Goal: Task Accomplishment & Management: Complete application form

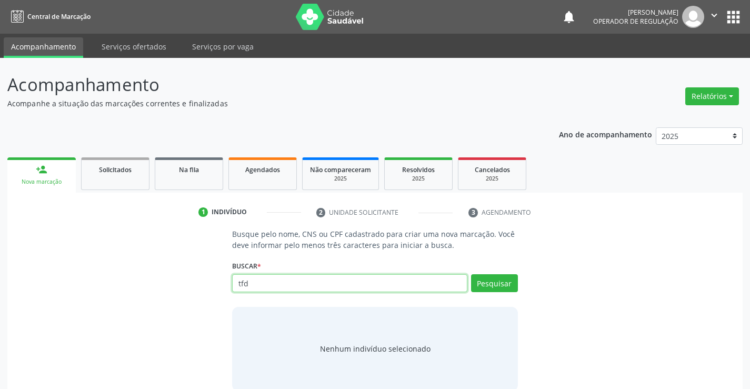
click at [260, 280] on input "tfd" at bounding box center [349, 283] width 235 height 18
type input "t"
click at [253, 274] on input "text" at bounding box center [349, 283] width 235 height 18
type input "700902975682499"
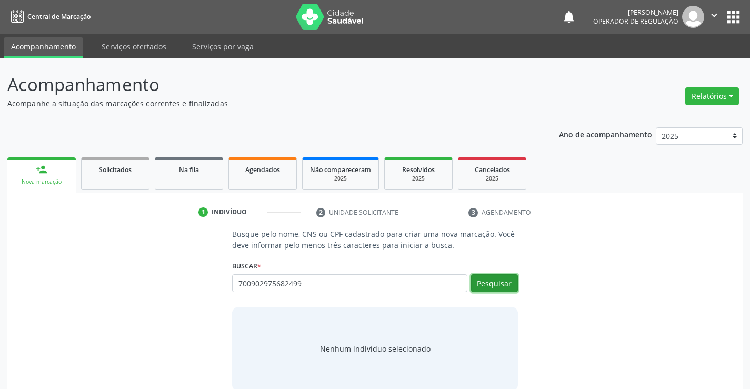
click at [508, 286] on button "Pesquisar" at bounding box center [494, 283] width 47 height 18
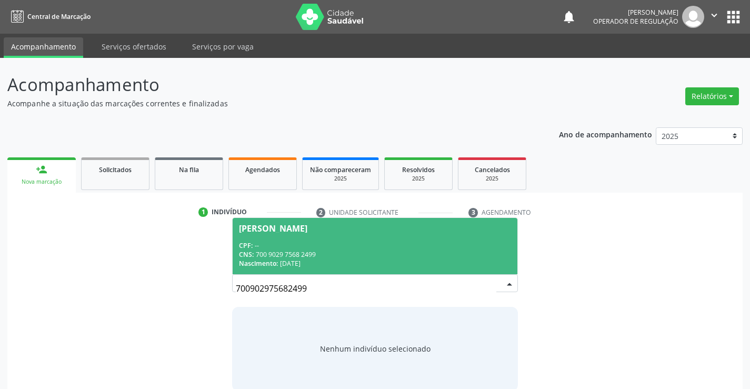
click at [257, 242] on div "CPF: --" at bounding box center [375, 245] width 272 height 9
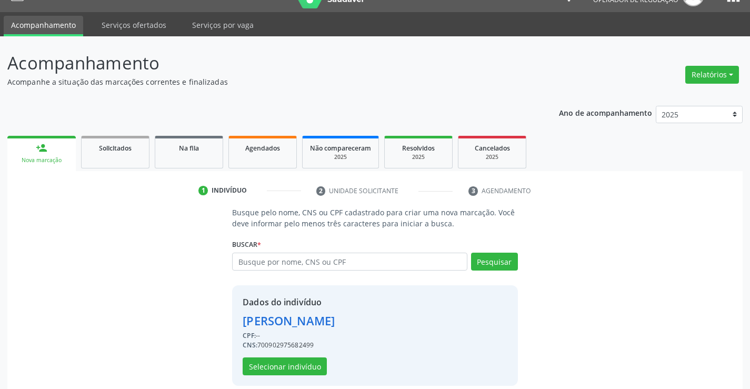
scroll to position [33, 0]
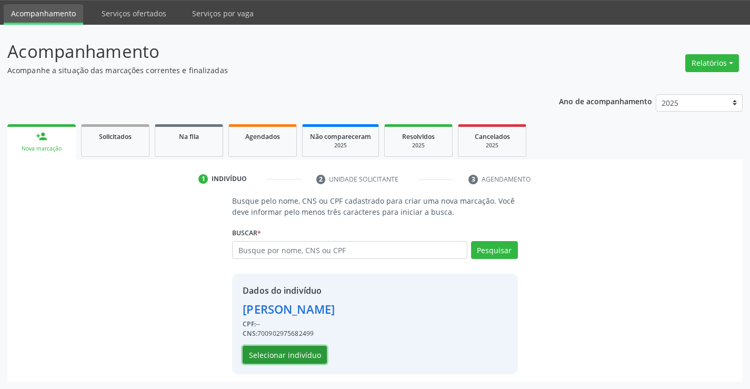
click at [275, 355] on button "Selecionar indivíduo" at bounding box center [285, 355] width 84 height 18
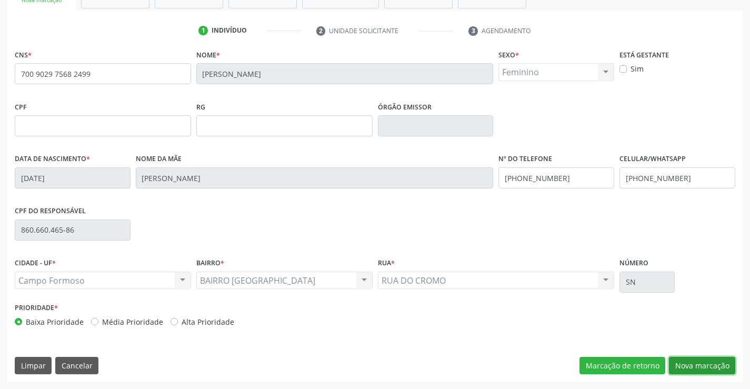
click at [697, 369] on button "Nova marcação" at bounding box center [702, 366] width 66 height 18
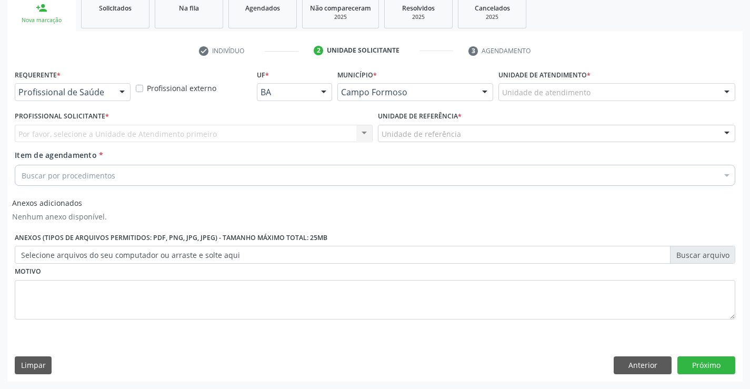
scroll to position [162, 0]
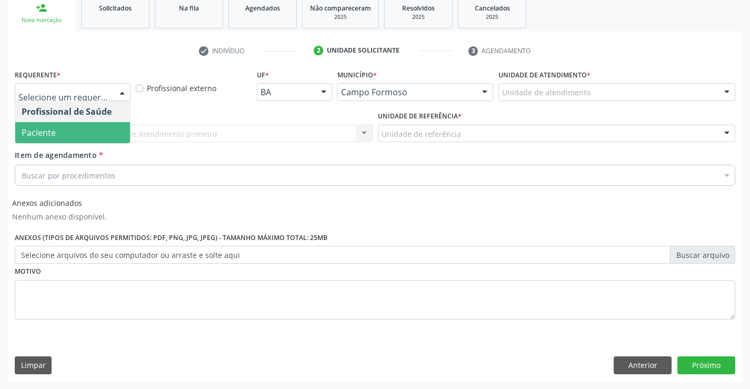
click at [57, 135] on span "Paciente" at bounding box center [72, 132] width 115 height 21
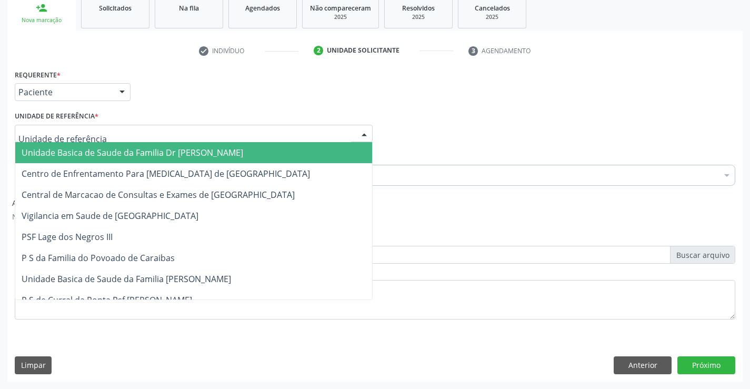
click at [187, 130] on div at bounding box center [194, 134] width 358 height 18
click at [119, 152] on span "Unidade Basica de Saude da Familia Dr [PERSON_NAME]" at bounding box center [133, 153] width 222 height 12
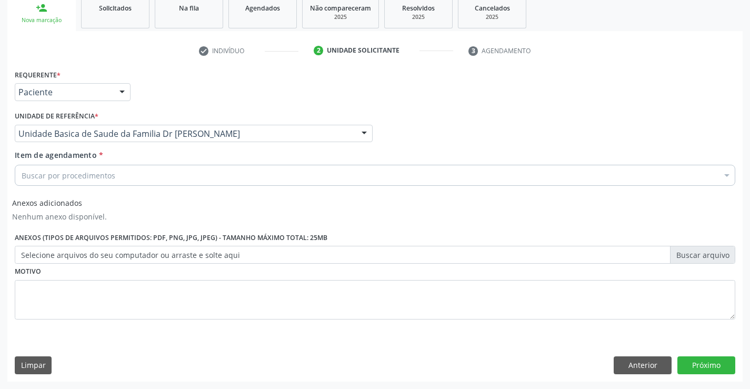
click at [164, 176] on div "Buscar por procedimentos" at bounding box center [375, 175] width 721 height 21
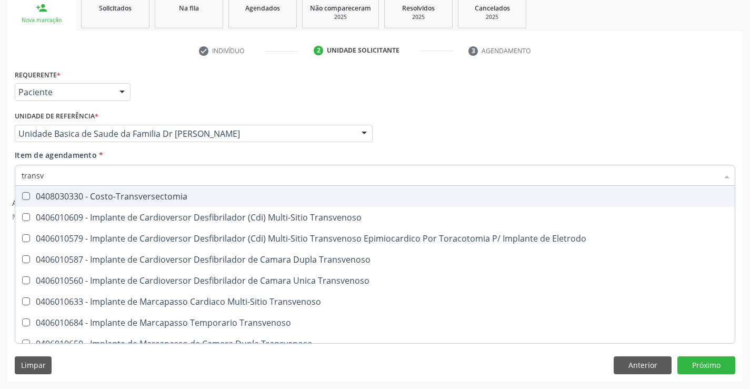
type input "transva"
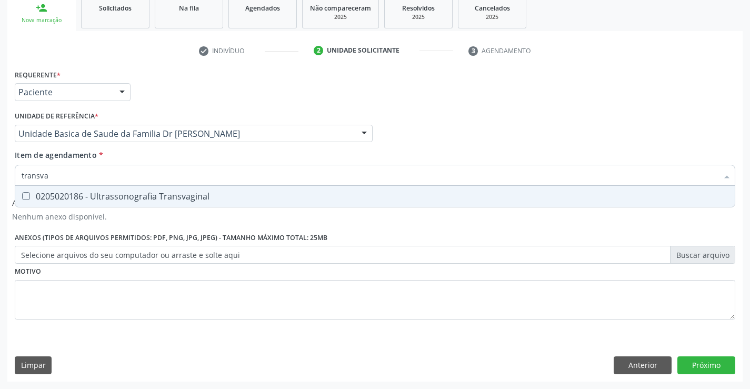
click at [166, 192] on div "0205020186 - Ultrassonografia Transvaginal" at bounding box center [375, 196] width 707 height 8
checkbox Transvaginal "true"
click at [269, 303] on div "Requerente * Paciente Profissional de Saúde Paciente Nenhum resultado encontrad…" at bounding box center [375, 200] width 721 height 267
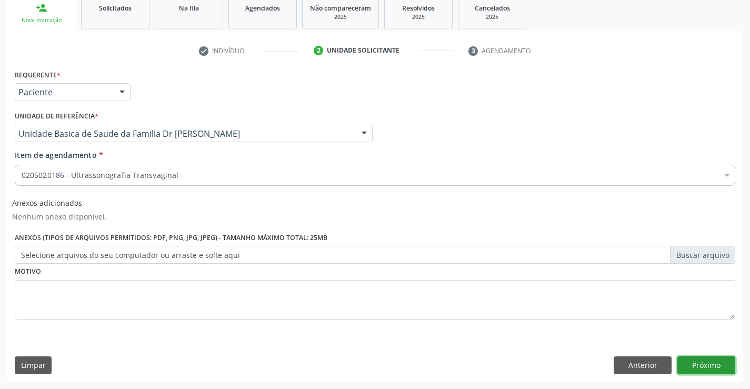
click at [698, 366] on button "Próximo" at bounding box center [706, 365] width 58 height 18
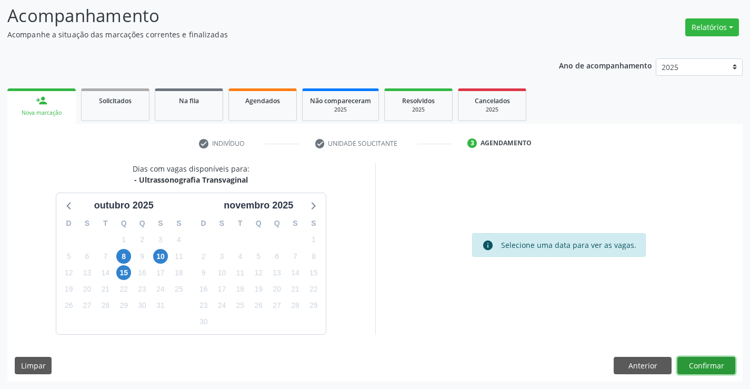
click at [706, 364] on button "Confirmar" at bounding box center [706, 366] width 58 height 18
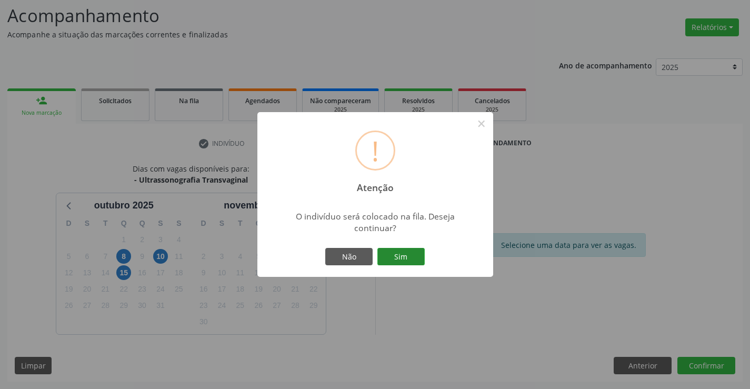
click at [412, 262] on button "Sim" at bounding box center [400, 257] width 47 height 18
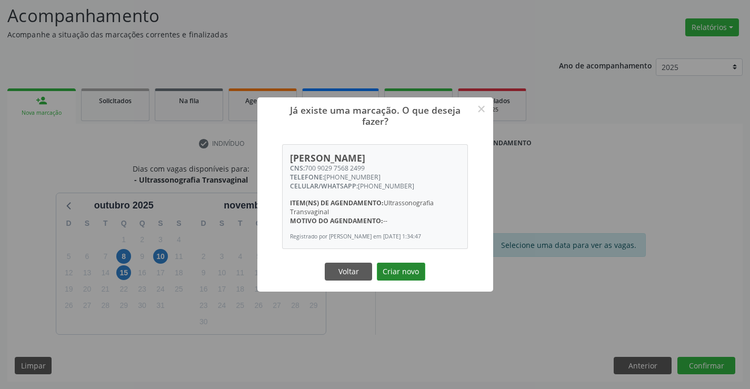
click at [395, 270] on button "Criar novo" at bounding box center [401, 272] width 48 height 18
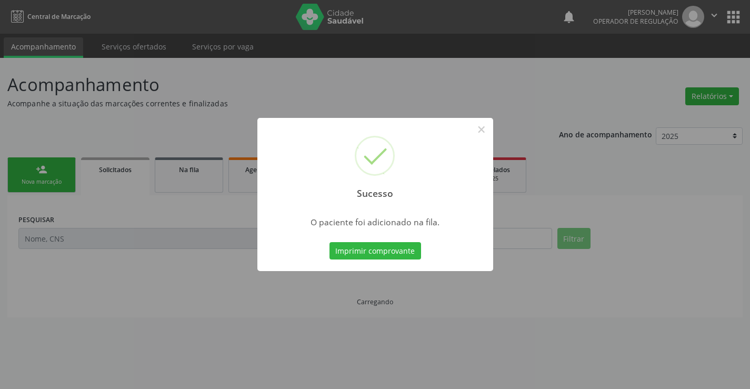
scroll to position [0, 0]
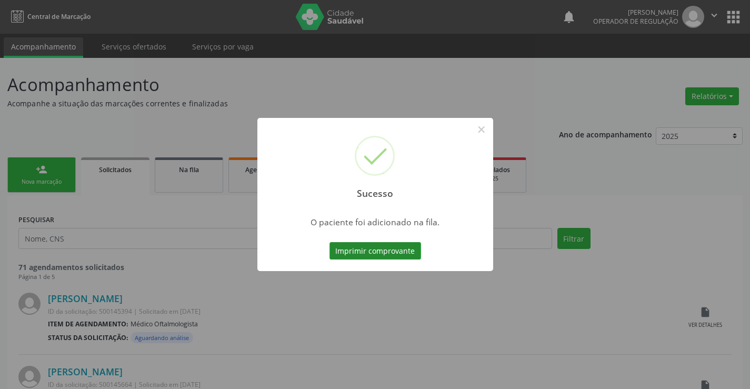
click at [392, 243] on button "Imprimir comprovante" at bounding box center [376, 251] width 92 height 18
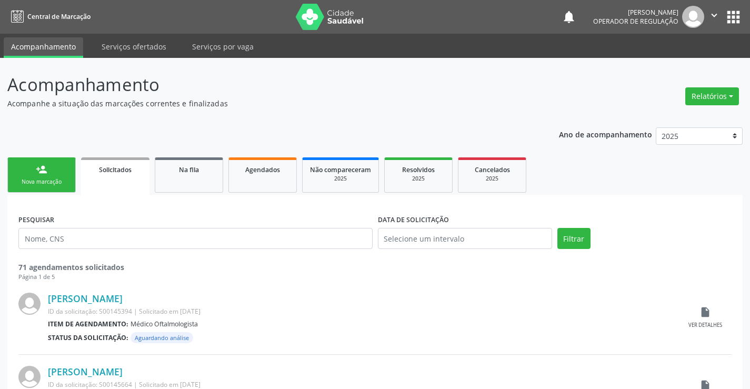
click at [49, 176] on link "person_add Nova marcação" at bounding box center [41, 174] width 68 height 35
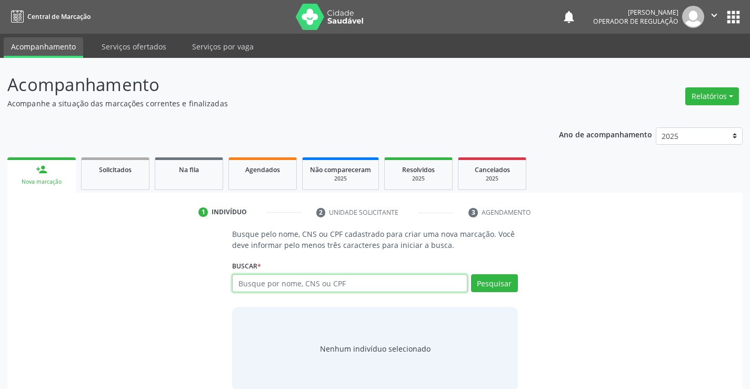
click at [269, 283] on input "text" at bounding box center [349, 283] width 235 height 18
type input "7"
type input "703205661929797"
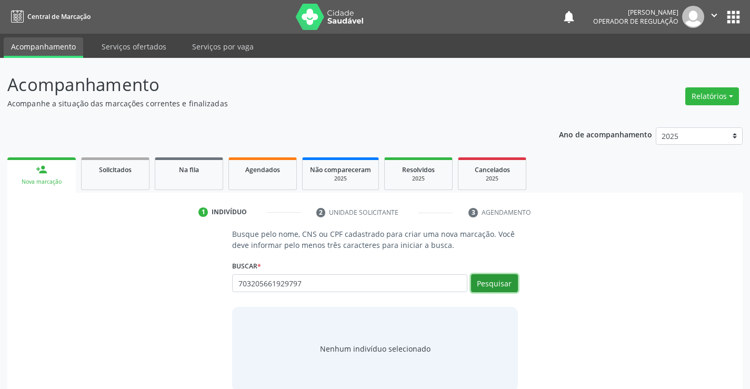
click at [503, 282] on button "Pesquisar" at bounding box center [494, 283] width 47 height 18
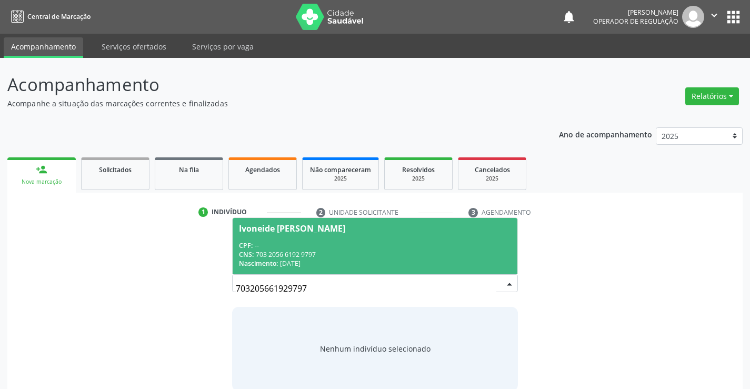
click at [279, 239] on span "Ivoneide Isabel da Silva Souza CPF: -- CNS: 703 2056 6192 9797 Nascimento: 01/0…" at bounding box center [375, 246] width 284 height 56
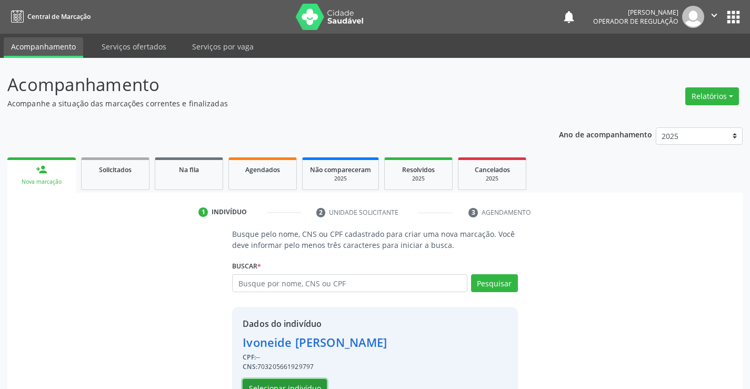
click at [305, 381] on button "Selecionar indivíduo" at bounding box center [285, 388] width 84 height 18
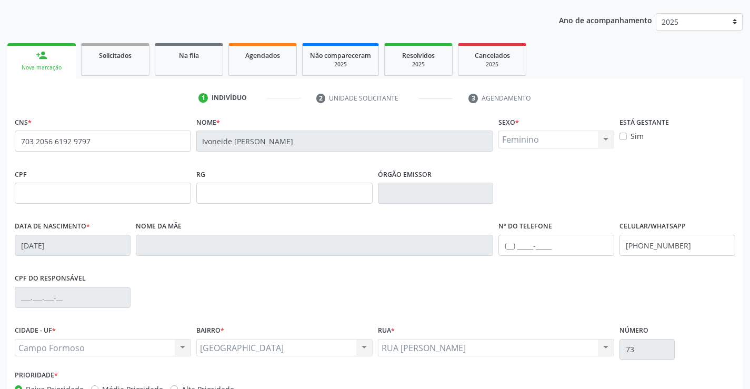
scroll to position [182, 0]
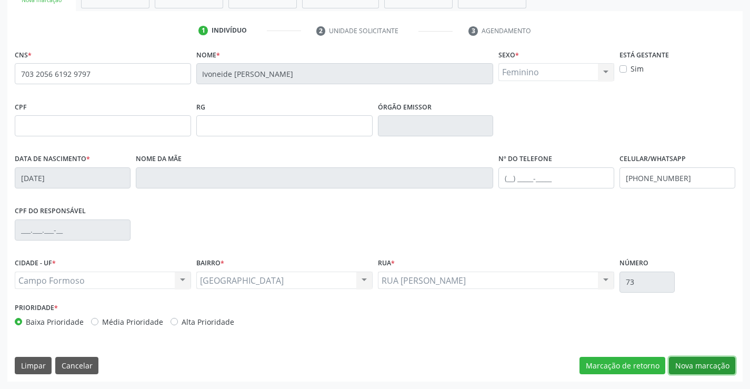
click at [705, 358] on button "Nova marcação" at bounding box center [702, 366] width 66 height 18
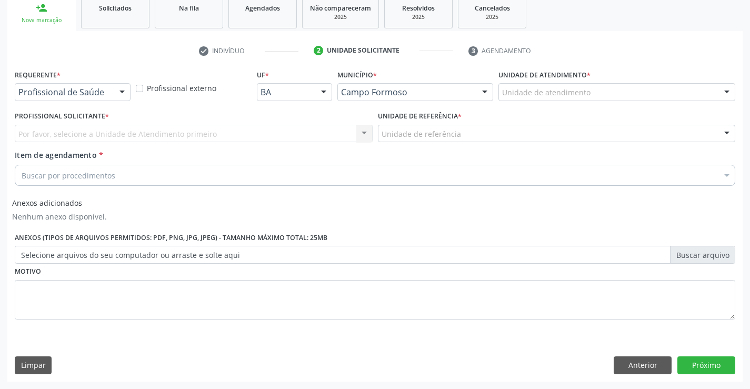
scroll to position [162, 0]
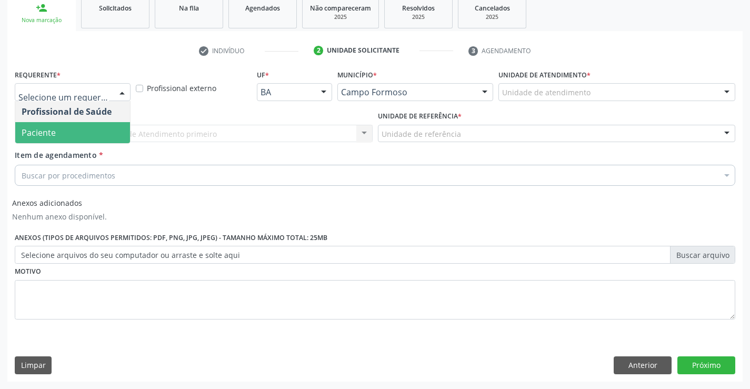
click at [61, 131] on span "Paciente" at bounding box center [72, 132] width 115 height 21
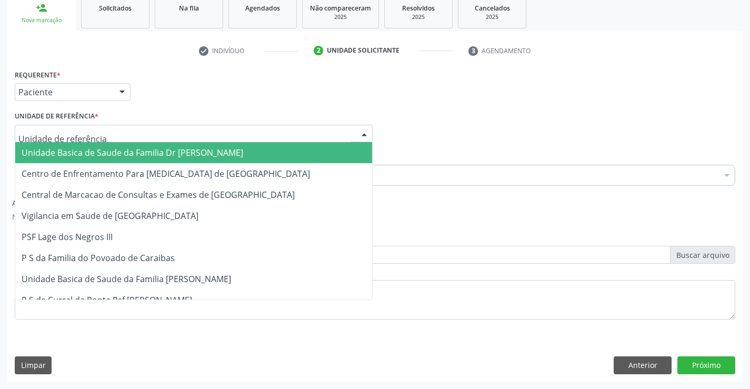
click at [214, 135] on div at bounding box center [194, 134] width 358 height 18
click at [200, 154] on span "Unidade Basica de Saude da Familia Dr [PERSON_NAME]" at bounding box center [133, 153] width 222 height 12
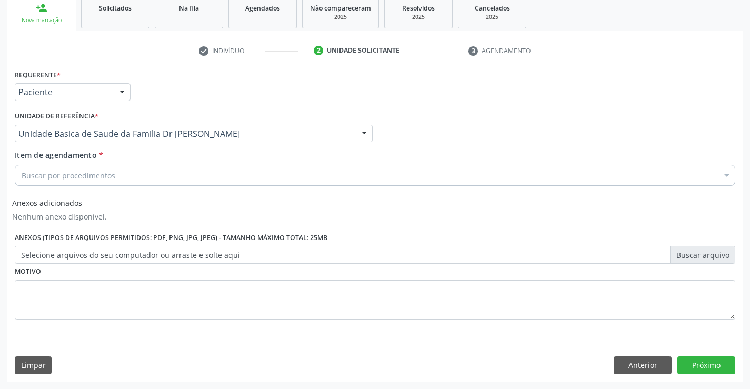
click at [243, 176] on div "Buscar por procedimentos" at bounding box center [375, 175] width 721 height 21
type input "e"
type input "a"
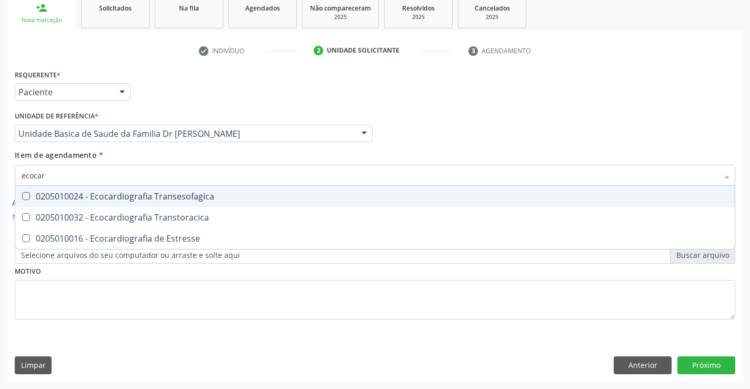
type input "ecocard"
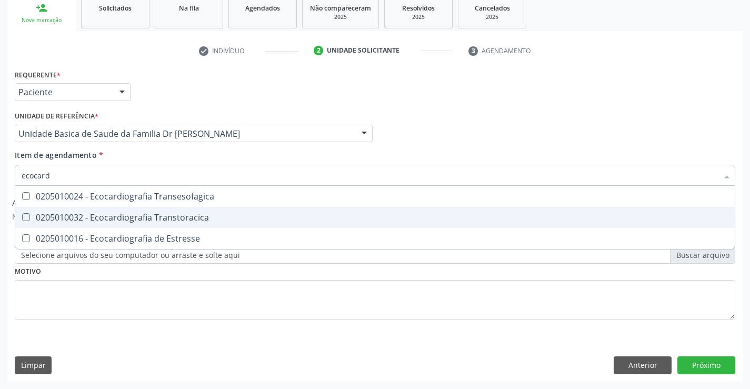
click at [78, 220] on div "0205010032 - Ecocardiografia Transtoracica" at bounding box center [375, 217] width 707 height 8
checkbox Transtoracica "true"
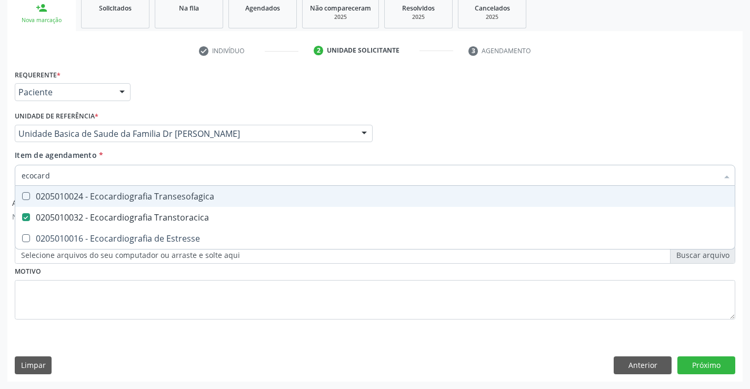
click at [148, 159] on div "Item de agendamento * ecocard Desfazer seleção 0205010024 - Ecocardiografia Tra…" at bounding box center [375, 165] width 721 height 33
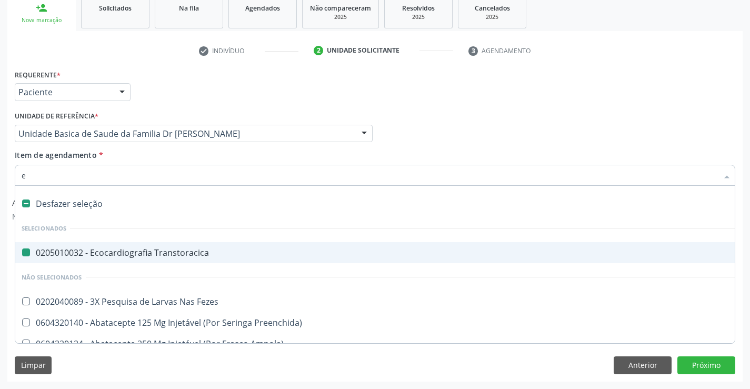
type input "el"
checkbox Transtoracica "false"
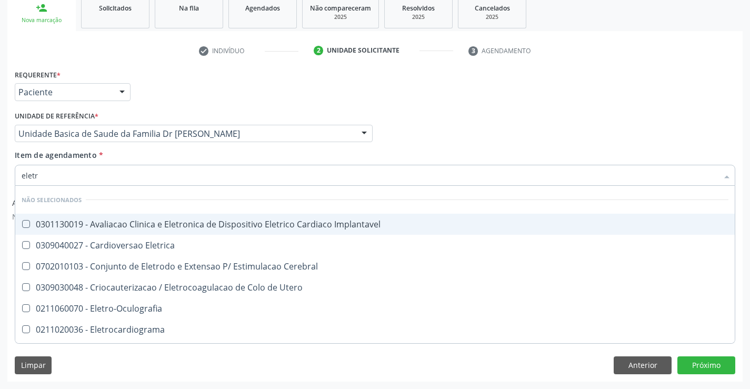
type input "eletro"
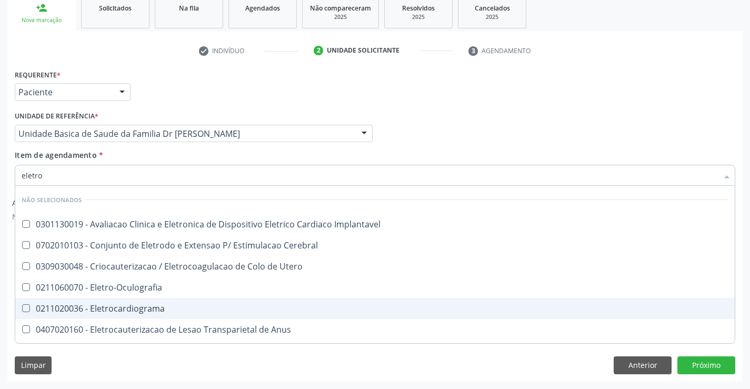
click at [134, 307] on div "0211020036 - Eletrocardiograma" at bounding box center [375, 308] width 707 height 8
checkbox Eletrocardiograma "true"
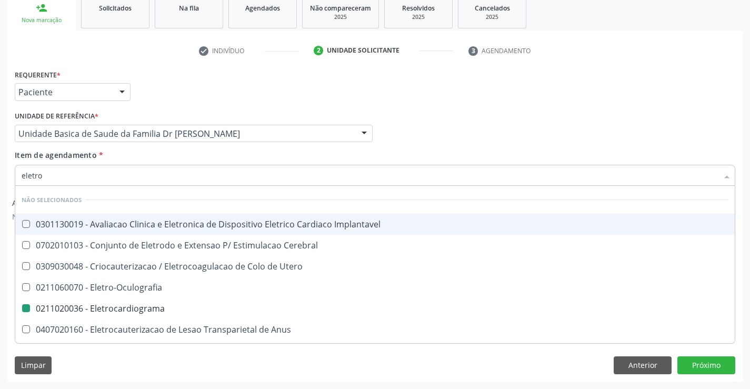
click at [168, 146] on div "Unidade de referência * Unidade Basica de Saude da Familia Dr [PERSON_NAME] Uni…" at bounding box center [193, 128] width 363 height 41
checkbox Implantavel "true"
checkbox Eletrocardiograma "false"
checkbox Cerebral "true"
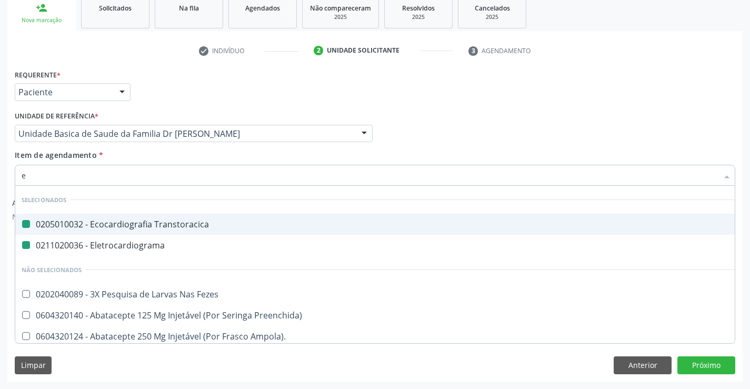
type input "en"
checkbox Transtoracica "false"
checkbox Eletrocardiograma "false"
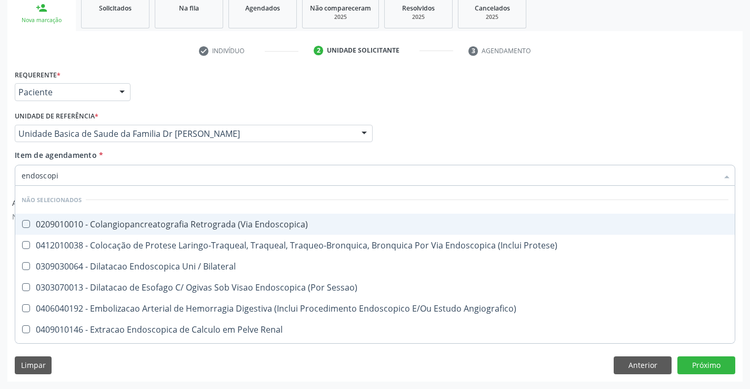
type input "endoscopia"
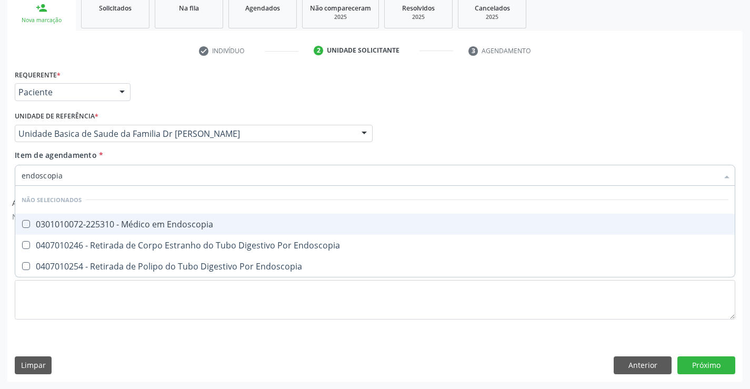
click at [151, 220] on div "0301010072-225310 - Médico em Endoscopia" at bounding box center [375, 224] width 707 height 8
checkbox Endoscopia "true"
click at [229, 150] on div "Item de agendamento * endoscopia Desfazer seleção Não selecionados 0301010072-2…" at bounding box center [375, 165] width 721 height 33
checkbox Endoscopia "true"
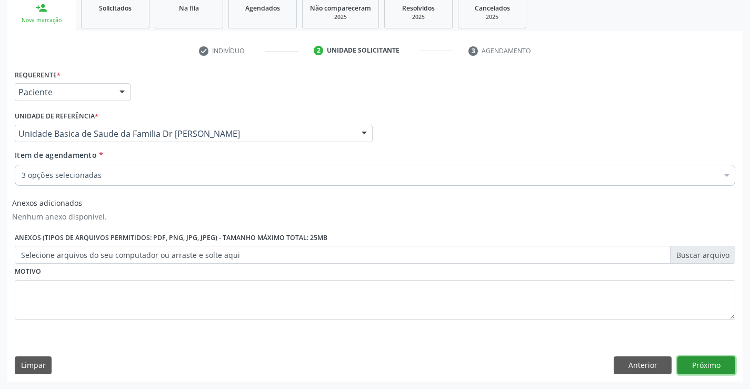
click at [709, 365] on button "Próximo" at bounding box center [706, 365] width 58 height 18
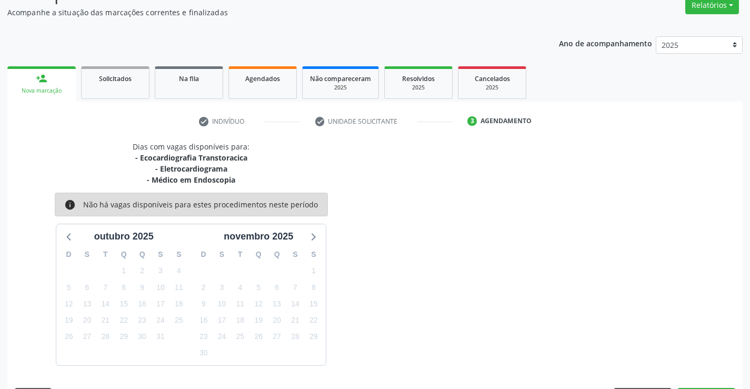
scroll to position [122, 0]
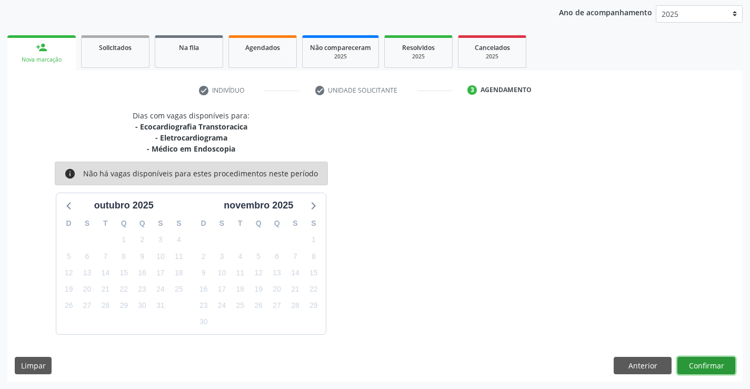
click at [709, 365] on button "Confirmar" at bounding box center [706, 366] width 58 height 18
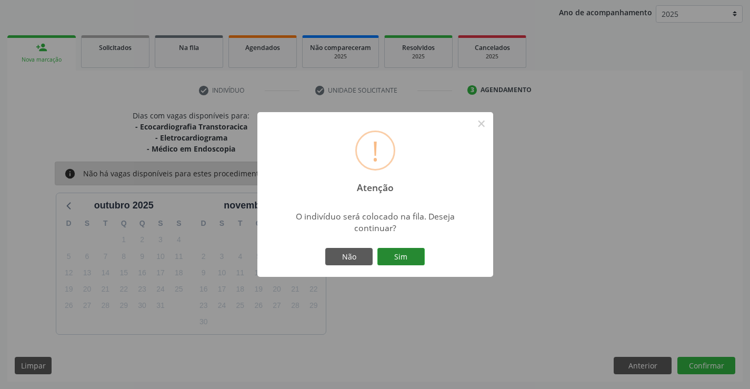
click at [400, 250] on button "Sim" at bounding box center [400, 257] width 47 height 18
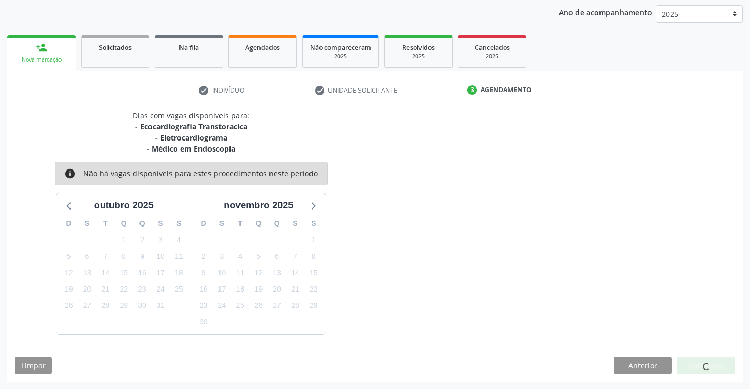
scroll to position [0, 0]
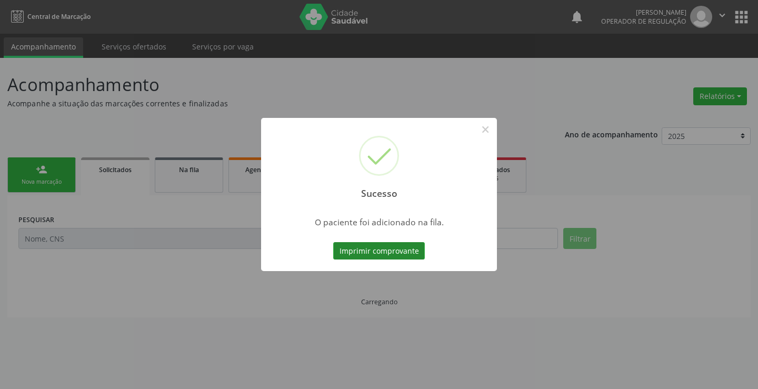
click at [396, 247] on button "Imprimir comprovante" at bounding box center [379, 251] width 92 height 18
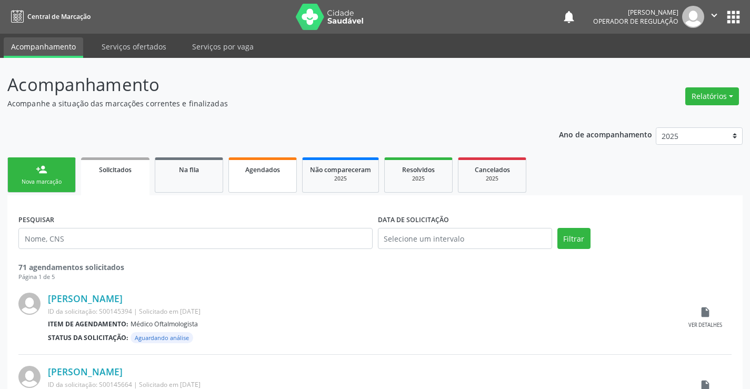
click at [246, 175] on link "Agendados" at bounding box center [262, 174] width 68 height 35
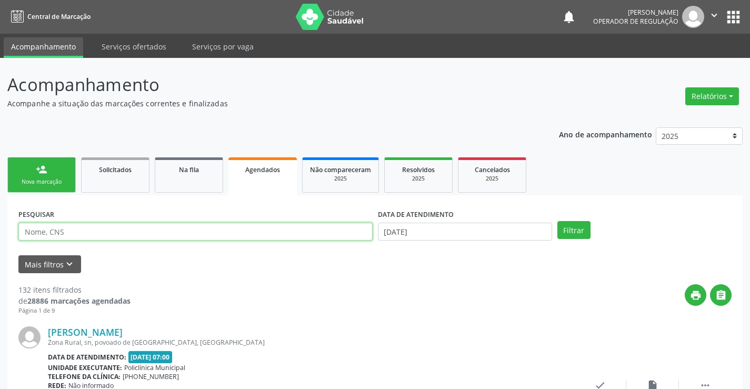
drag, startPoint x: 86, startPoint y: 233, endPoint x: 149, endPoint y: 233, distance: 62.6
click at [86, 233] on input "text" at bounding box center [195, 232] width 354 height 18
type input "700605411218860"
click at [520, 222] on div "DATA DE ATENDIMENTO" at bounding box center [465, 214] width 174 height 16
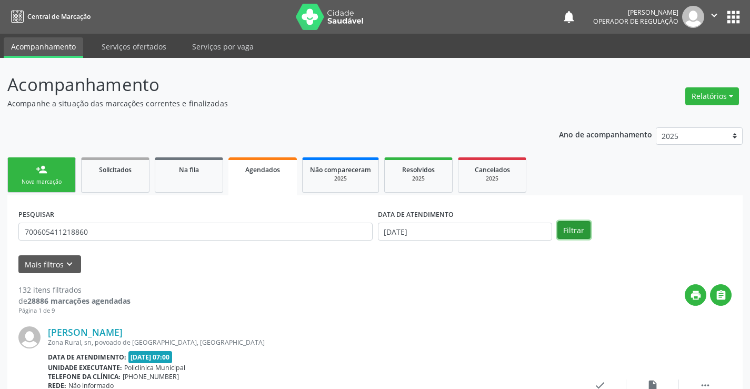
click at [574, 231] on button "Filtrar" at bounding box center [573, 230] width 33 height 18
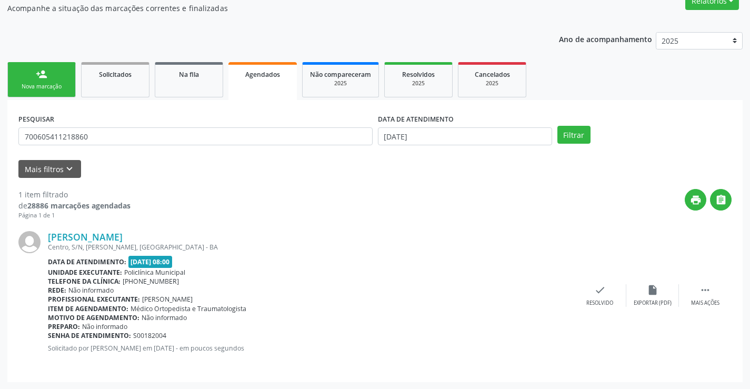
scroll to position [96, 0]
click at [706, 295] on icon "" at bounding box center [706, 290] width 12 height 12
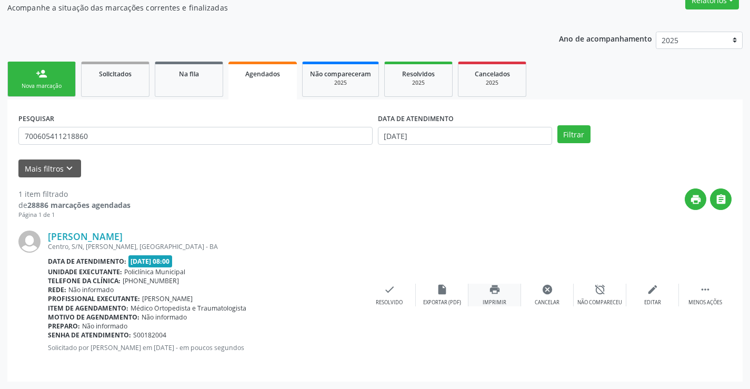
click at [497, 296] on div "print Imprimir" at bounding box center [494, 295] width 53 height 23
click at [44, 86] on div "Nova marcação" at bounding box center [41, 86] width 53 height 8
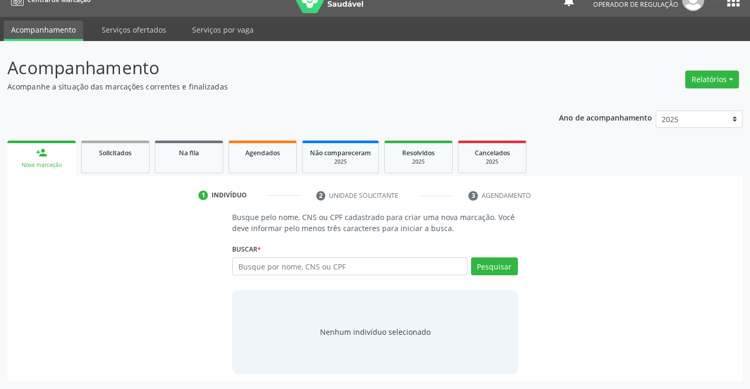
scroll to position [17, 0]
click at [283, 265] on input "text" at bounding box center [349, 266] width 235 height 18
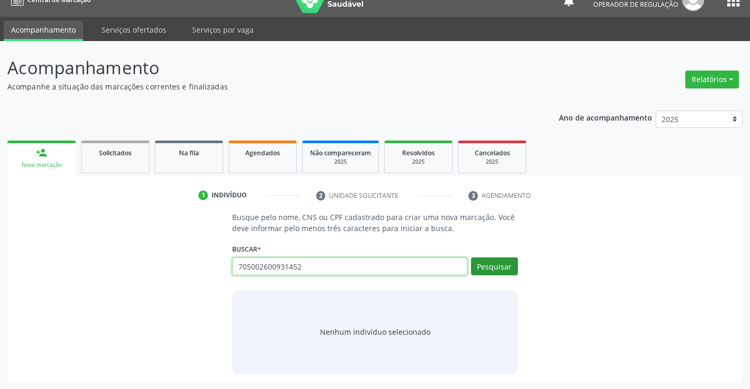
type input "705002600931452"
click at [500, 265] on button "Pesquisar" at bounding box center [494, 266] width 47 height 18
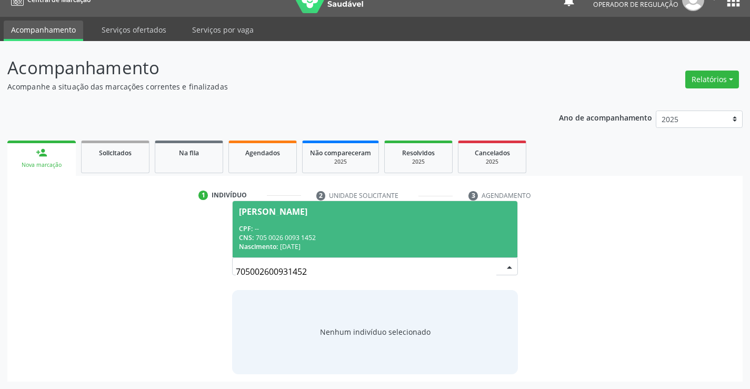
click at [301, 215] on div "Lindinalva dos Santos" at bounding box center [273, 211] width 68 height 8
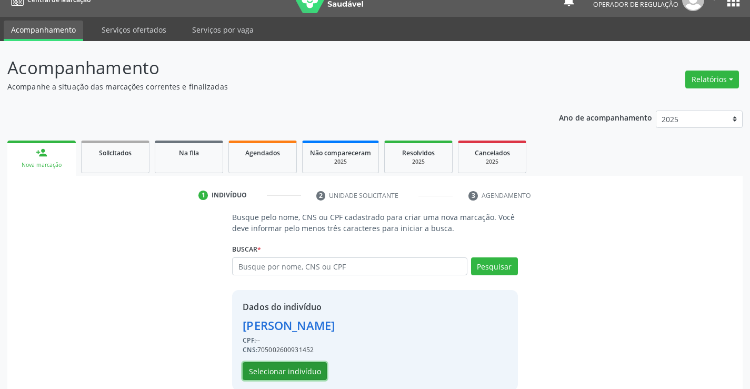
click at [282, 372] on button "Selecionar indivíduo" at bounding box center [285, 371] width 84 height 18
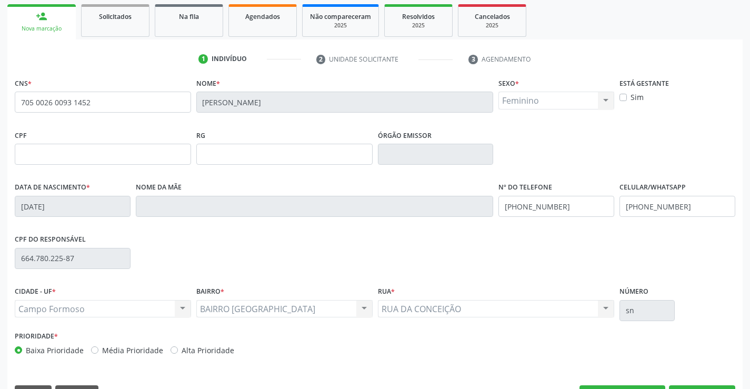
scroll to position [154, 0]
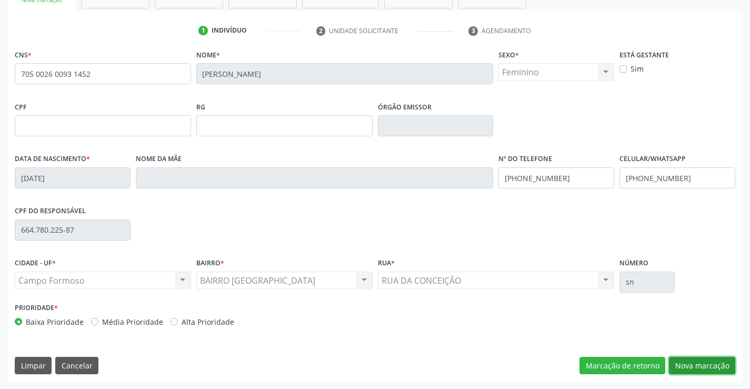
click at [701, 364] on button "Nova marcação" at bounding box center [702, 366] width 66 height 18
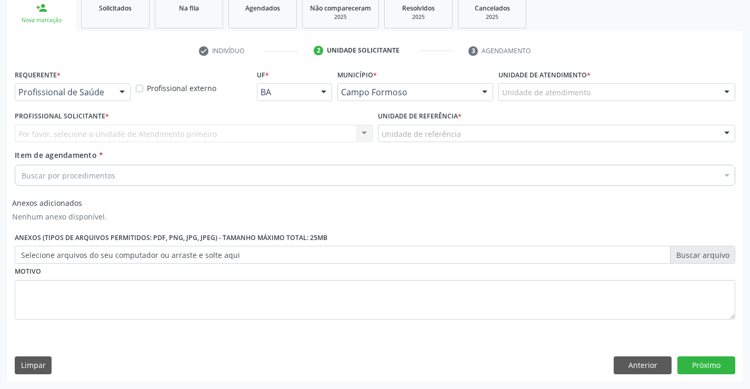
scroll to position [162, 0]
click at [124, 92] on div at bounding box center [122, 93] width 16 height 18
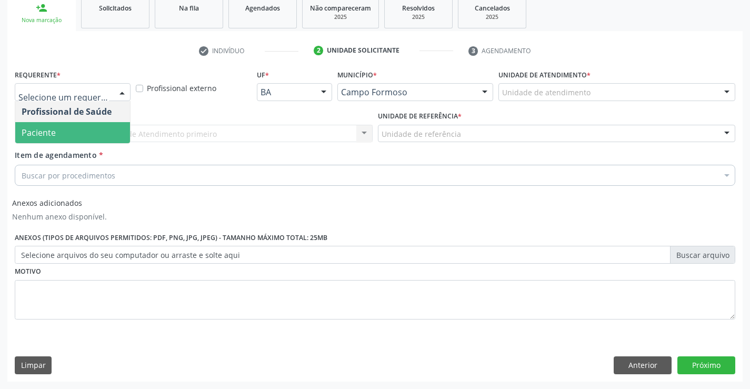
click at [55, 133] on span "Paciente" at bounding box center [39, 133] width 34 height 12
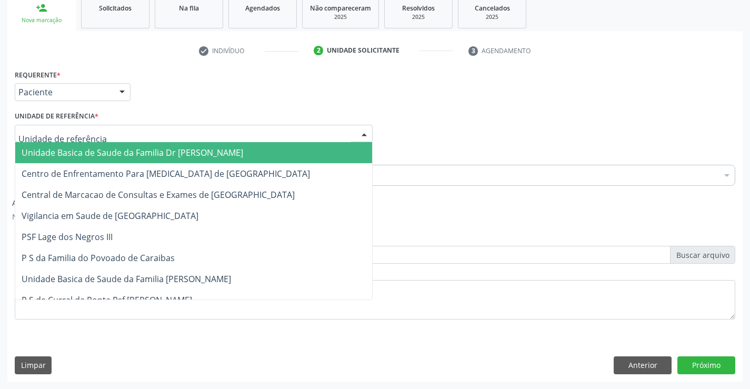
type input "c"
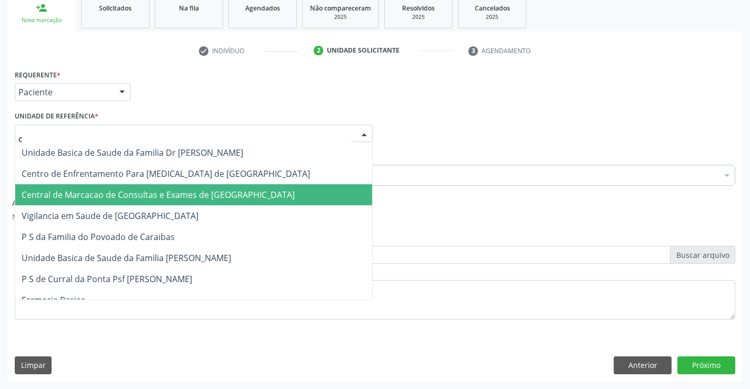
click at [88, 195] on span "Central de Marcacao de Consultas e Exames de [GEOGRAPHIC_DATA]" at bounding box center [158, 195] width 273 height 12
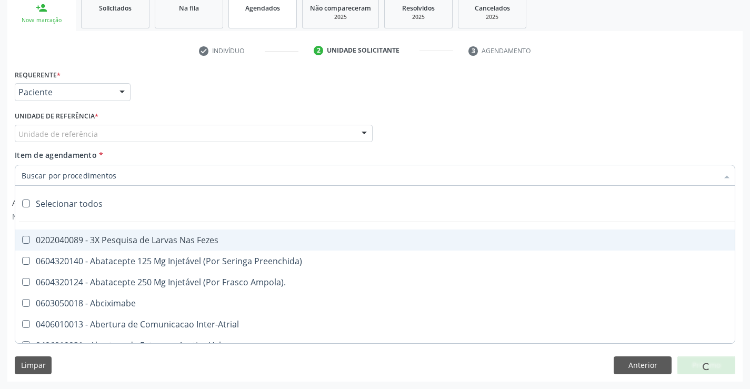
scroll to position [0, 0]
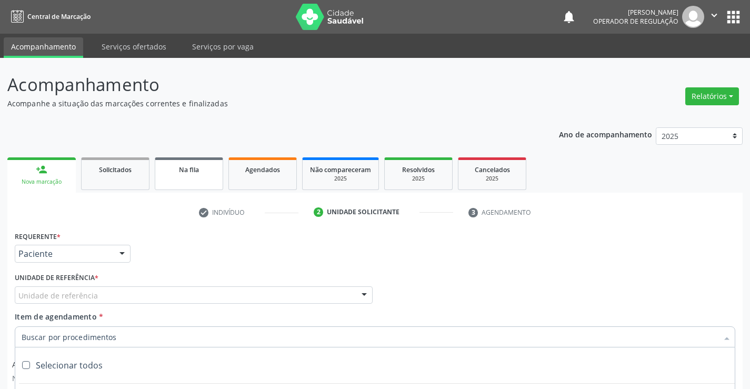
click at [192, 165] on span "Na fila" at bounding box center [189, 169] width 20 height 9
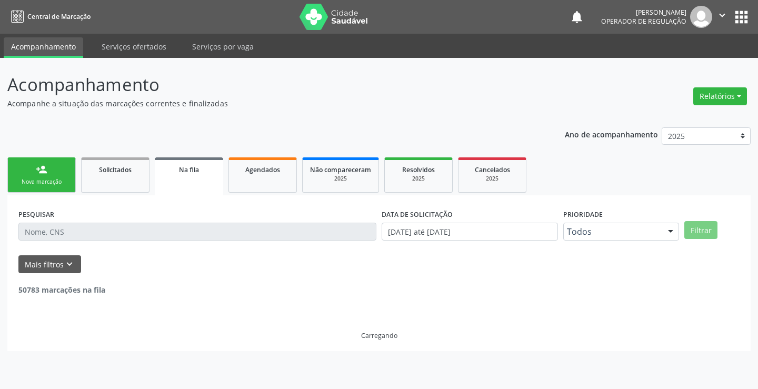
click at [42, 175] on div "person_add" at bounding box center [42, 170] width 12 height 12
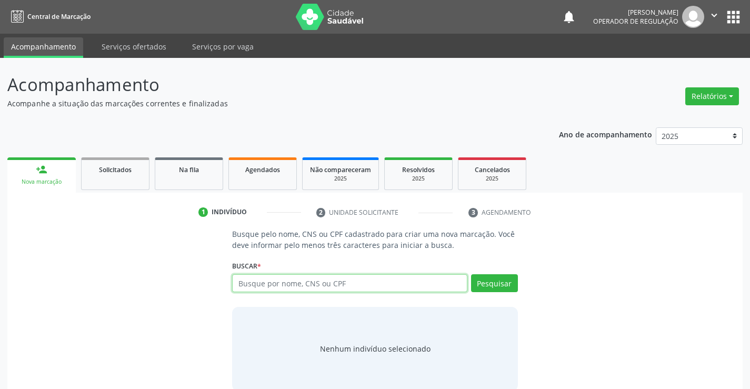
click at [313, 284] on input "text" at bounding box center [349, 283] width 235 height 18
type input "705002600931452"
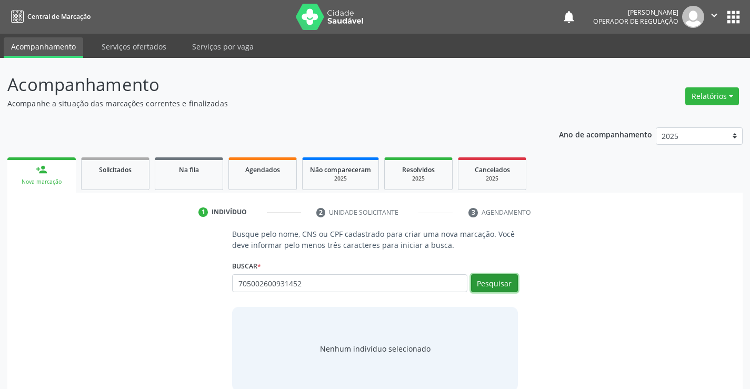
click at [498, 284] on button "Pesquisar" at bounding box center [494, 283] width 47 height 18
type input "705002600931452"
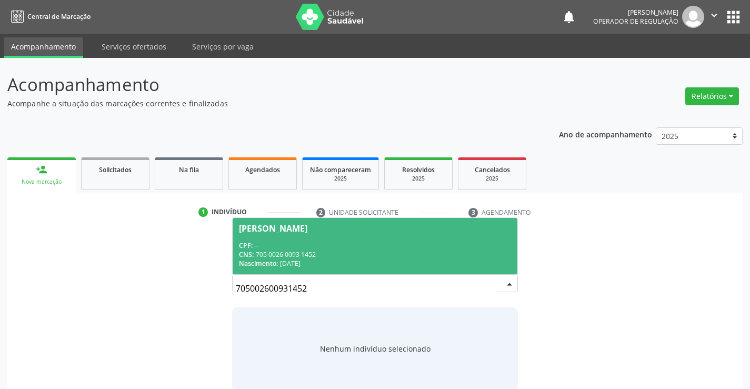
click at [292, 248] on div "CPF: --" at bounding box center [375, 245] width 272 height 9
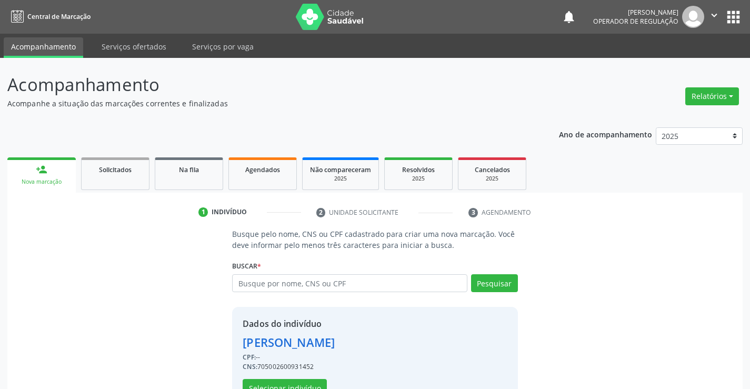
scroll to position [33, 0]
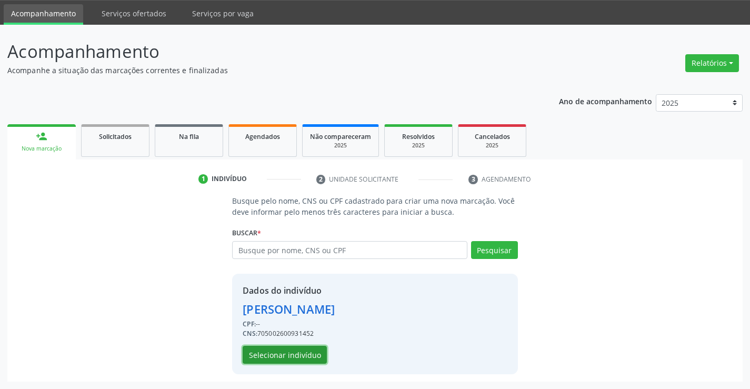
click at [277, 357] on button "Selecionar indivíduo" at bounding box center [285, 355] width 84 height 18
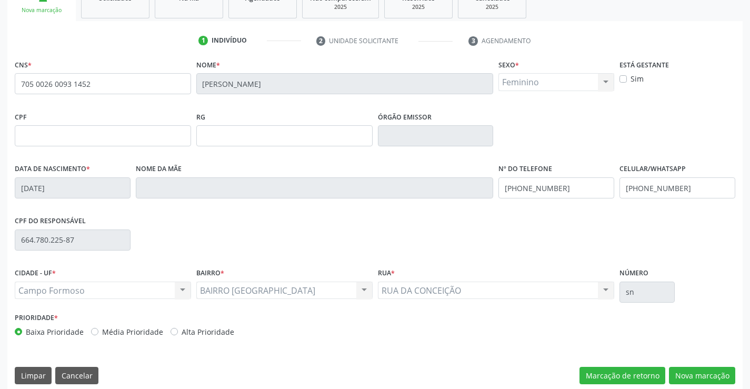
scroll to position [182, 0]
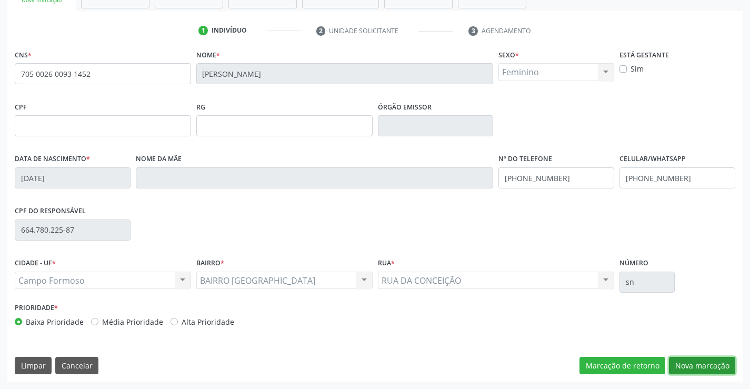
click at [695, 369] on button "Nova marcação" at bounding box center [702, 366] width 66 height 18
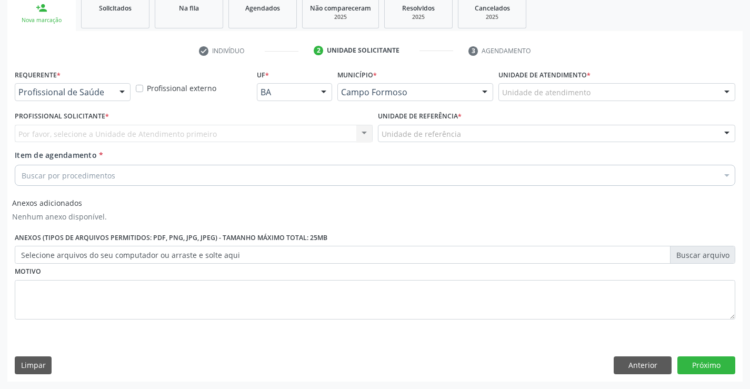
scroll to position [162, 0]
click at [123, 92] on div at bounding box center [122, 93] width 16 height 18
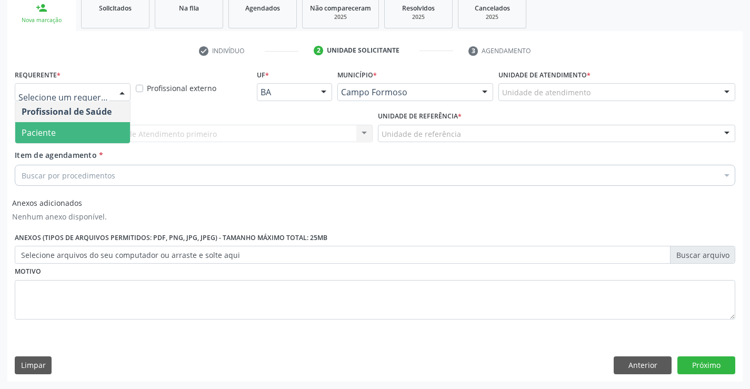
click at [44, 132] on span "Paciente" at bounding box center [39, 133] width 34 height 12
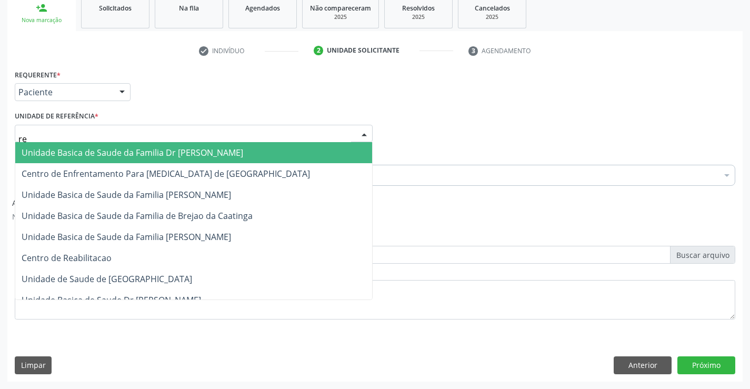
type input "reg"
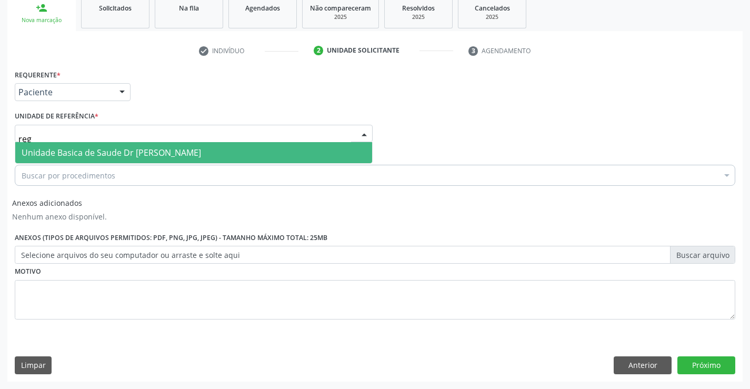
click at [26, 155] on span "Unidade Basica de Saude Dr [PERSON_NAME]" at bounding box center [112, 153] width 180 height 12
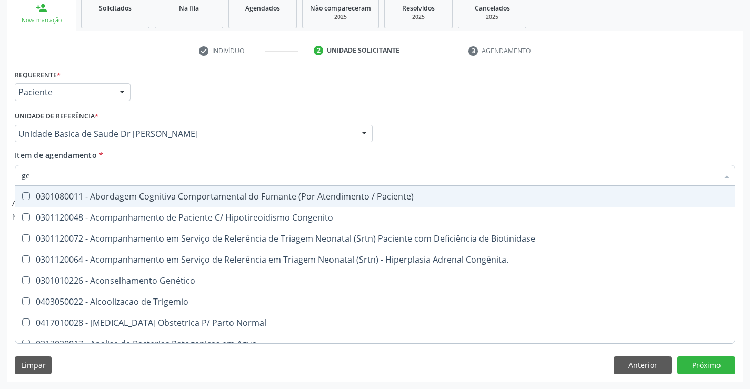
type input "ger"
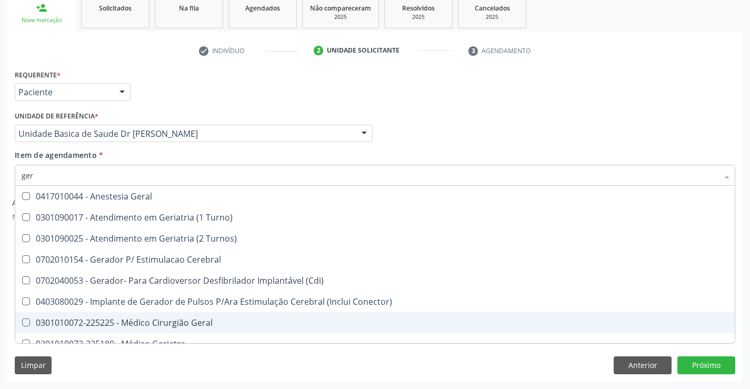
click at [124, 320] on div "0301010072-225225 - Médico Cirurgião Geral" at bounding box center [375, 322] width 707 height 8
checkbox Geral "true"
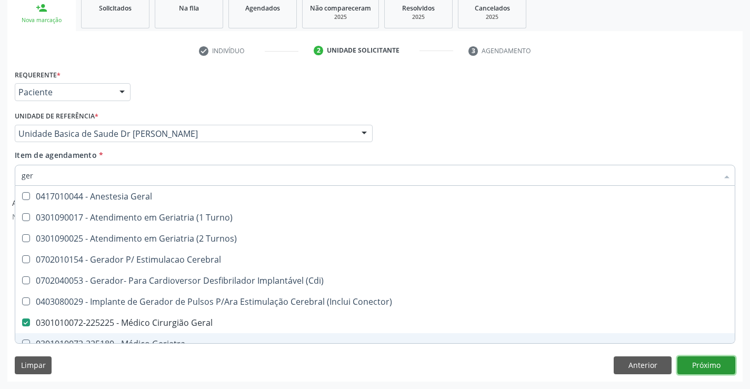
click at [701, 367] on button "Próximo" at bounding box center [706, 365] width 58 height 18
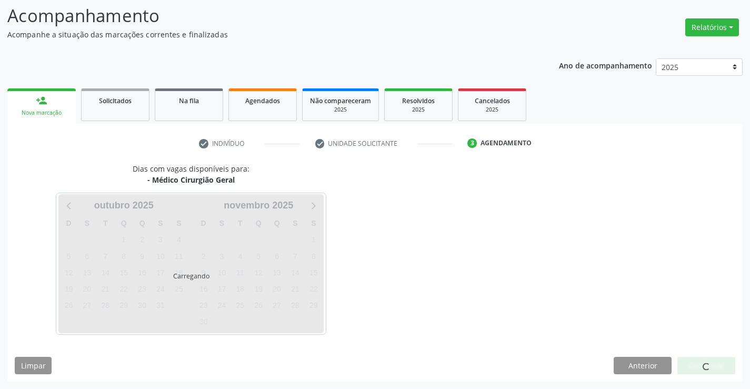
scroll to position [69, 0]
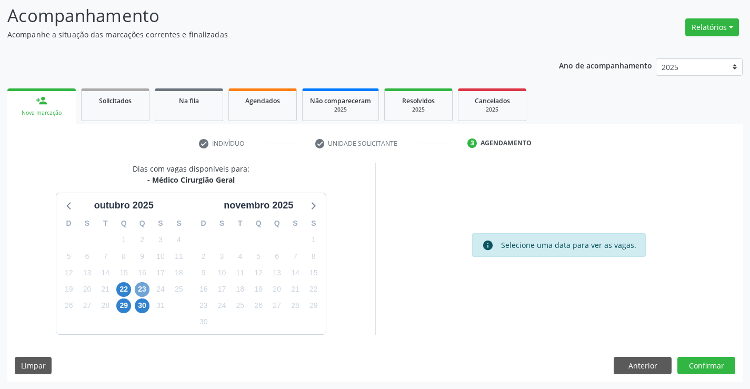
click at [140, 287] on span "23" at bounding box center [142, 289] width 15 height 15
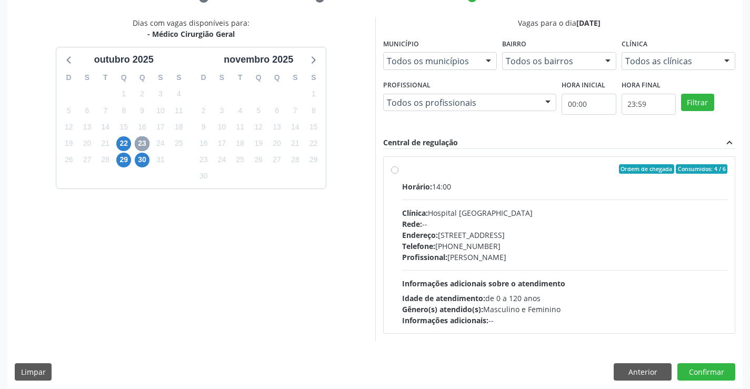
scroll to position [221, 0]
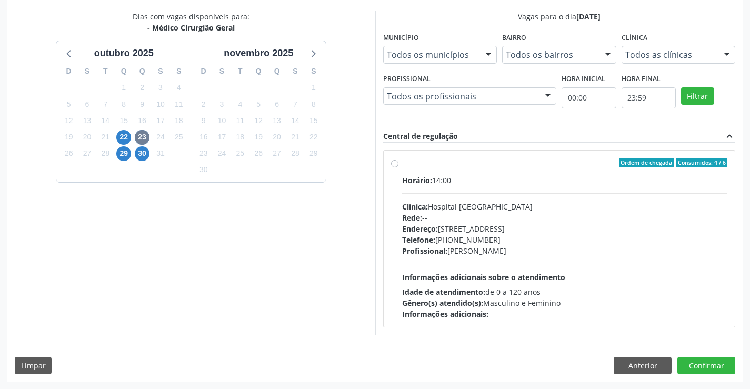
click at [402, 164] on label "Ordem de chegada Consumidos: 4 / 6 Horário: 14:00 Clínica: Hospital Sao Francis…" at bounding box center [565, 239] width 326 height 162
click at [395, 164] on input "Ordem de chegada Consumidos: 4 / 6 Horário: 14:00 Clínica: Hospital Sao Francis…" at bounding box center [394, 162] width 7 height 9
radio input "true"
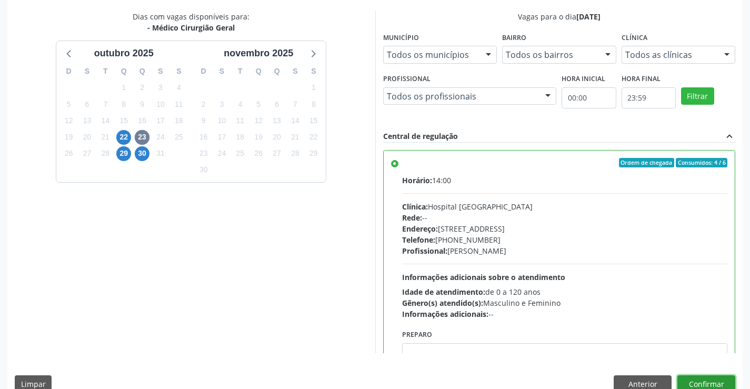
click at [694, 380] on button "Confirmar" at bounding box center [706, 384] width 58 height 18
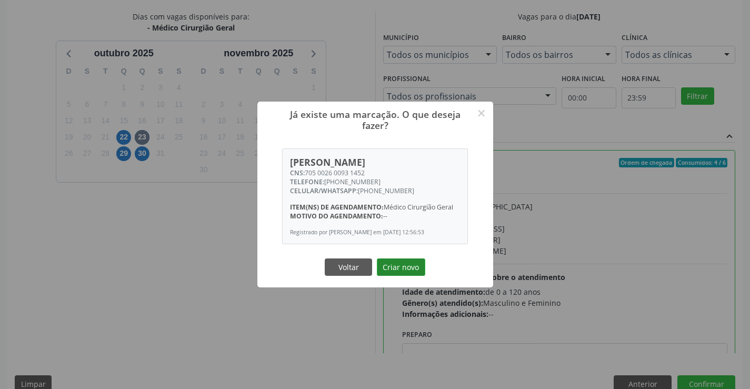
click at [395, 262] on button "Criar novo" at bounding box center [401, 267] width 48 height 18
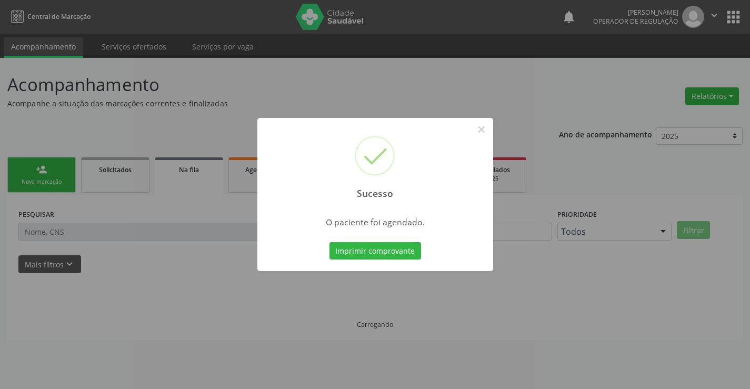
scroll to position [0, 0]
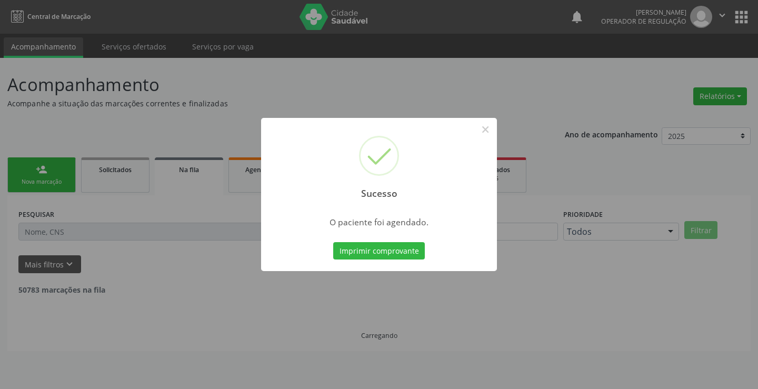
drag, startPoint x: 753, startPoint y: 186, endPoint x: 750, endPoint y: 94, distance: 92.7
click at [756, 86] on html "Central de Marcação notifications Jeilane Maria da Silva Operador de regulação …" at bounding box center [379, 194] width 758 height 389
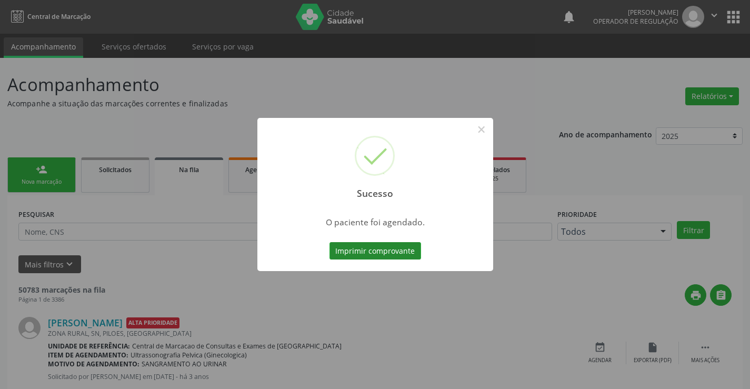
click at [374, 255] on button "Imprimir comprovante" at bounding box center [376, 251] width 92 height 18
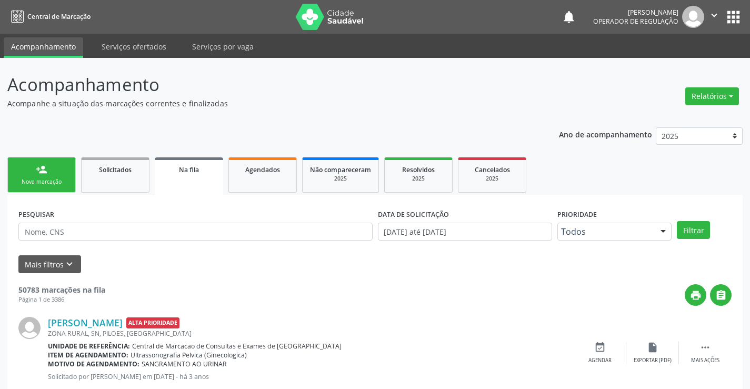
click at [28, 175] on link "person_add Nova marcação" at bounding box center [41, 174] width 68 height 35
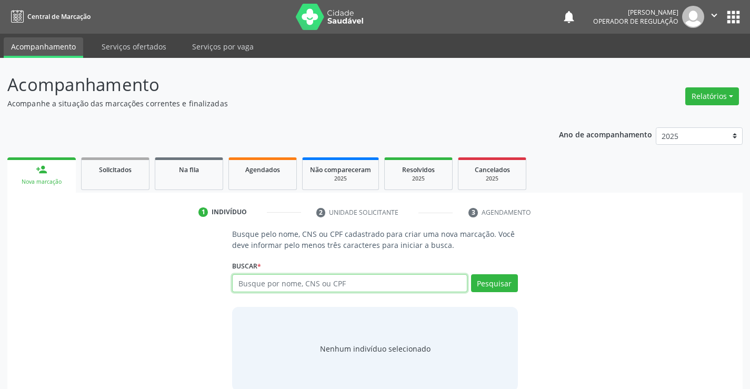
click at [304, 282] on input "text" at bounding box center [349, 283] width 235 height 18
click at [713, 14] on icon "" at bounding box center [715, 15] width 12 height 12
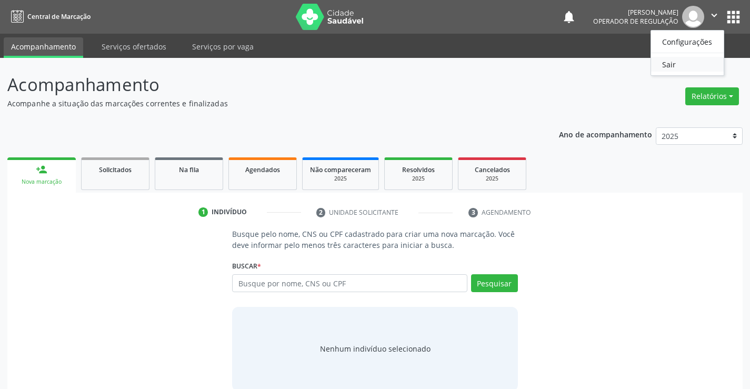
click at [673, 64] on link "Sair" at bounding box center [687, 64] width 73 height 15
click at [263, 280] on input "text" at bounding box center [349, 283] width 235 height 18
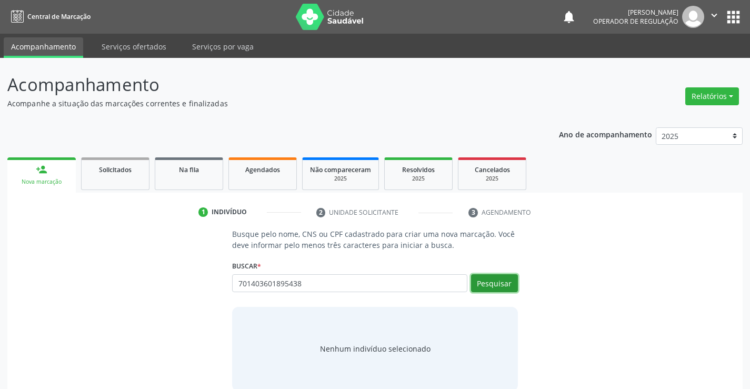
click at [502, 291] on button "Pesquisar" at bounding box center [494, 283] width 47 height 18
click at [487, 284] on button "Pesquisar" at bounding box center [494, 283] width 47 height 18
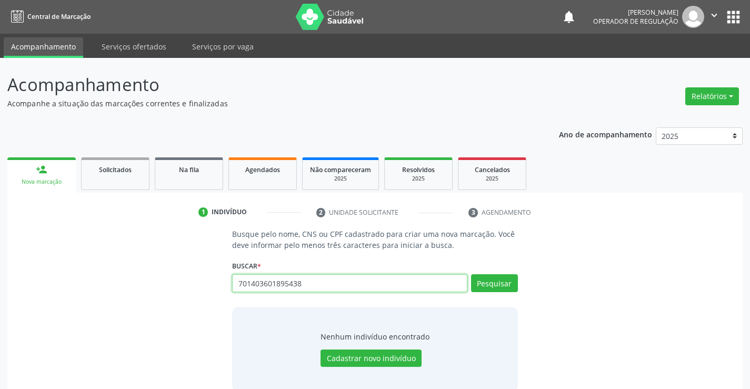
click at [308, 283] on input "701403601895438" at bounding box center [349, 283] width 235 height 18
type input "701403601895438"
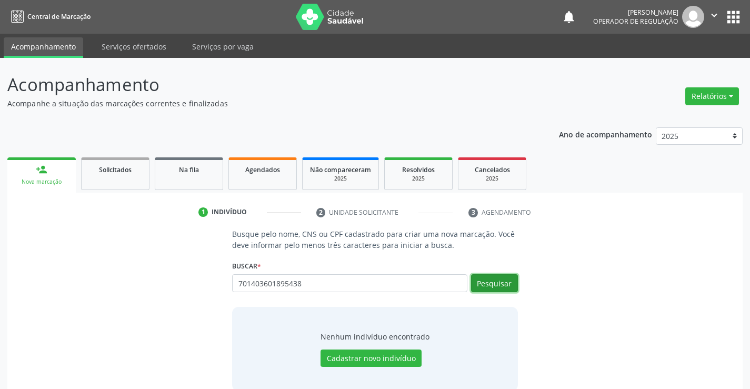
click at [485, 278] on button "Pesquisar" at bounding box center [494, 283] width 47 height 18
click at [511, 285] on button "Pesquisar" at bounding box center [494, 283] width 47 height 18
click at [511, 281] on button "Pesquisar" at bounding box center [494, 283] width 47 height 18
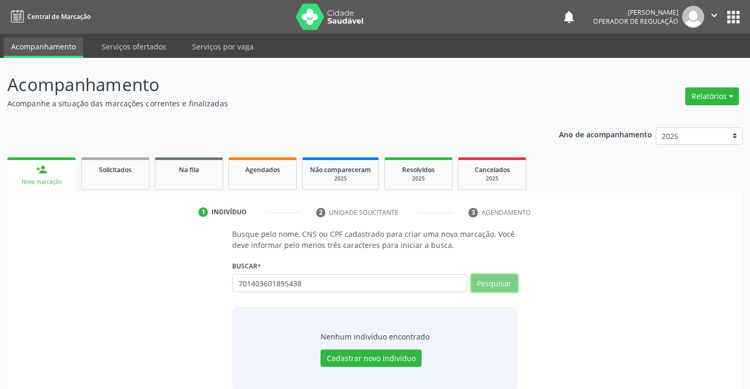
click at [511, 281] on button "Pesquisar" at bounding box center [494, 283] width 47 height 18
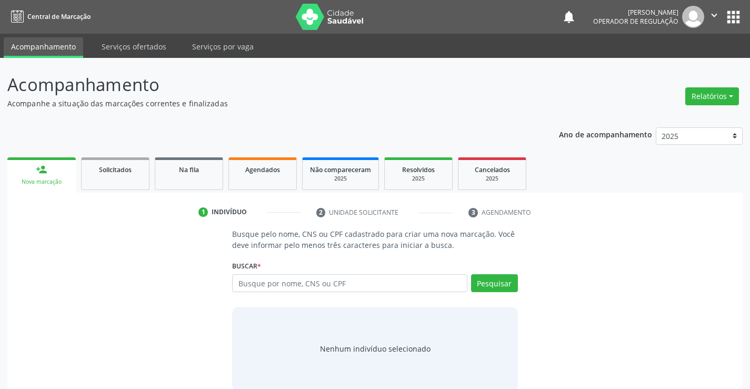
drag, startPoint x: 272, startPoint y: 285, endPoint x: 335, endPoint y: 294, distance: 63.3
click at [278, 287] on input "text" at bounding box center [349, 283] width 235 height 18
type input "701403601895438"
click at [485, 286] on button "Pesquisar" at bounding box center [494, 283] width 47 height 18
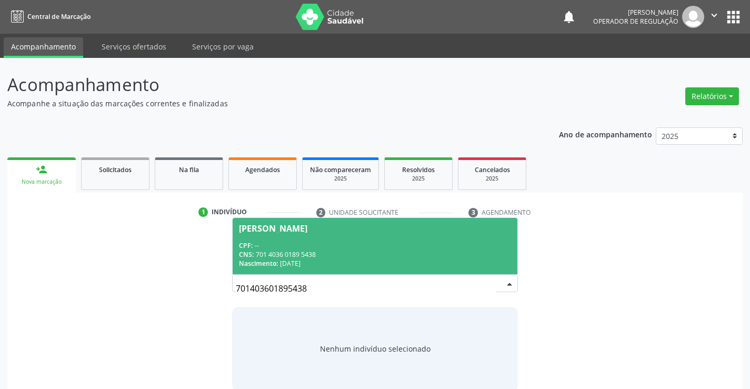
click at [303, 251] on div "CNS: 701 4036 0189 5438" at bounding box center [375, 254] width 272 height 9
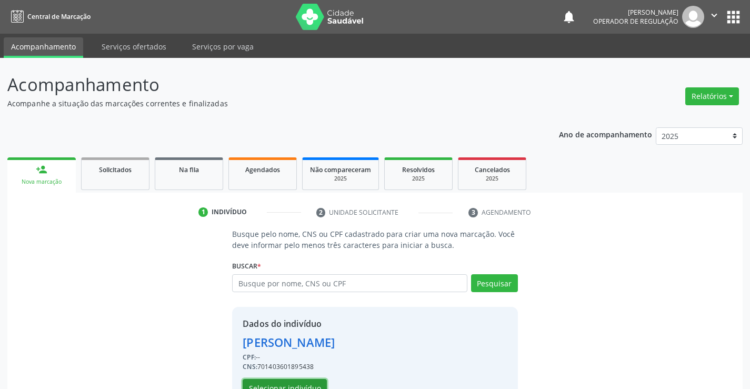
click at [287, 384] on button "Selecionar indivíduo" at bounding box center [285, 388] width 84 height 18
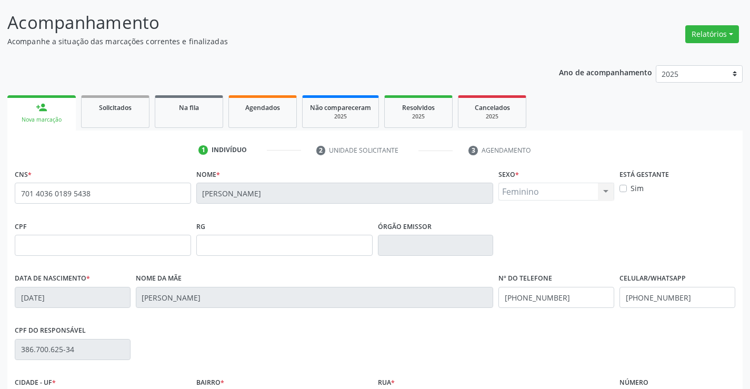
scroll to position [182, 0]
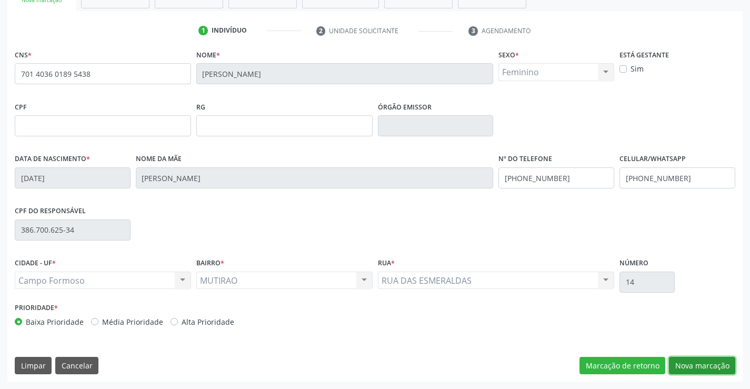
click at [702, 361] on button "Nova marcação" at bounding box center [702, 366] width 66 height 18
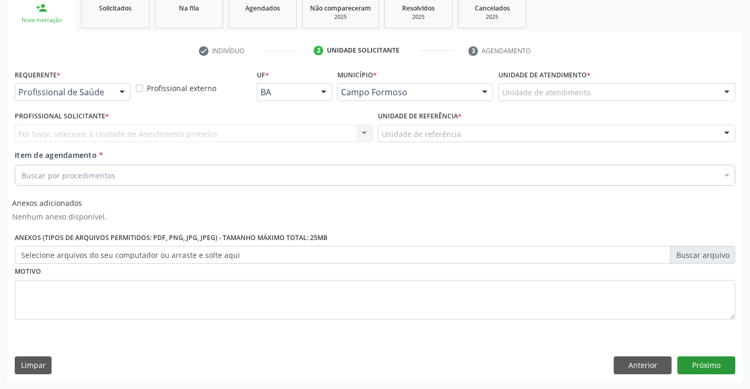
scroll to position [162, 0]
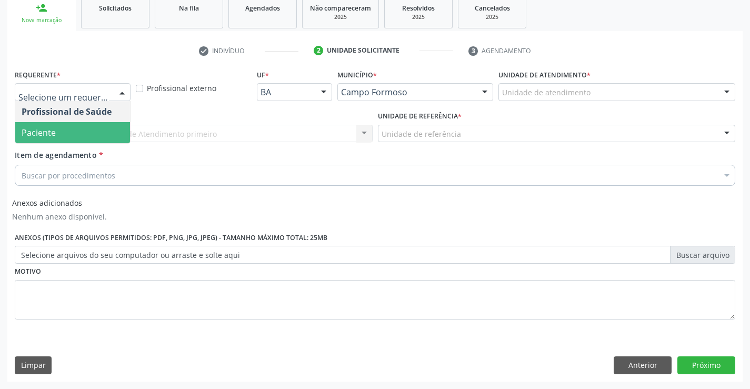
click at [27, 123] on span "Paciente" at bounding box center [72, 132] width 115 height 21
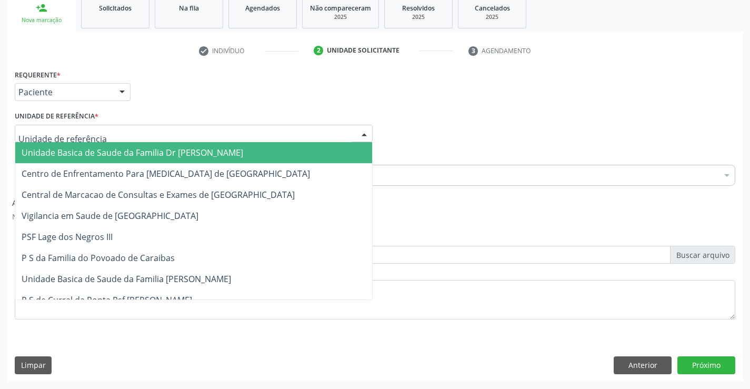
click at [143, 134] on div at bounding box center [194, 134] width 358 height 18
click at [124, 153] on span "Unidade Basica de Saude da Familia Dr [PERSON_NAME]" at bounding box center [133, 153] width 222 height 12
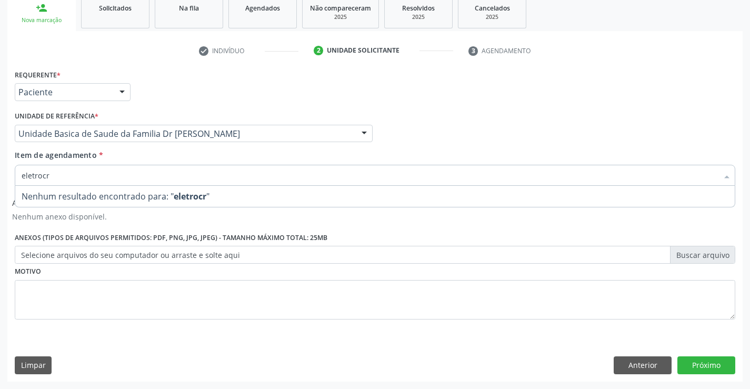
type input "eletroc"
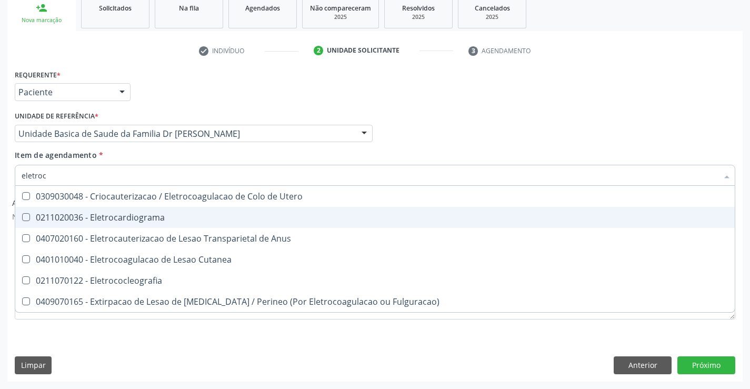
click at [119, 216] on div "0211020036 - Eletrocardiograma" at bounding box center [375, 217] width 707 height 8
checkbox Eletrocardiograma "true"
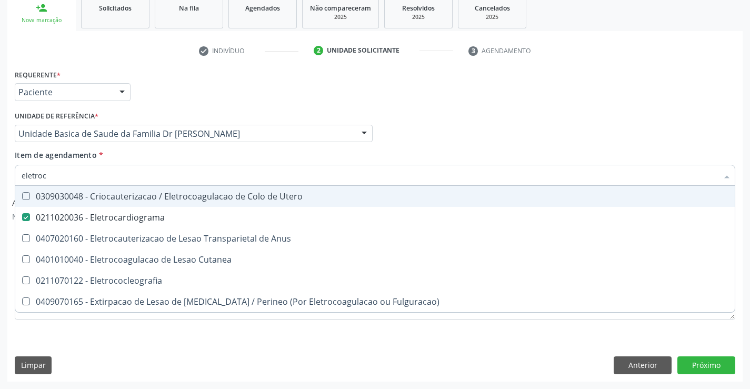
type input "eletroc"
click at [145, 154] on div "Item de agendamento * eletroc Desfazer seleção 0309030048 - Criocauterizacao / …" at bounding box center [375, 165] width 721 height 33
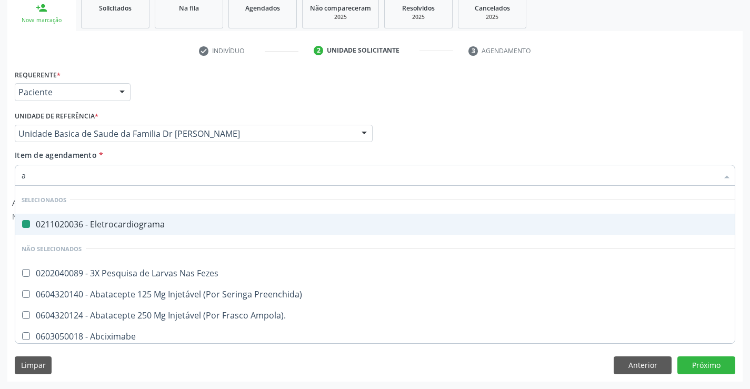
type input "ab"
checkbox Eletrocardiograma "false"
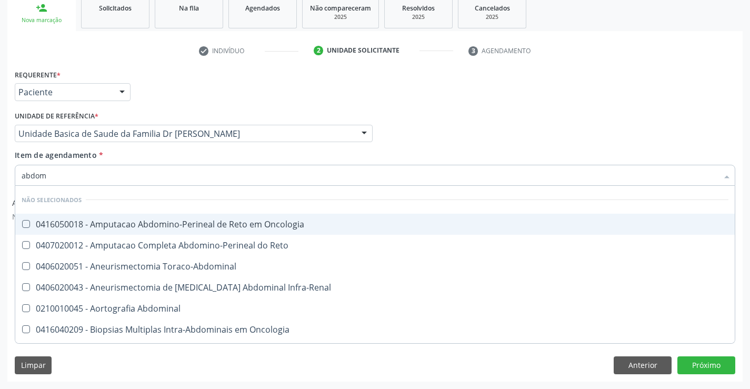
type input "abdome"
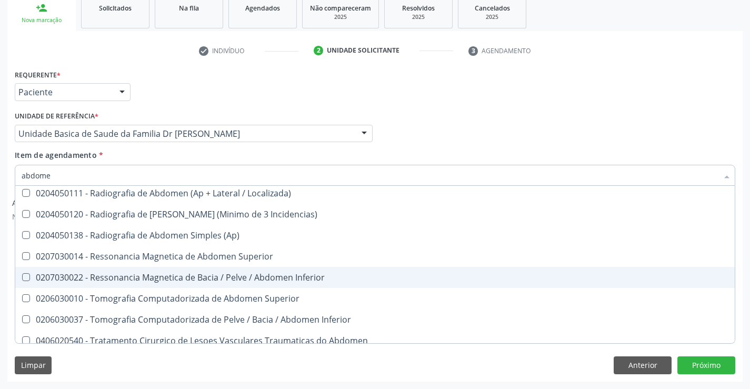
scroll to position [81, 0]
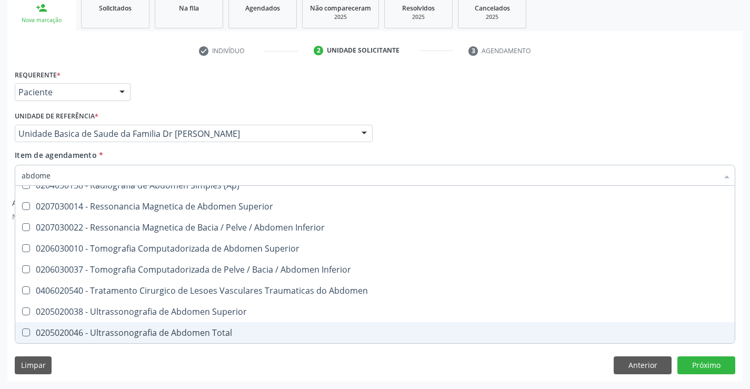
click at [161, 335] on div "0205020046 - Ultrassonografia de Abdomen Total" at bounding box center [375, 332] width 707 height 8
checkbox Total "true"
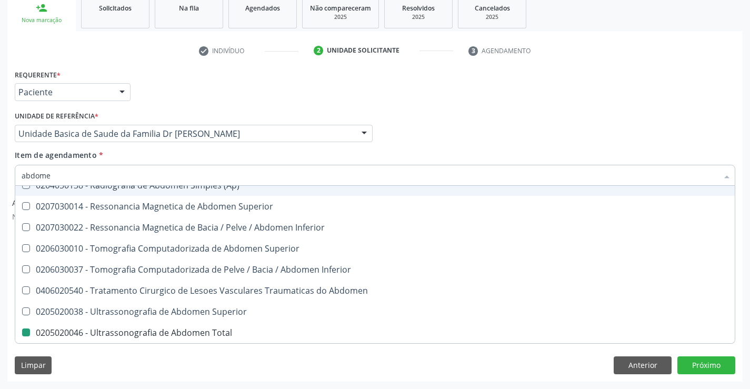
click at [194, 145] on div "Unidade de referência * Unidade Basica de Saude da Familia Dr [PERSON_NAME] Uni…" at bounding box center [193, 128] width 363 height 41
checkbox Localizada\) "true"
checkbox Total "false"
checkbox Incidencias\) "true"
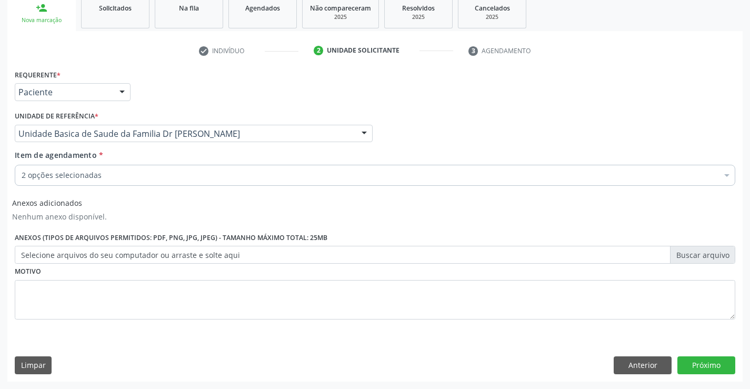
scroll to position [0, 0]
click at [59, 168] on div "2 opções selecionadas" at bounding box center [375, 175] width 721 height 21
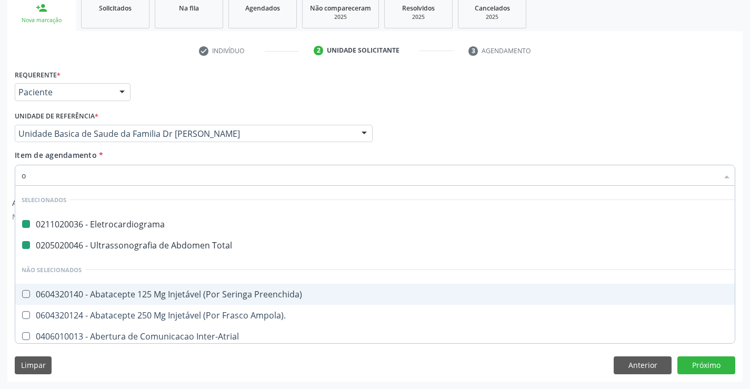
type input "of"
checkbox Eletrocardiograma "false"
checkbox Total "false"
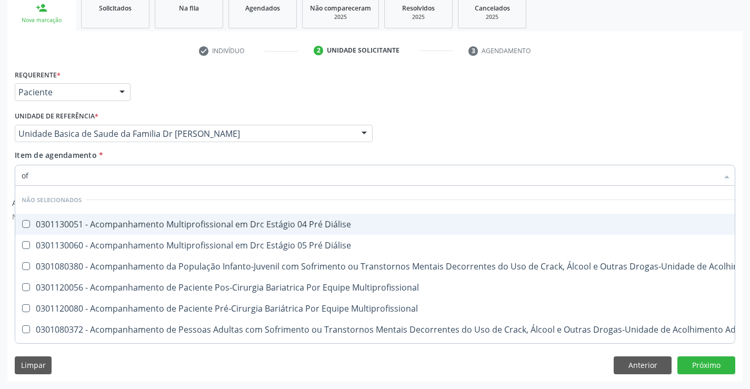
type input "o"
checkbox Diálise "true"
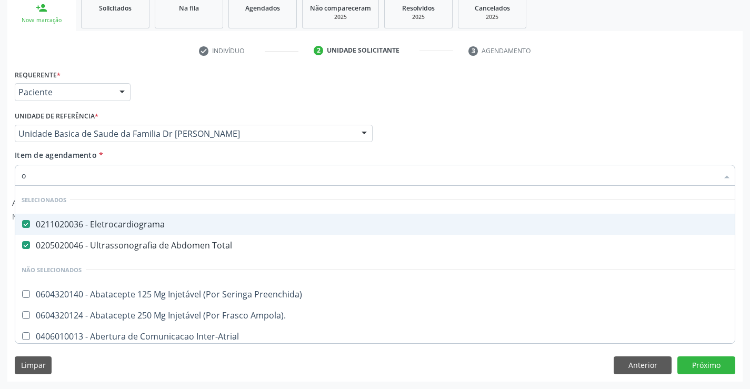
type input "of"
checkbox Eletrocardiograma "false"
checkbox Total "false"
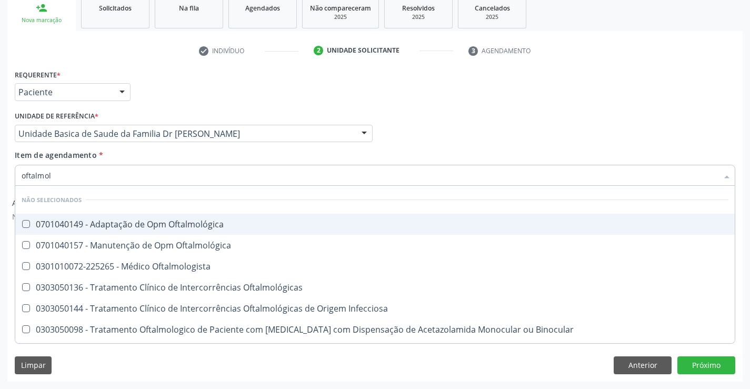
type input "oftalmolo"
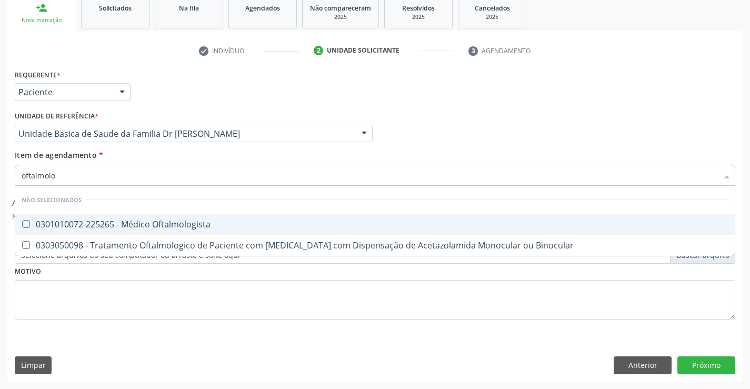
click at [102, 220] on div "0301010072-225265 - Médico Oftalmologista" at bounding box center [375, 224] width 707 height 8
checkbox Oftalmologista "true"
click at [184, 152] on div "Item de agendamento * oftalmolo Desfazer seleção Não selecionados 0301010072-22…" at bounding box center [375, 165] width 721 height 33
checkbox Binocular "true"
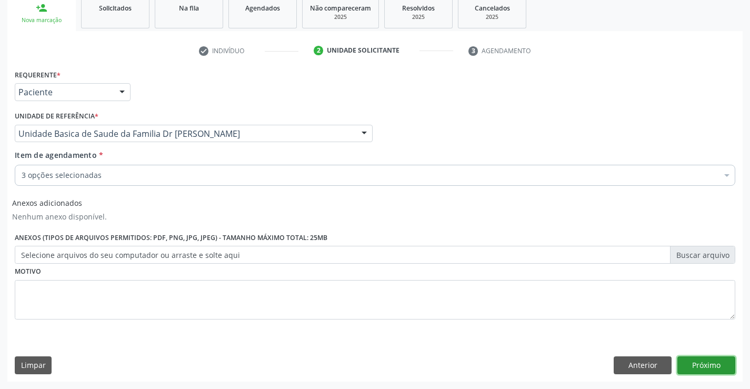
click at [706, 365] on button "Próximo" at bounding box center [706, 365] width 58 height 18
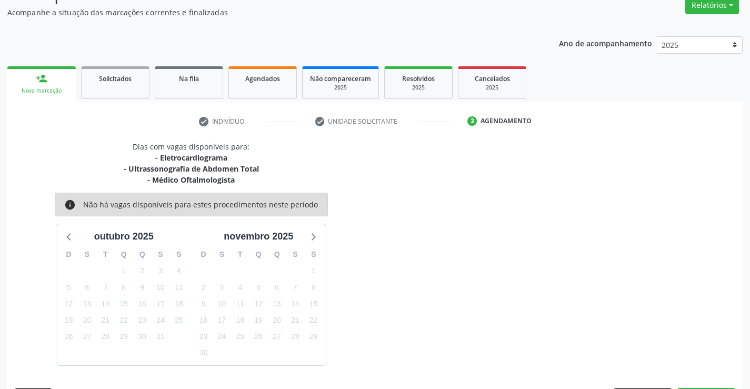
scroll to position [122, 0]
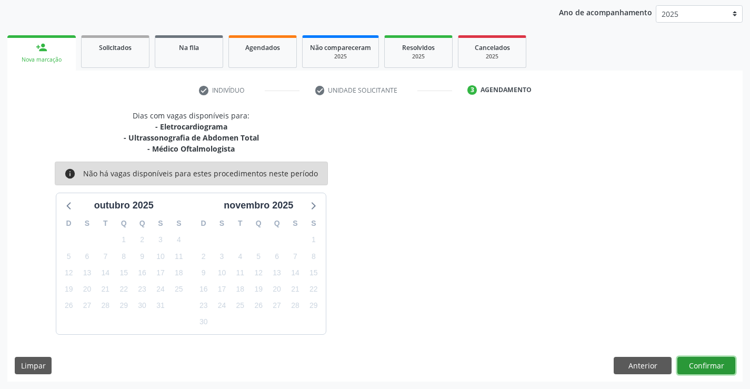
click at [694, 363] on button "Confirmar" at bounding box center [706, 366] width 58 height 18
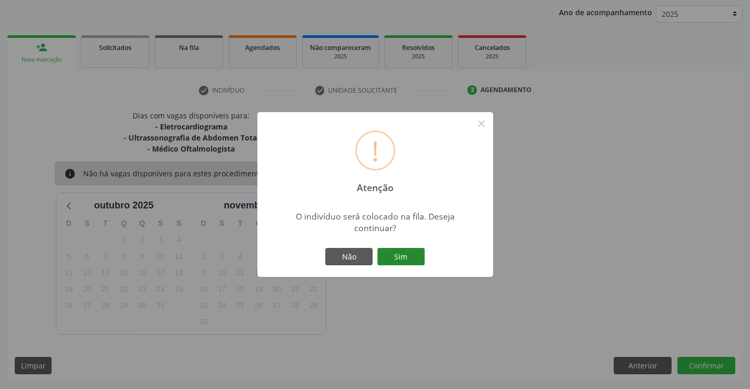
click at [403, 250] on button "Sim" at bounding box center [400, 257] width 47 height 18
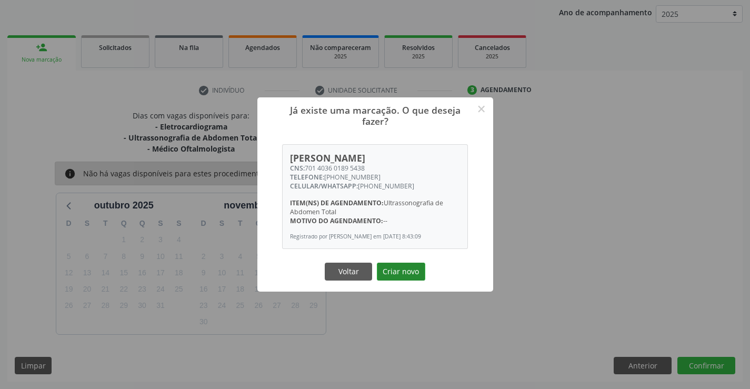
click at [400, 269] on button "Criar novo" at bounding box center [401, 272] width 48 height 18
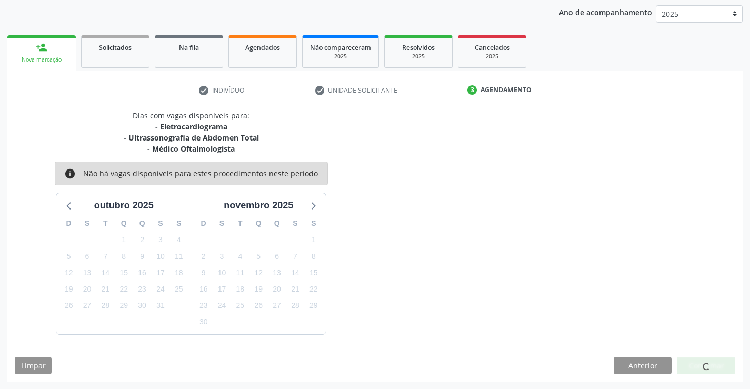
scroll to position [0, 0]
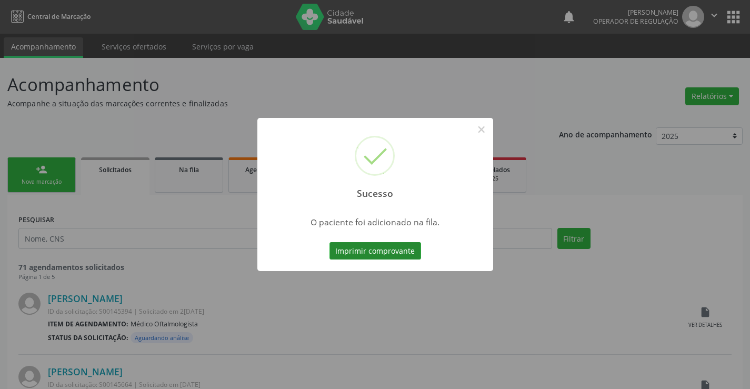
click at [367, 249] on button "Imprimir comprovante" at bounding box center [376, 251] width 92 height 18
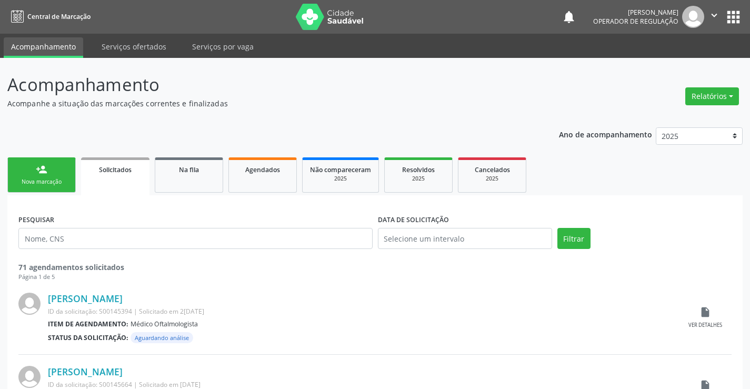
click at [44, 176] on link "person_add Nova marcação" at bounding box center [41, 174] width 68 height 35
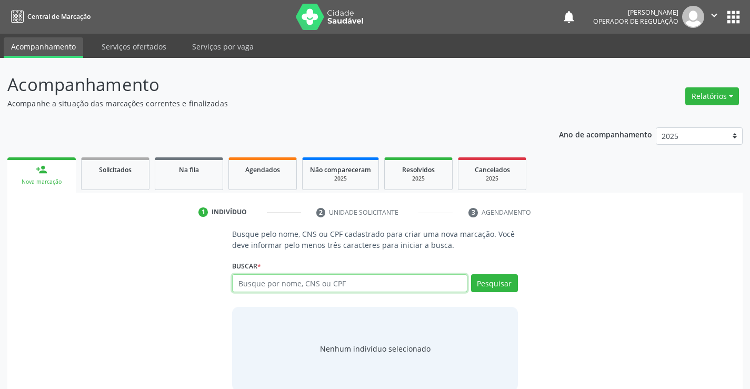
click at [275, 287] on input "text" at bounding box center [349, 283] width 235 height 18
type input "703605006716235"
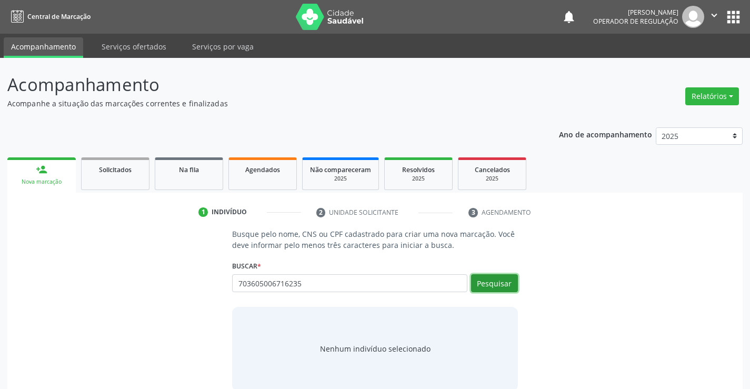
click at [494, 286] on button "Pesquisar" at bounding box center [494, 283] width 47 height 18
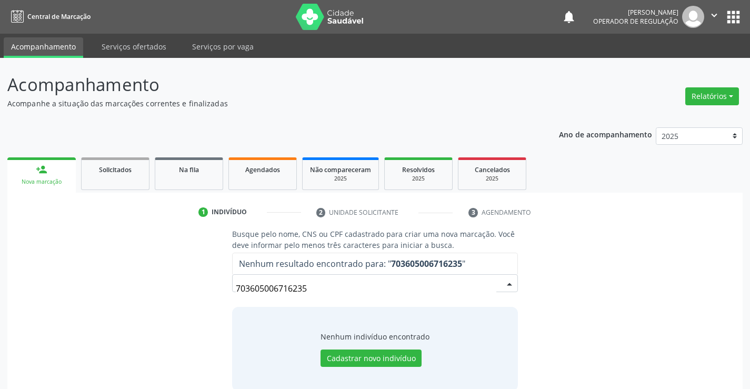
click at [308, 286] on input "703605006716235" at bounding box center [366, 288] width 260 height 21
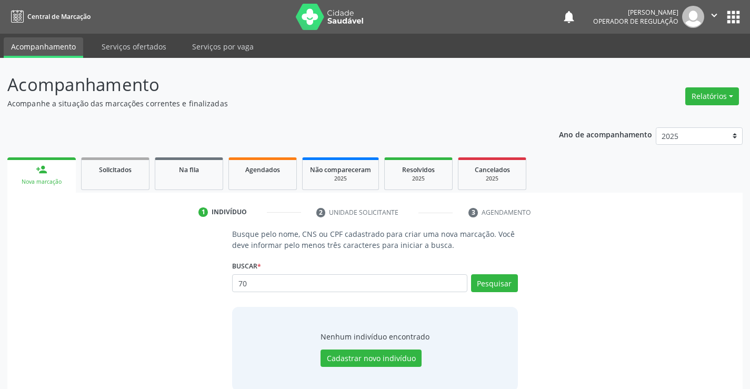
type input "7"
type input "703605006716235"
click at [503, 286] on button "Pesquisar" at bounding box center [494, 283] width 47 height 18
type input "7"
type input "e"
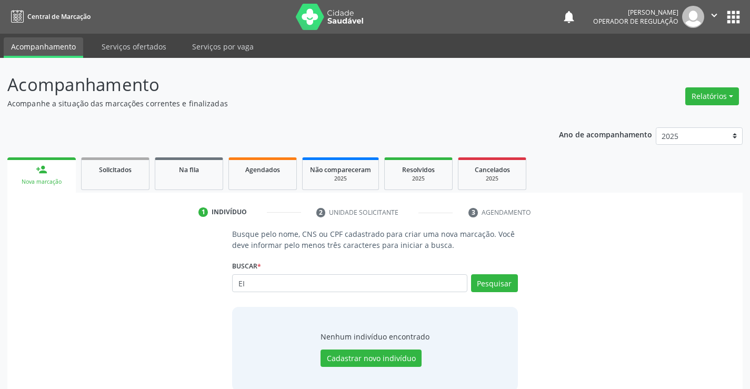
type input "E"
type input "ELIAS BATISTA"
click at [372, 354] on button "Cadastrar novo indivíduo" at bounding box center [371, 359] width 101 height 18
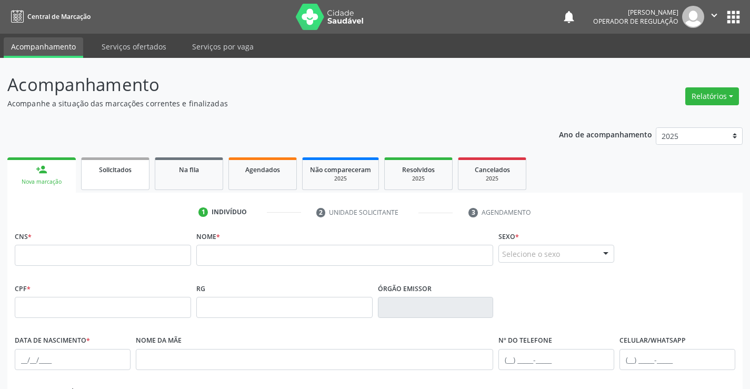
click at [116, 176] on link "Solicitados" at bounding box center [115, 173] width 68 height 33
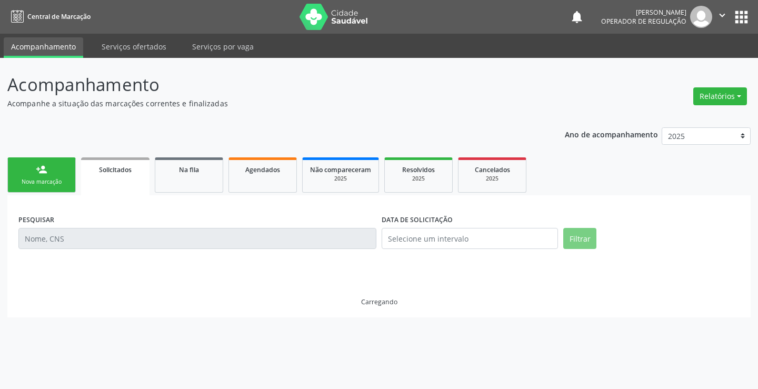
click at [51, 179] on div "Nova marcação" at bounding box center [41, 182] width 53 height 8
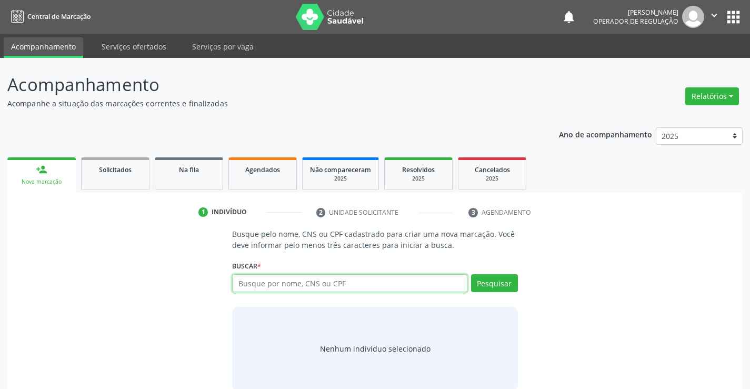
click at [287, 284] on input "text" at bounding box center [349, 283] width 235 height 18
click at [283, 286] on input "ELIAS BATISRTA" at bounding box center [349, 283] width 235 height 18
type input "ELIAS BATISTA"
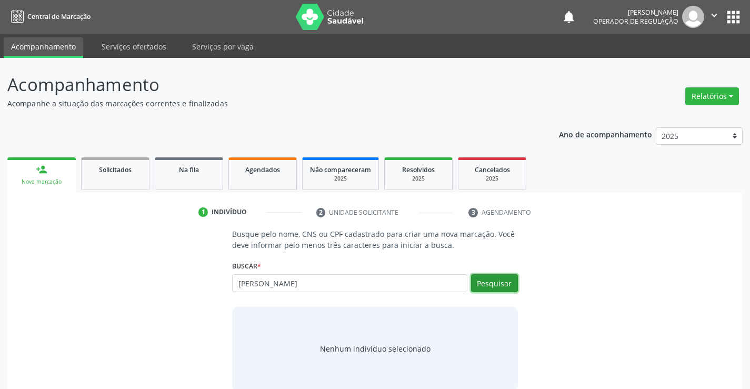
click at [489, 281] on button "Pesquisar" at bounding box center [494, 283] width 47 height 18
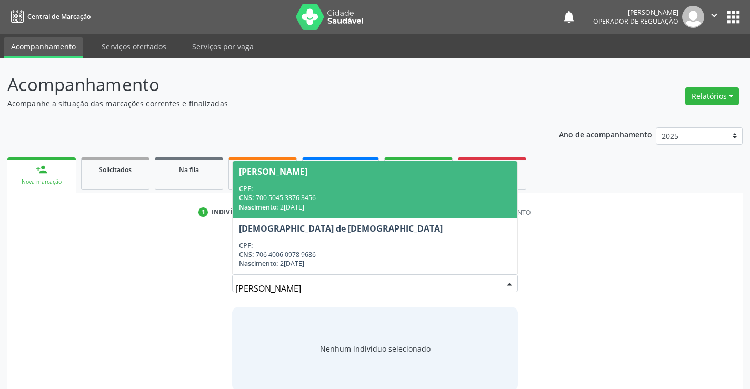
click at [143, 233] on div "Busque pelo nome, CNS ou CPF cadastrado para criar uma nova marcação. Você deve…" at bounding box center [375, 309] width 721 height 162
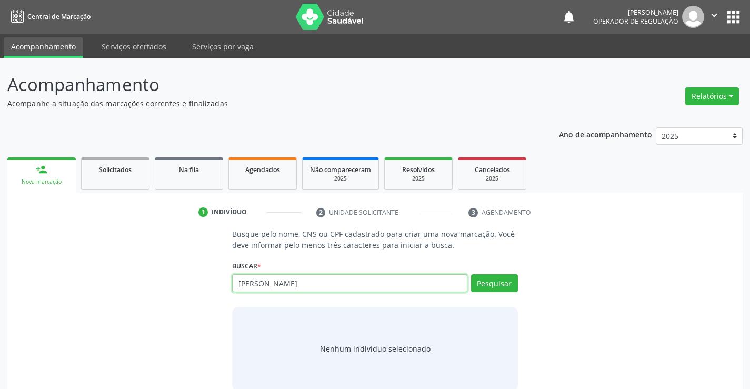
click at [299, 286] on input "ELIAS BATISTA" at bounding box center [349, 283] width 235 height 18
type input "E"
type input "703605006716235"
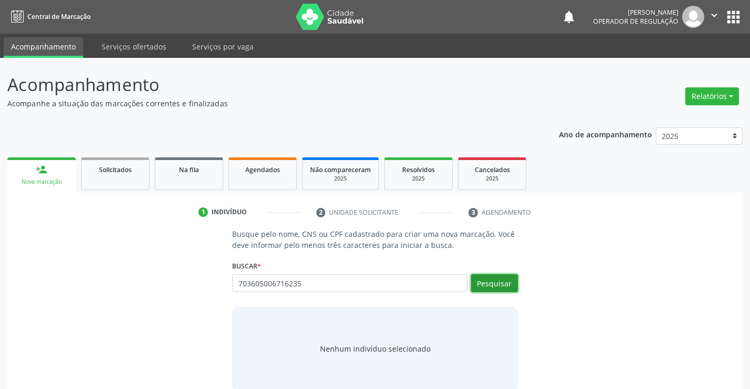
click at [508, 278] on button "Pesquisar" at bounding box center [494, 283] width 47 height 18
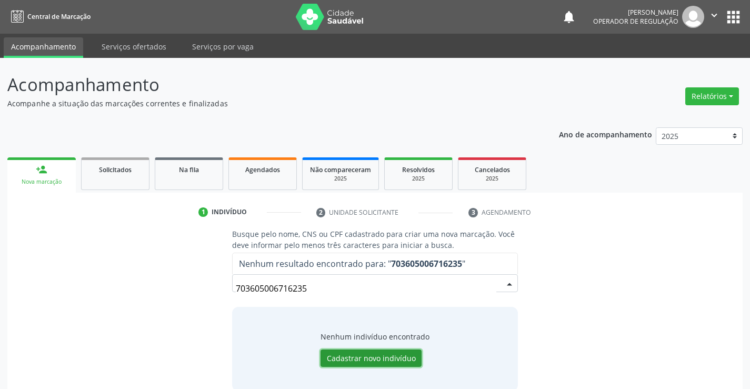
click at [362, 365] on button "Cadastrar novo indivíduo" at bounding box center [371, 359] width 101 height 18
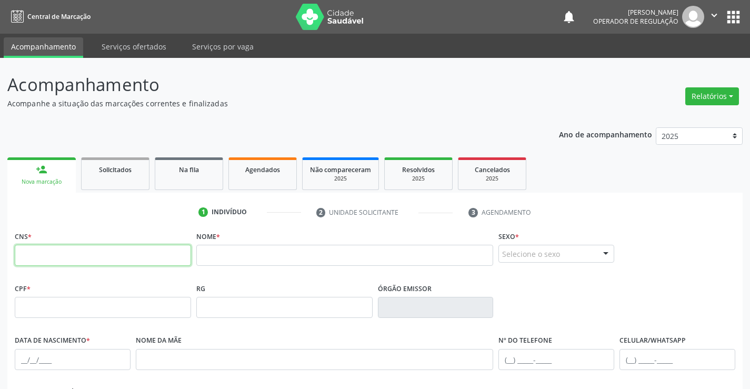
drag, startPoint x: 51, startPoint y: 264, endPoint x: 86, endPoint y: 256, distance: 36.1
click at [51, 264] on input "text" at bounding box center [103, 255] width 176 height 21
type input "703 6050 0671 6235"
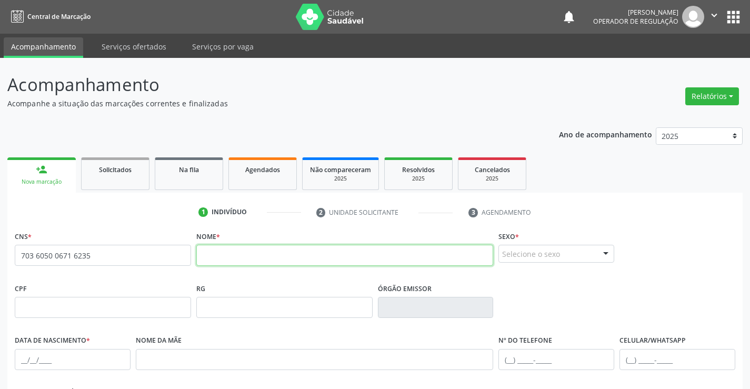
click at [236, 258] on input "text" at bounding box center [344, 255] width 297 height 21
type input "ELIAS BATISTA"
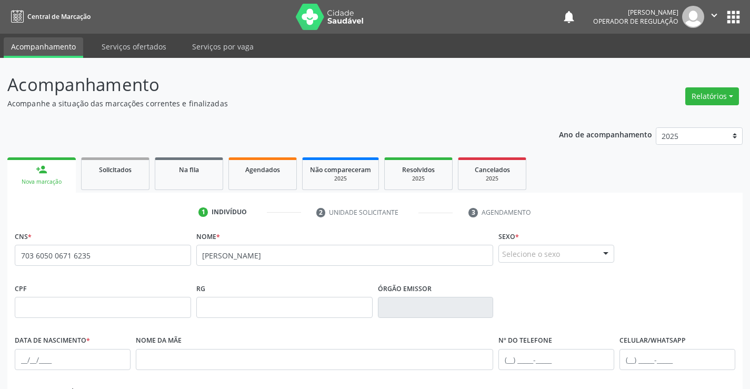
click at [570, 252] on div "Selecione o sexo" at bounding box center [556, 254] width 116 height 18
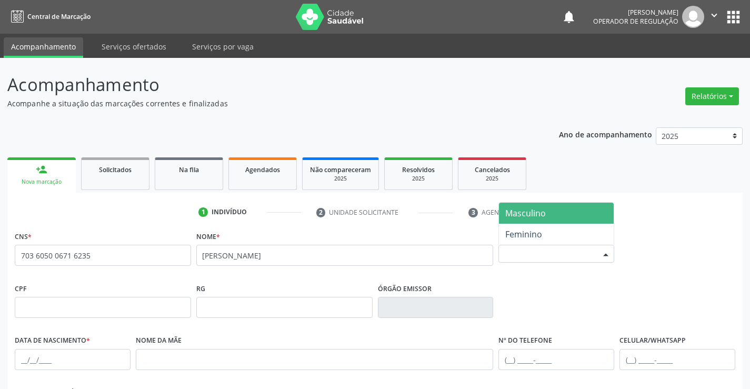
click at [525, 206] on span "Masculino" at bounding box center [556, 213] width 115 height 21
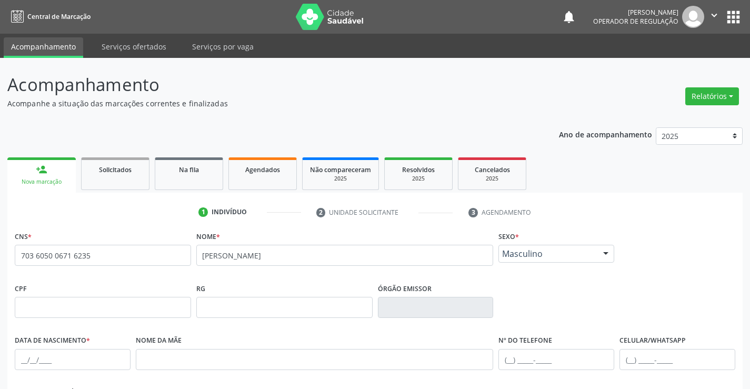
scroll to position [105, 0]
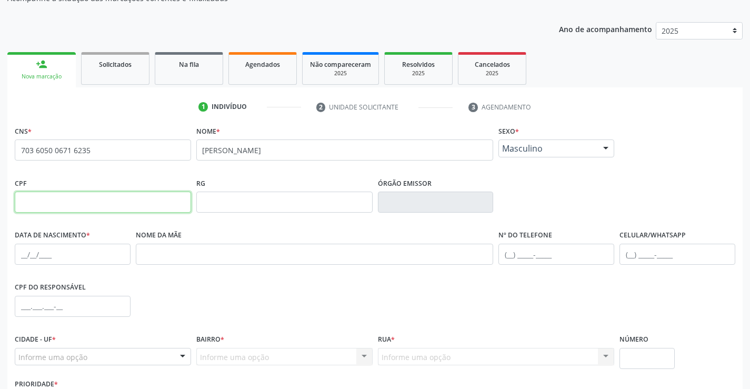
drag, startPoint x: 33, startPoint y: 202, endPoint x: 117, endPoint y: 211, distance: 84.7
click at [37, 203] on input "text" at bounding box center [103, 202] width 176 height 21
type input "496.187.505-82"
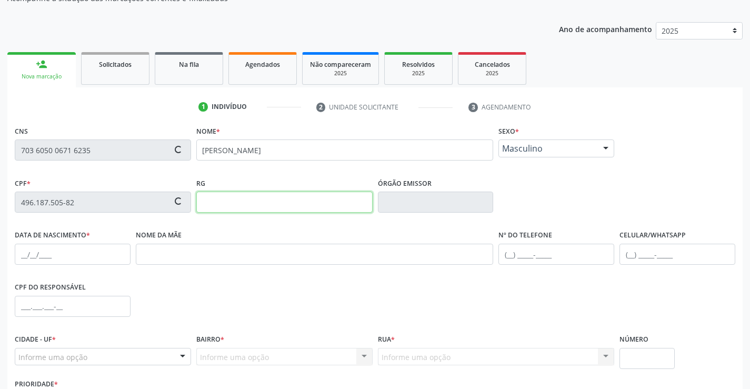
click at [216, 206] on input "text" at bounding box center [284, 202] width 176 height 21
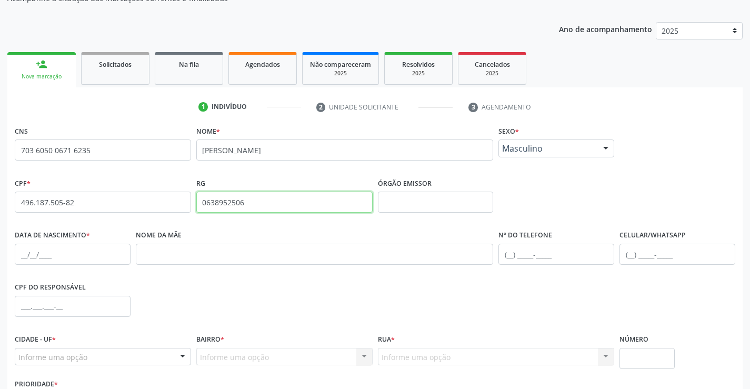
type input "0638952506"
click at [36, 248] on input "text" at bounding box center [73, 254] width 116 height 21
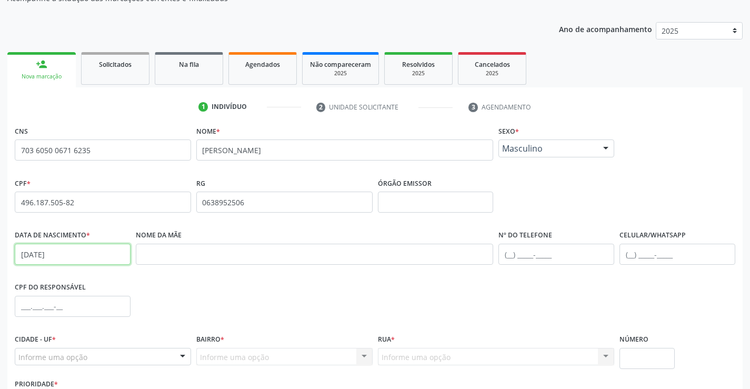
type input "18/07/1960"
click at [172, 258] on input "text" at bounding box center [315, 254] width 358 height 21
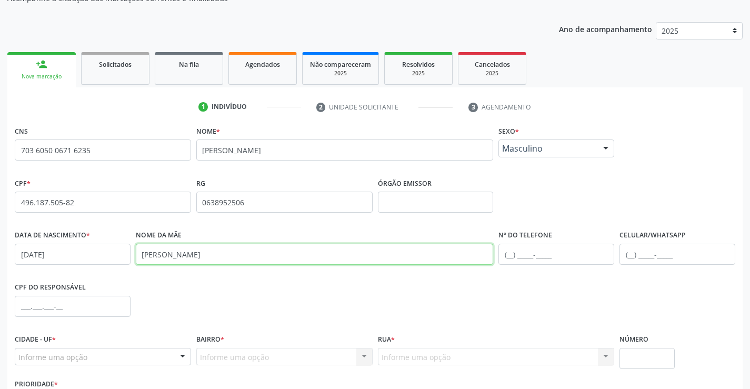
type input "VALDETE BATISTA"
click at [532, 261] on input "text" at bounding box center [556, 254] width 116 height 21
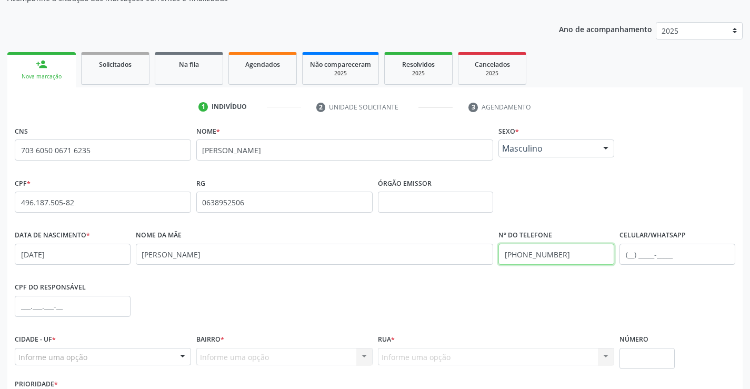
scroll to position [182, 0]
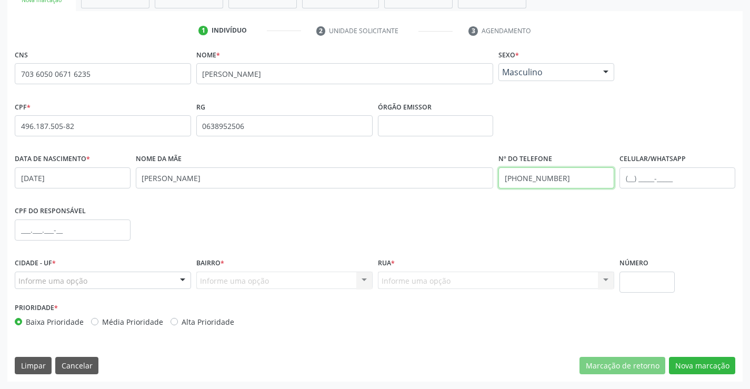
type input "(74) 98813-4940"
click at [157, 282] on div "Informe uma opção" at bounding box center [103, 281] width 176 height 18
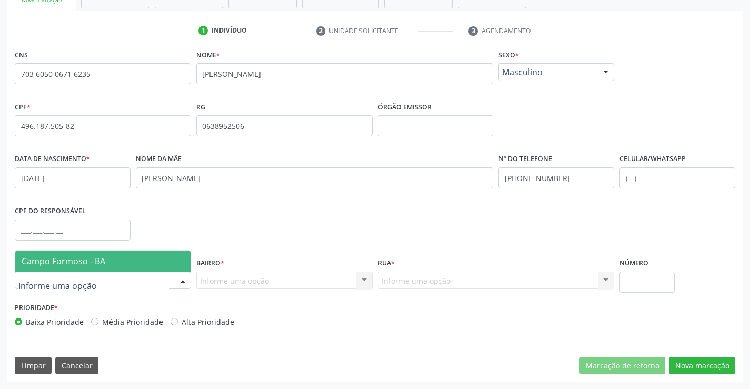
click at [64, 256] on span "Campo Formoso - BA" at bounding box center [64, 261] width 84 height 12
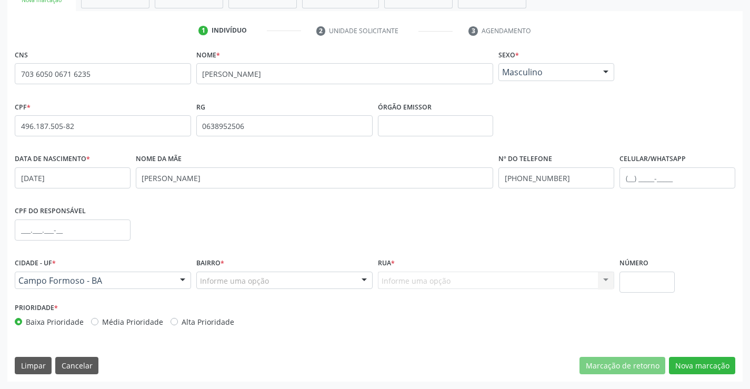
click at [362, 278] on div at bounding box center [364, 281] width 16 height 18
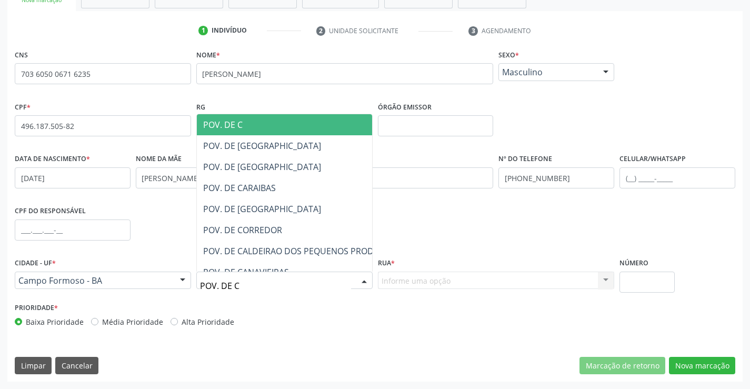
type input "POV. DE CA"
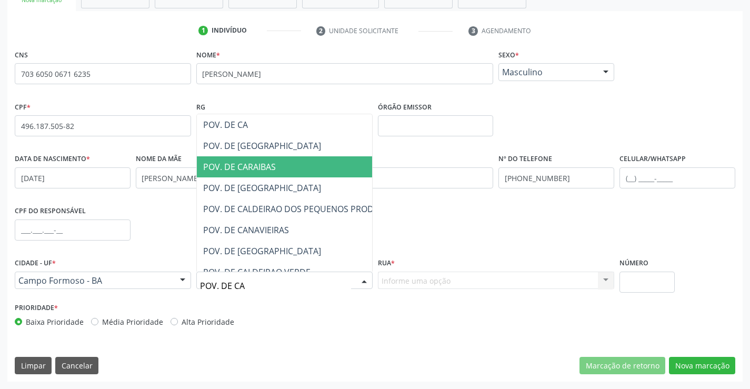
click at [242, 167] on span "POV. DE CARAIBAS" at bounding box center [239, 167] width 73 height 12
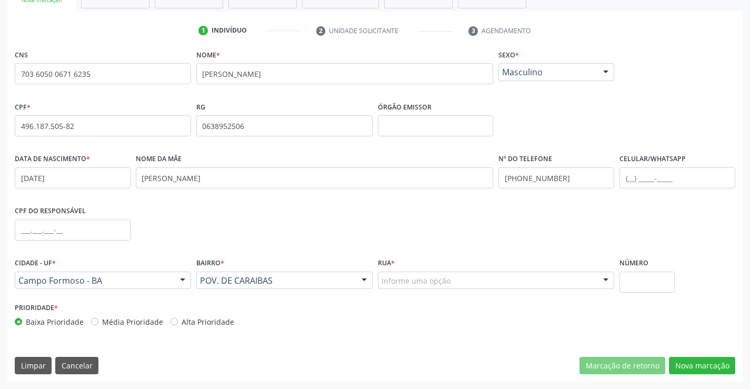
click at [597, 274] on div "Informe uma opção ZONA RURAL RUA DO XAFARIZ RUA DO CHAFARIZ RUA ALAGOINHAS Rua …" at bounding box center [496, 281] width 237 height 18
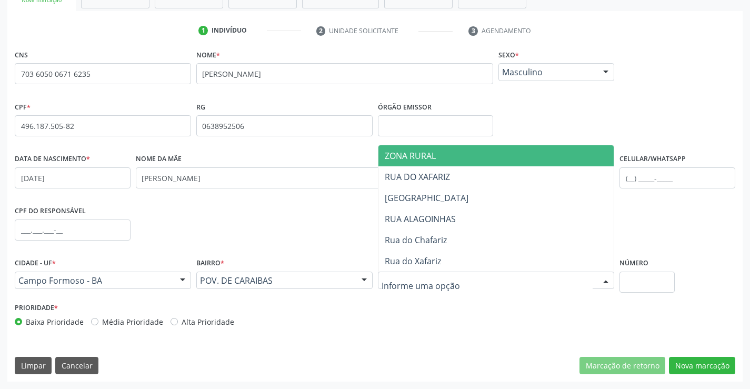
click at [440, 160] on span "ZONA RURAL" at bounding box center [496, 155] width 236 height 21
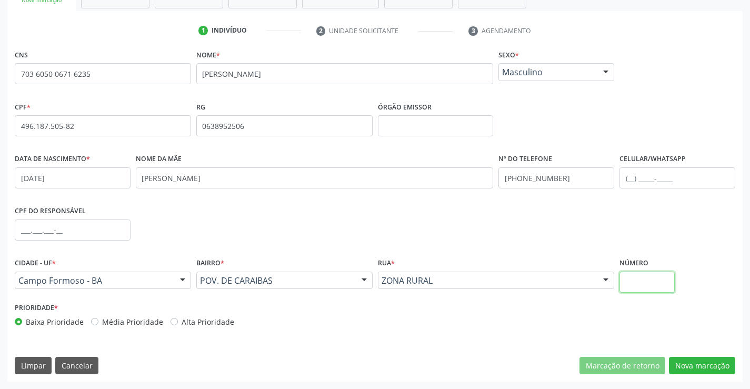
click at [664, 282] on input "text" at bounding box center [647, 282] width 55 height 21
type input "S"
click at [662, 282] on input "text" at bounding box center [647, 282] width 55 height 21
type input "SN"
click at [705, 361] on button "Nova marcação" at bounding box center [702, 366] width 66 height 18
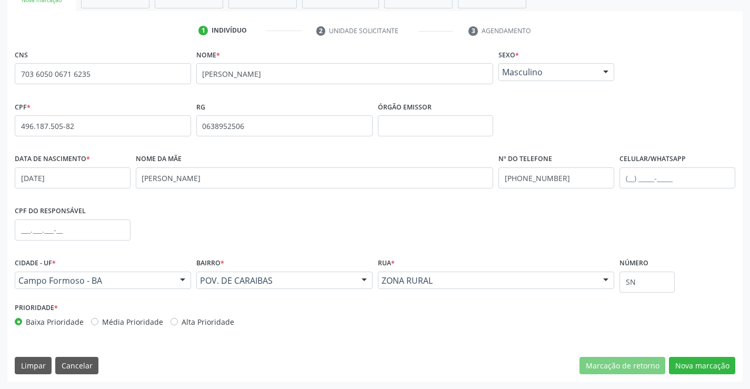
scroll to position [162, 0]
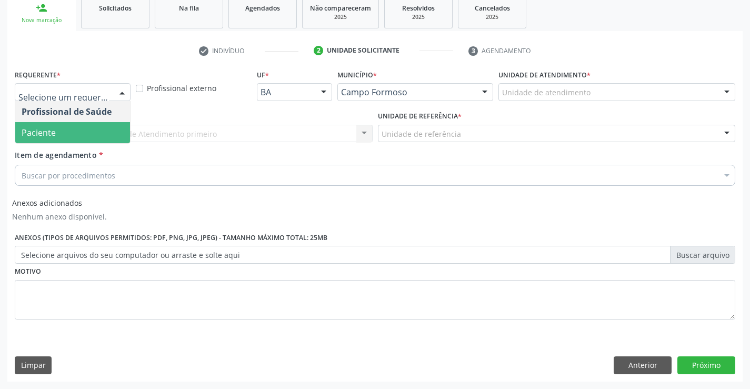
drag, startPoint x: 48, startPoint y: 135, endPoint x: 123, endPoint y: 160, distance: 78.7
click at [48, 135] on span "Paciente" at bounding box center [39, 133] width 34 height 12
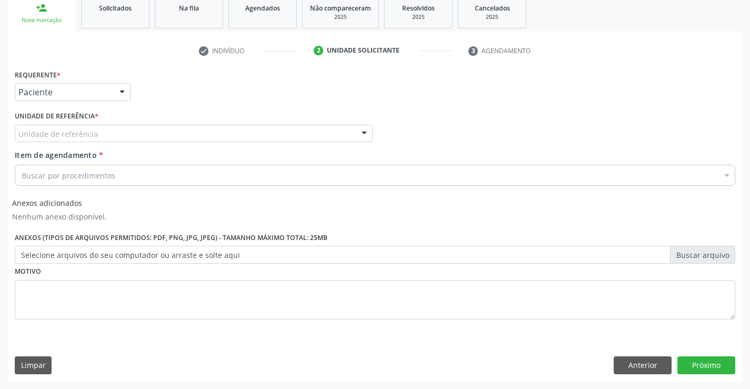
click at [348, 136] on div "Unidade de referência" at bounding box center [194, 134] width 358 height 18
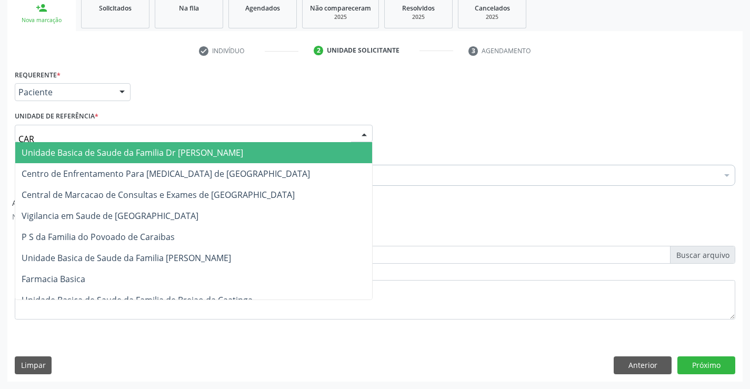
type input "CARA"
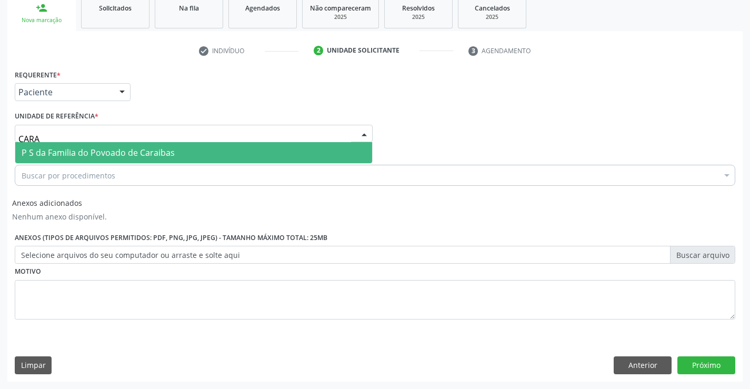
click at [166, 154] on span "P S da Familia do Povoado de Caraibas" at bounding box center [98, 153] width 153 height 12
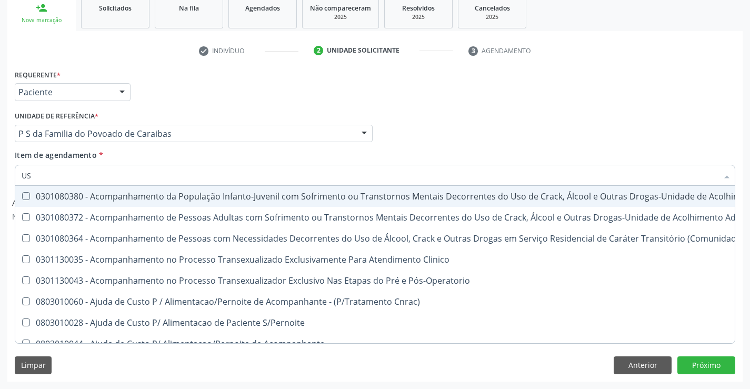
type input "USG"
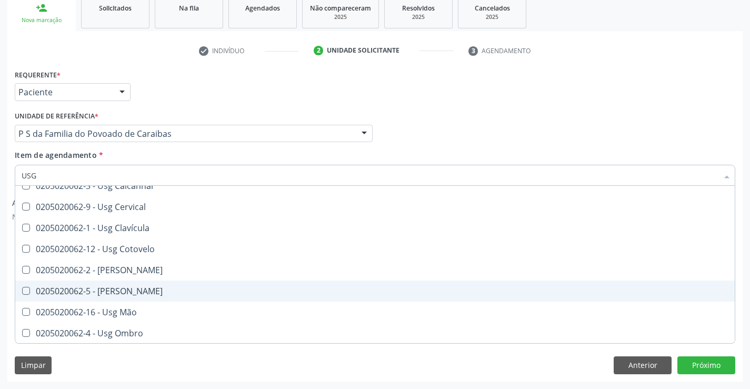
scroll to position [105, 0]
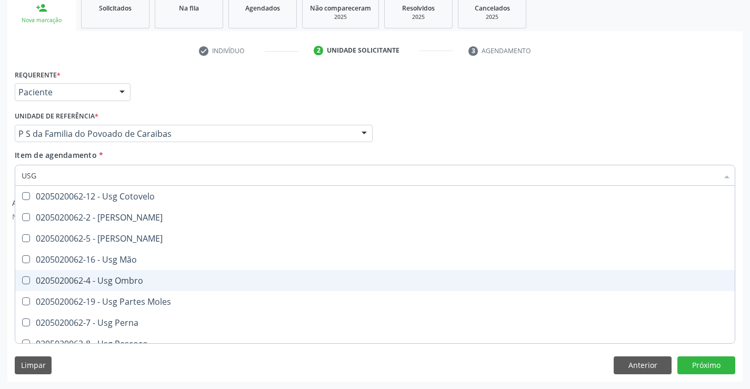
click at [135, 284] on div "0205020062-4 - Usg Ombro" at bounding box center [375, 280] width 707 height 8
checkbox Ombro "true"
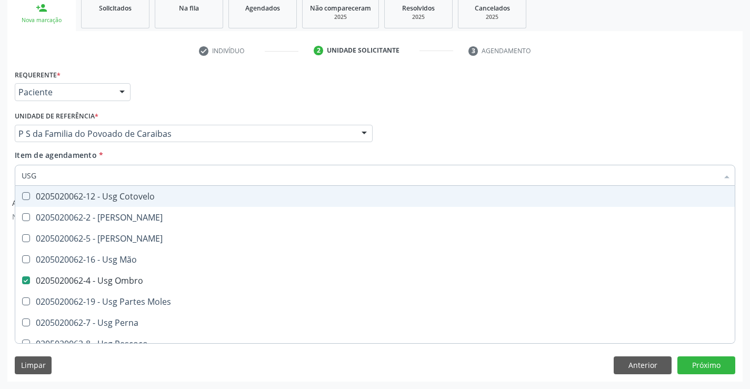
click at [302, 157] on div "Item de agendamento * USG Desfazer seleção 0205020062-14 - Usg Axila 0205020062…" at bounding box center [375, 165] width 721 height 33
checkbox Braço "true"
checkbox Ombro "false"
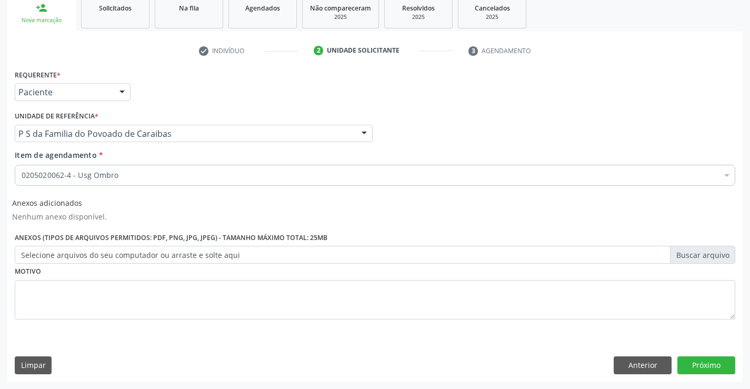
scroll to position [0, 0]
click at [703, 366] on button "Próximo" at bounding box center [706, 365] width 58 height 18
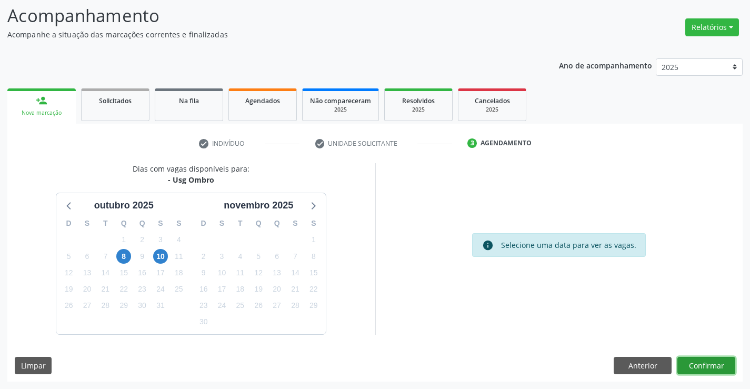
click at [695, 363] on button "Confirmar" at bounding box center [706, 366] width 58 height 18
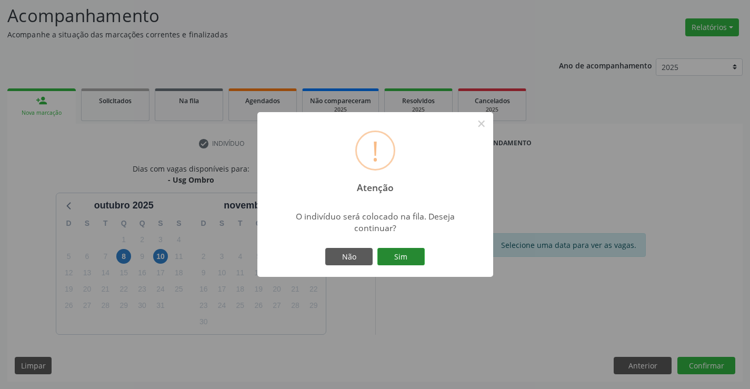
click at [403, 249] on button "Sim" at bounding box center [400, 257] width 47 height 18
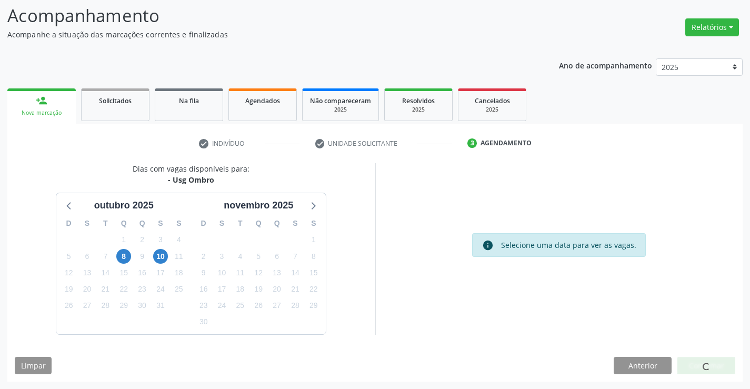
scroll to position [0, 0]
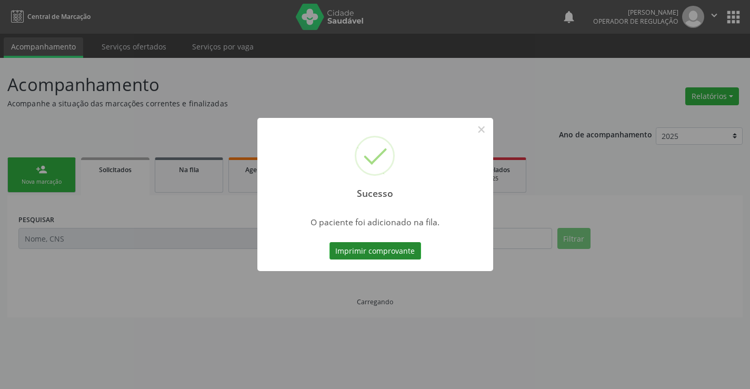
click at [385, 248] on button "Imprimir comprovante" at bounding box center [376, 251] width 92 height 18
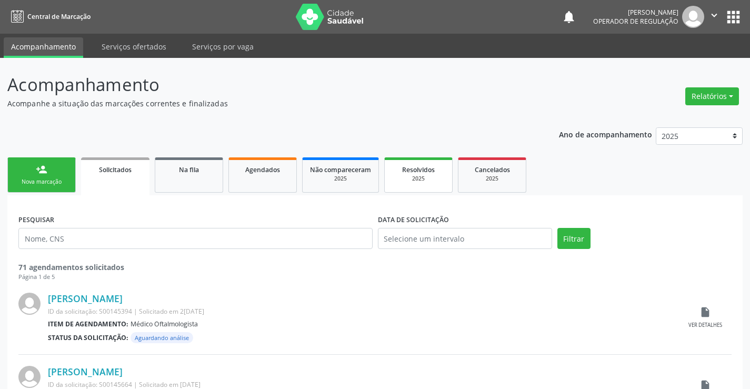
click at [406, 177] on div "2025" at bounding box center [418, 179] width 53 height 8
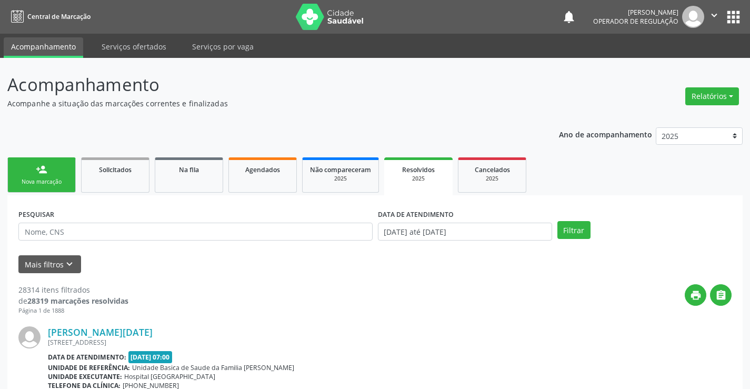
click at [48, 180] on div "Nova marcação" at bounding box center [41, 182] width 53 height 8
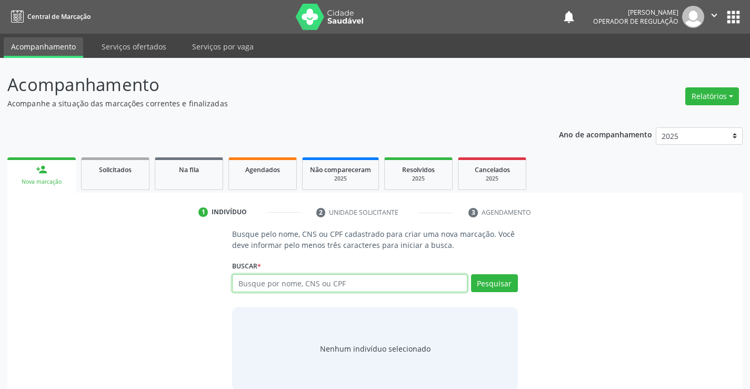
click at [287, 284] on input "text" at bounding box center [349, 283] width 235 height 18
type input "702909592921078"
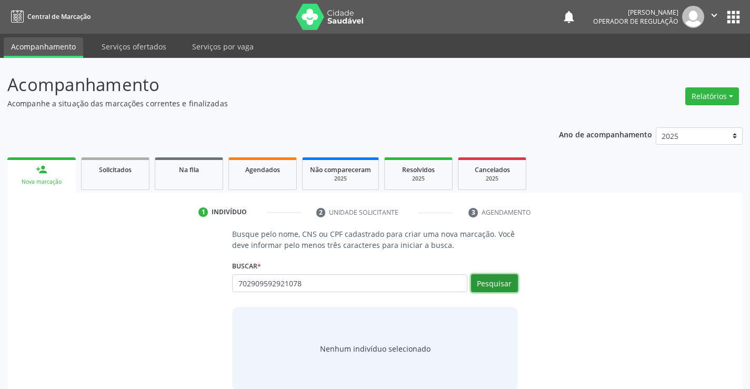
click at [499, 286] on button "Pesquisar" at bounding box center [494, 283] width 47 height 18
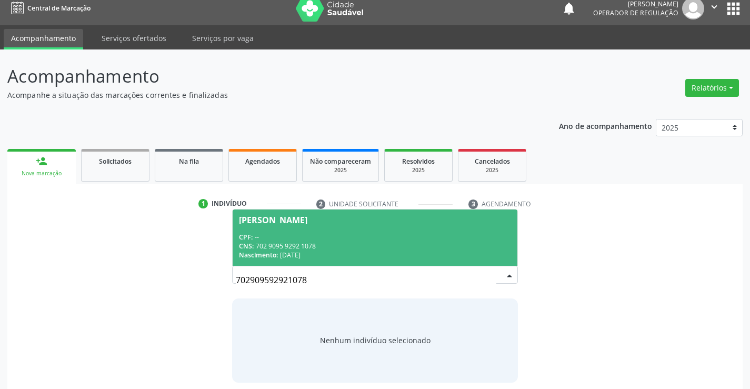
scroll to position [17, 0]
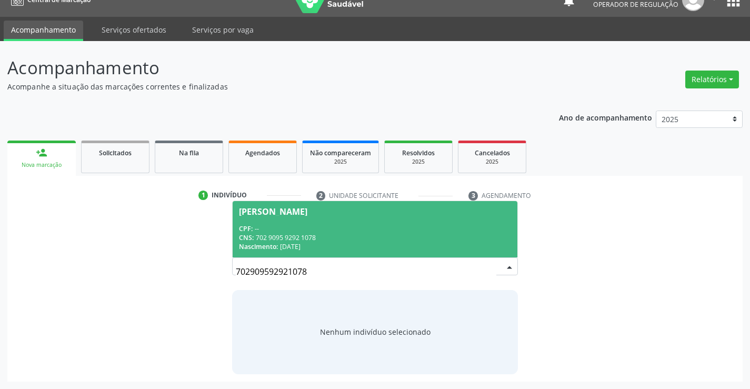
click at [280, 223] on span "Eduarda Fidelzina da Silva CPF: -- CNS: 702 9095 9292 1078 Nascimento: 18/03/19…" at bounding box center [375, 229] width 284 height 56
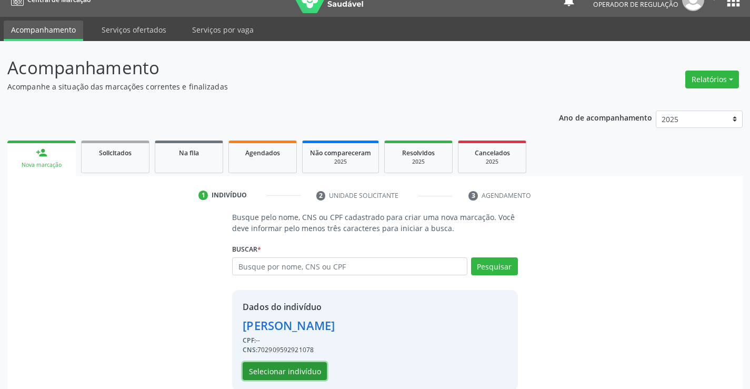
click at [271, 365] on button "Selecionar indivíduo" at bounding box center [285, 371] width 84 height 18
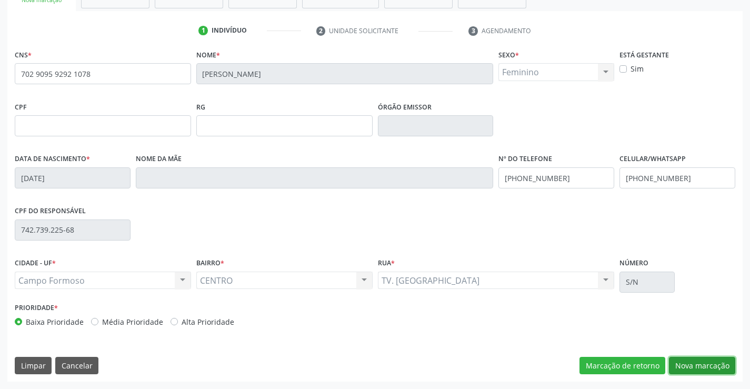
click at [675, 359] on button "Nova marcação" at bounding box center [702, 366] width 66 height 18
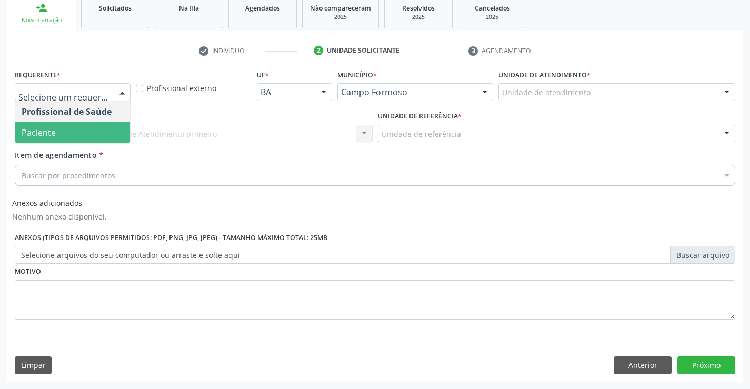
click at [57, 133] on span "Paciente" at bounding box center [72, 132] width 115 height 21
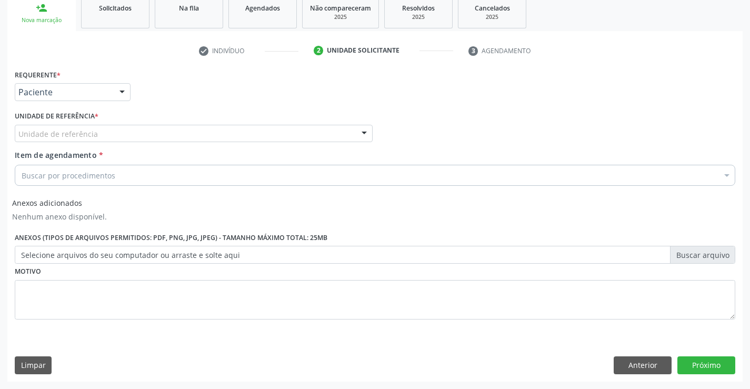
click at [362, 129] on div at bounding box center [364, 134] width 16 height 18
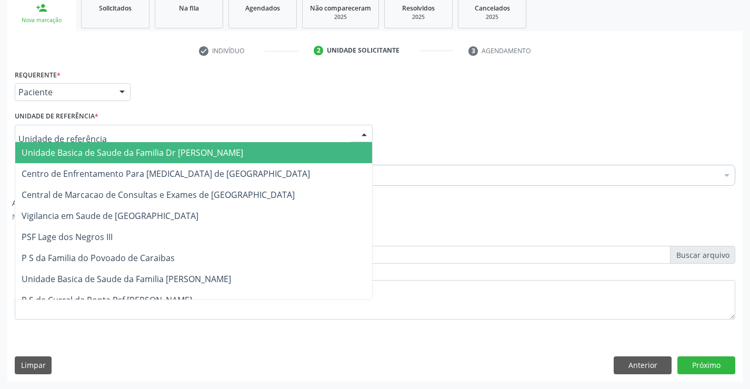
click at [167, 157] on span "Unidade Basica de Saude da Familia Dr [PERSON_NAME]" at bounding box center [133, 153] width 222 height 12
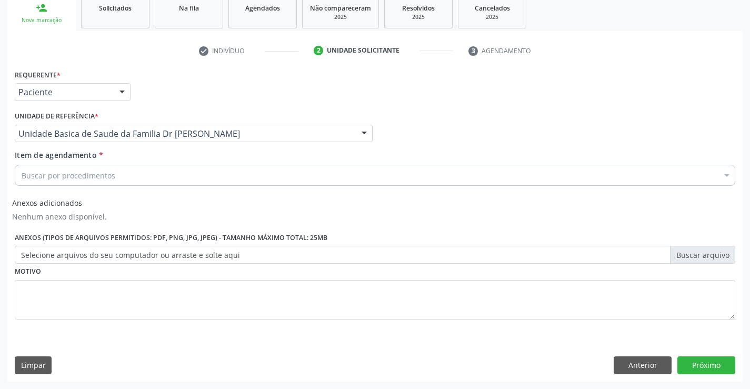
click at [372, 171] on div "Buscar por procedimentos" at bounding box center [375, 175] width 721 height 21
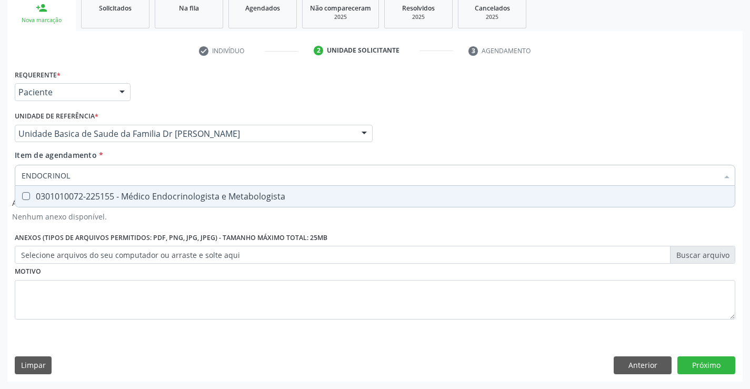
type input "ENDOCRINOLO"
click at [150, 192] on div "0301010072-225155 - Médico Endocrinologista e Metabologista" at bounding box center [375, 196] width 707 height 8
checkbox Metabologista "true"
click at [195, 305] on div "Requerente * Paciente Profissional de Saúde Paciente Nenhum resultado encontrad…" at bounding box center [375, 200] width 721 height 267
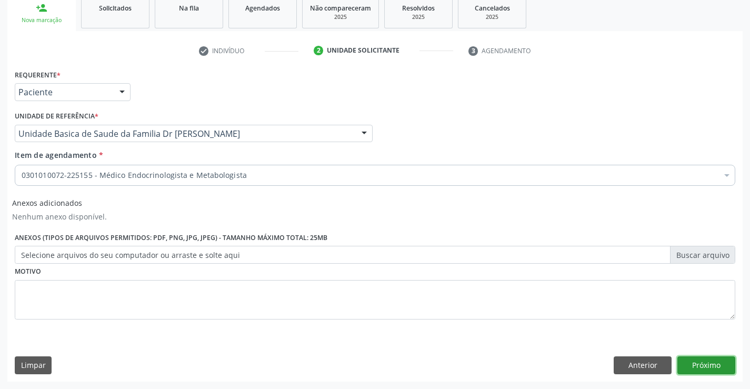
click at [718, 371] on button "Próximo" at bounding box center [706, 365] width 58 height 18
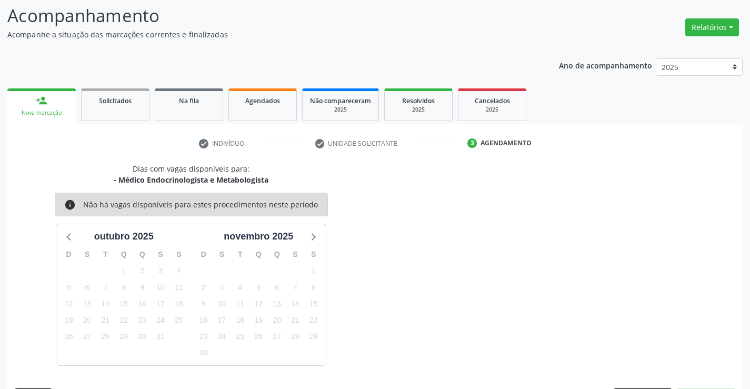
scroll to position [100, 0]
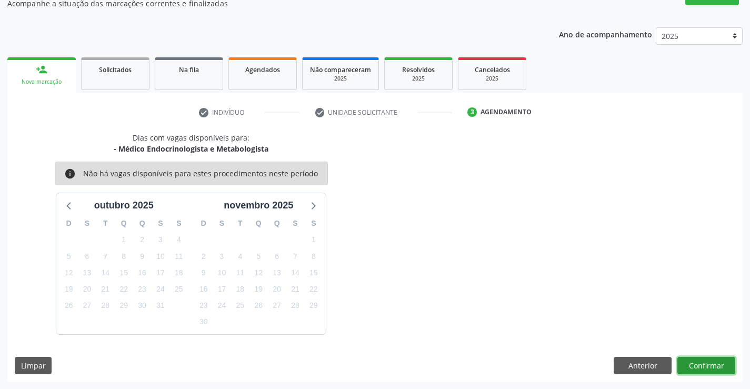
click at [702, 365] on button "Confirmar" at bounding box center [706, 366] width 58 height 18
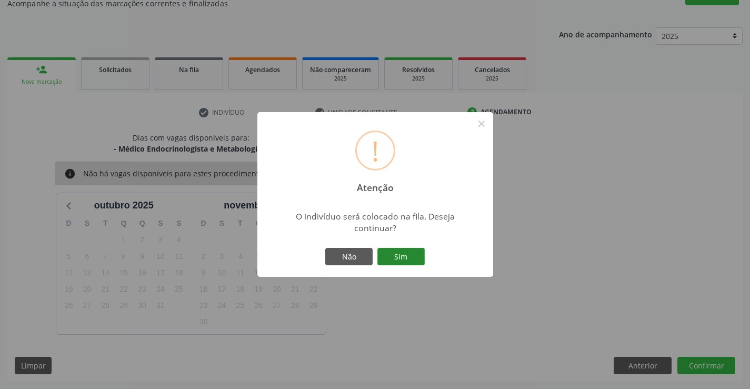
click at [406, 258] on button "Sim" at bounding box center [400, 257] width 47 height 18
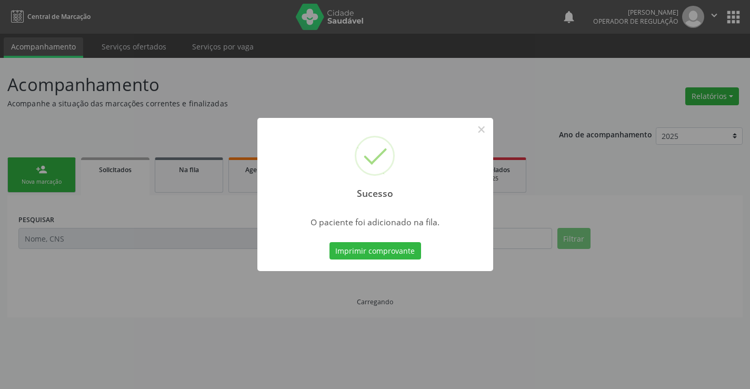
scroll to position [0, 0]
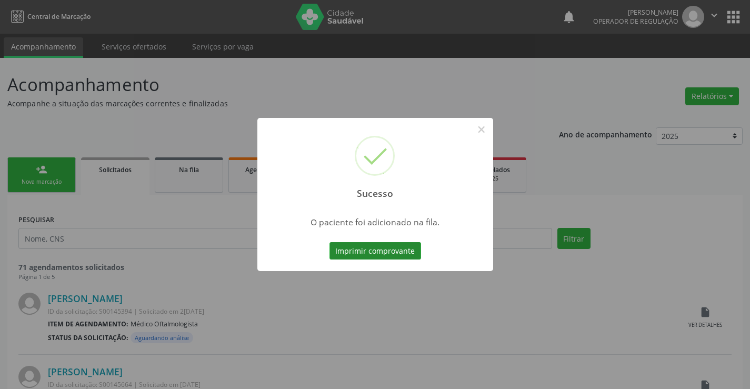
click at [388, 247] on button "Imprimir comprovante" at bounding box center [376, 251] width 92 height 18
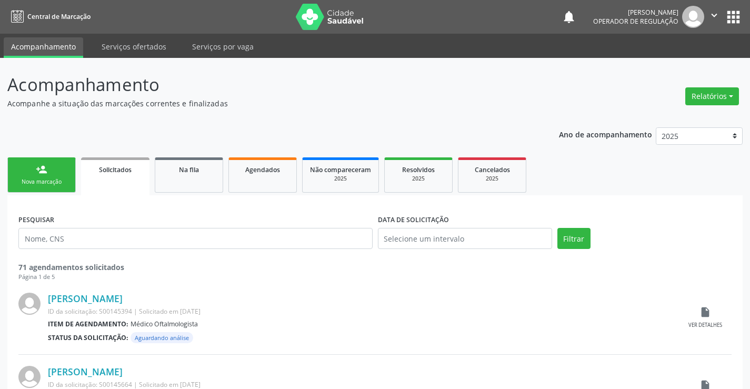
click at [715, 11] on icon "" at bounding box center [715, 15] width 12 height 12
click at [674, 63] on link "Sair" at bounding box center [687, 64] width 73 height 15
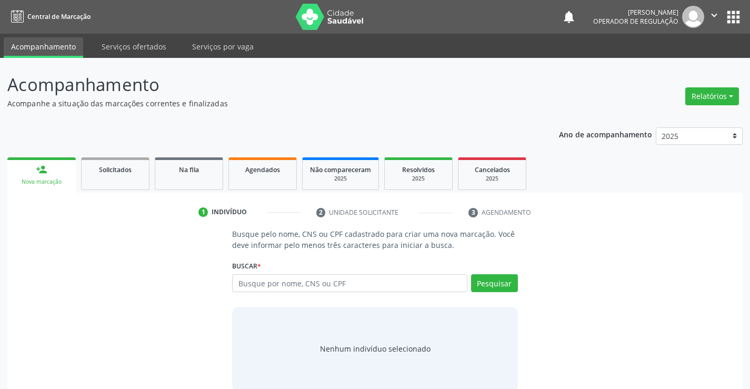
click at [263, 283] on input "text" at bounding box center [349, 283] width 235 height 18
type input "708908713525214"
click at [502, 282] on button "Pesquisar" at bounding box center [494, 283] width 47 height 18
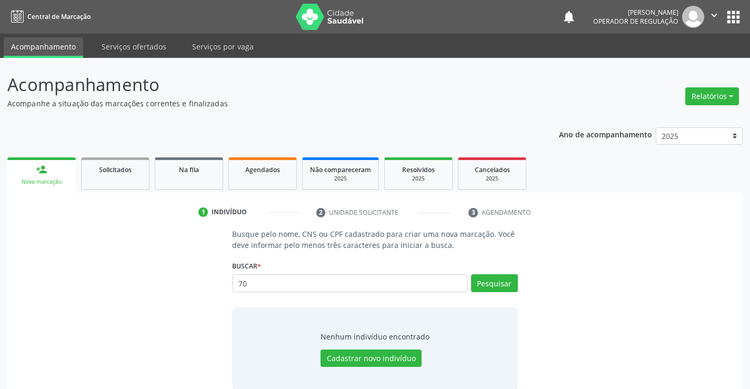
type input "7"
type input "708908713525214"
click at [507, 283] on button "Pesquisar" at bounding box center [494, 283] width 47 height 18
click at [375, 359] on button "Cadastrar novo indivíduo" at bounding box center [371, 359] width 101 height 18
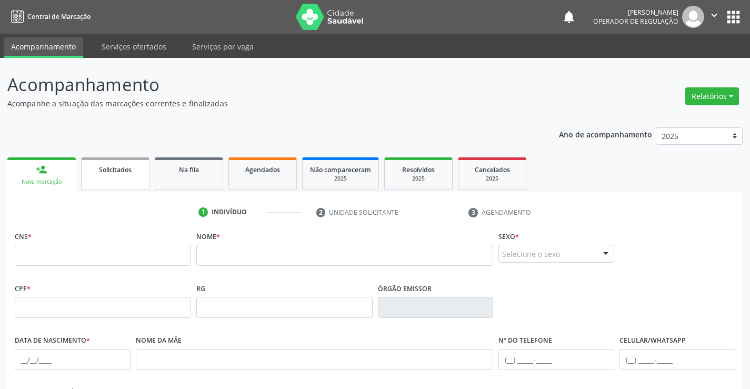
click at [126, 177] on link "Solicitados" at bounding box center [115, 173] width 68 height 33
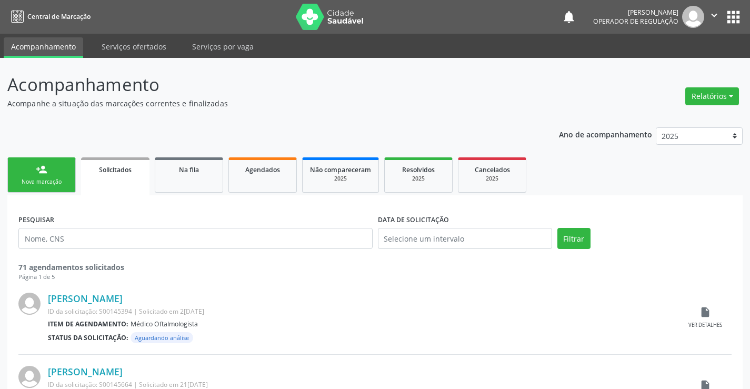
click at [32, 173] on link "person_add Nova marcação" at bounding box center [41, 174] width 68 height 35
click at [33, 173] on link "person_add Nova marcação" at bounding box center [41, 174] width 68 height 35
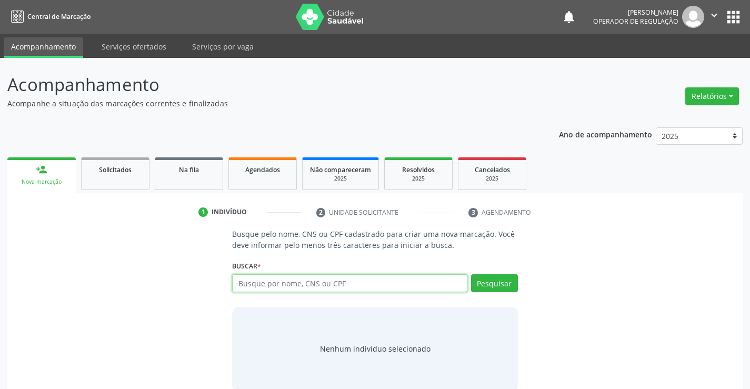
click at [305, 276] on input "text" at bounding box center [349, 283] width 235 height 18
type input "antonio manoel da silva"
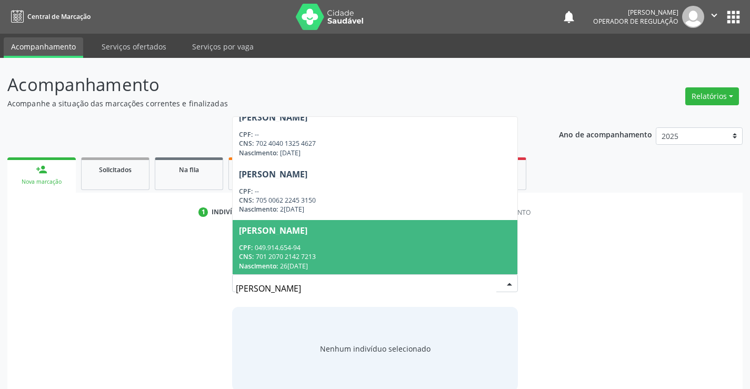
scroll to position [12, 0]
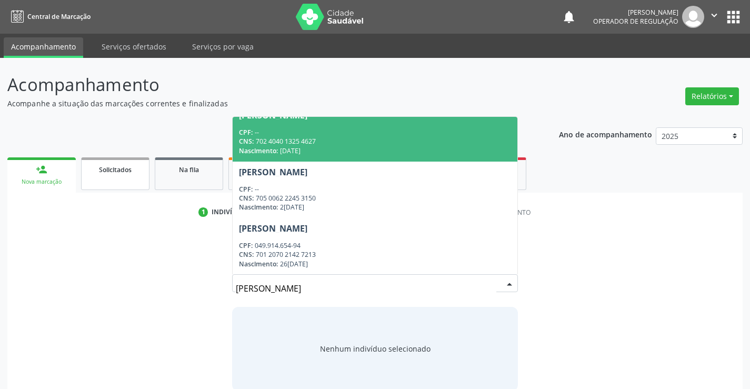
click at [124, 181] on link "Solicitados" at bounding box center [115, 173] width 68 height 33
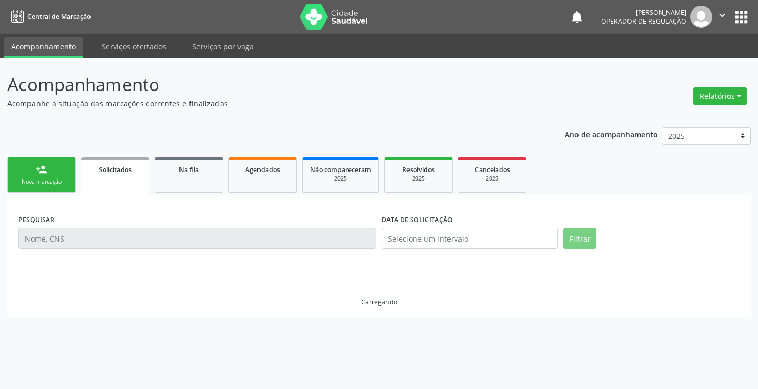
click at [34, 169] on link "person_add Nova marcação" at bounding box center [41, 174] width 68 height 35
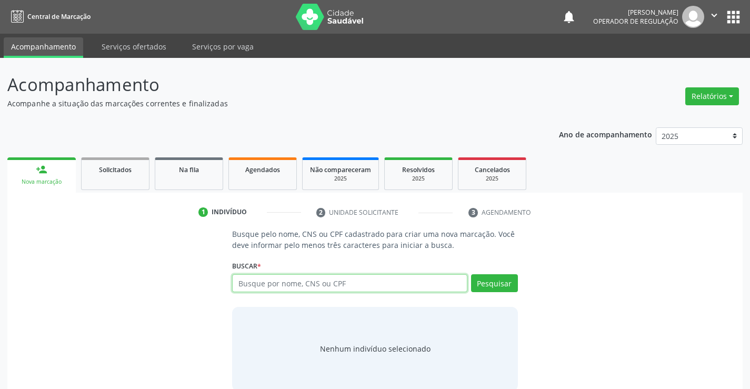
click at [306, 276] on input "text" at bounding box center [349, 283] width 235 height 18
type input "708908713525214"
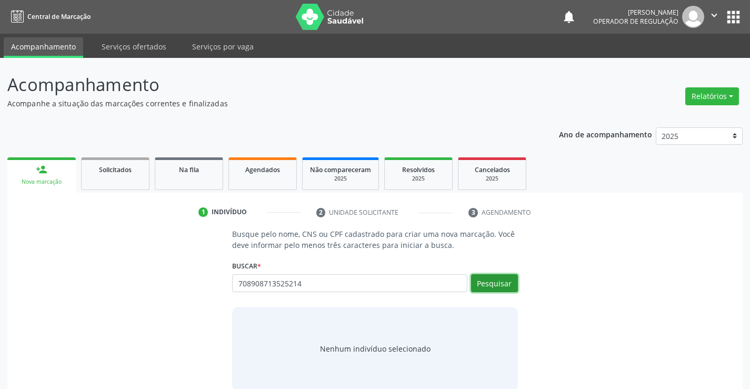
click at [497, 283] on button "Pesquisar" at bounding box center [494, 283] width 47 height 18
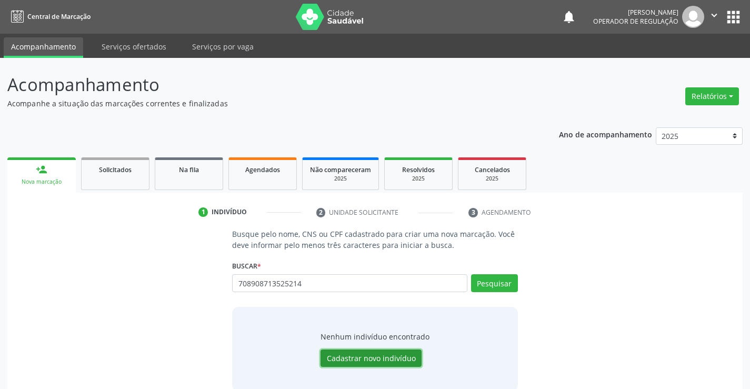
click at [353, 357] on button "Cadastrar novo indivíduo" at bounding box center [371, 359] width 101 height 18
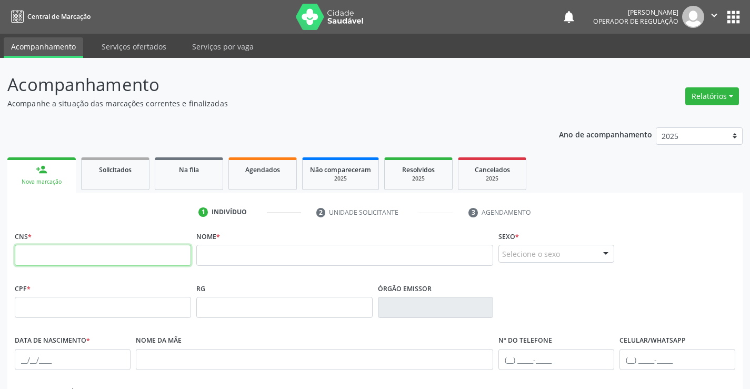
drag, startPoint x: 58, startPoint y: 253, endPoint x: 109, endPoint y: 258, distance: 51.3
click at [58, 253] on input "text" at bounding box center [103, 255] width 176 height 21
type input "708 9087 1352 5214"
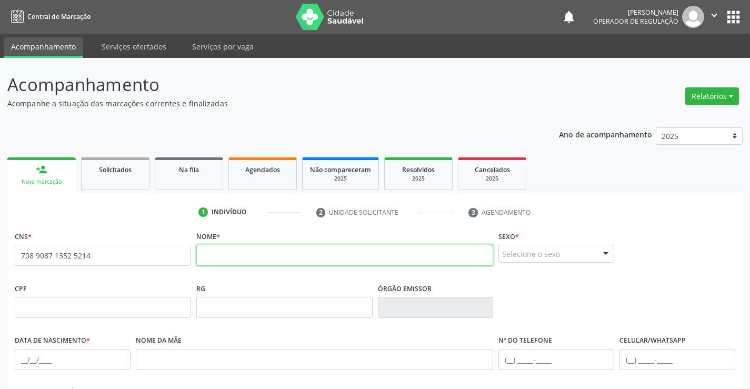
click at [216, 255] on input "text" at bounding box center [344, 255] width 297 height 21
click at [288, 258] on input "ANTONIO MANOEL DA SIVA" at bounding box center [344, 255] width 297 height 21
type input "ANTONIO MANOEL DA SILVA"
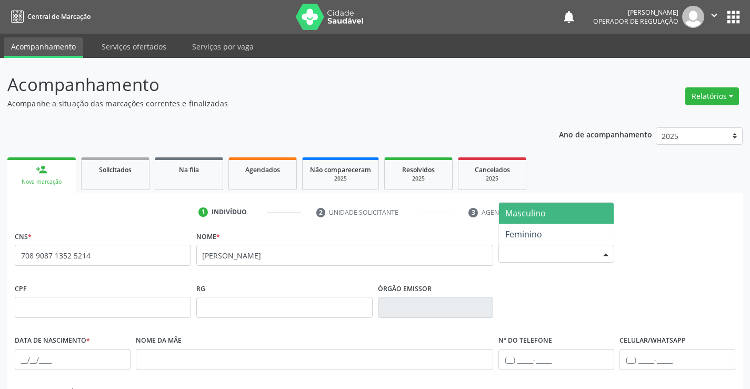
click at [590, 248] on div "Selecione o sexo" at bounding box center [556, 254] width 116 height 18
click at [535, 217] on span "Masculino" at bounding box center [525, 213] width 41 height 12
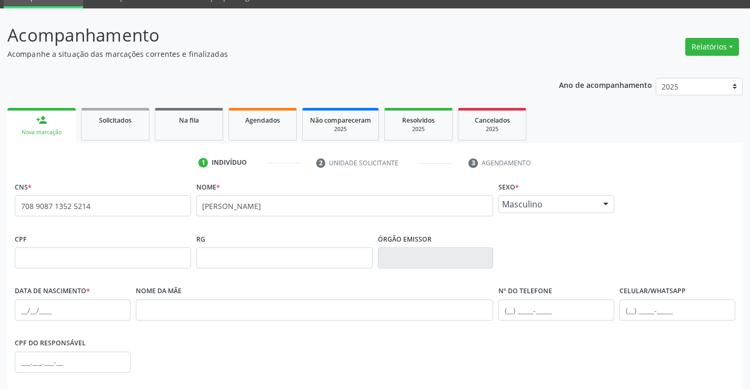
scroll to position [105, 0]
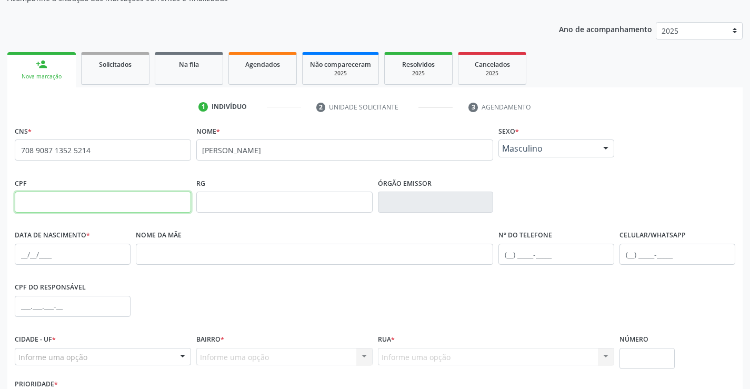
click at [34, 200] on input "text" at bounding box center [103, 202] width 176 height 21
type input "286.028.465-68"
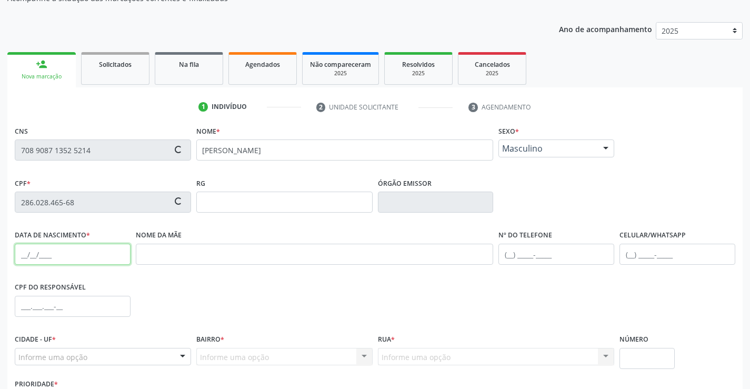
click at [30, 256] on input "text" at bounding box center [73, 254] width 116 height 21
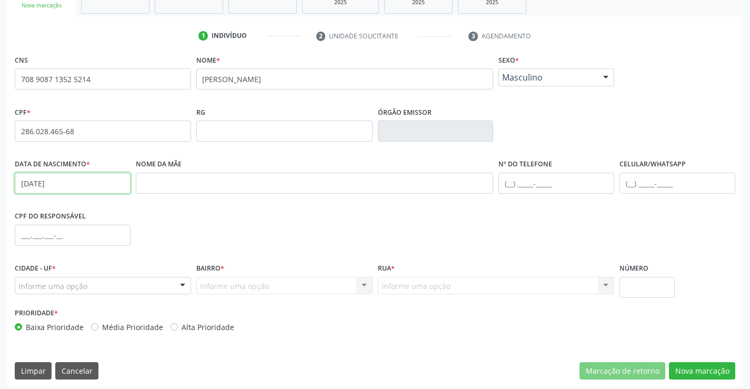
scroll to position [182, 0]
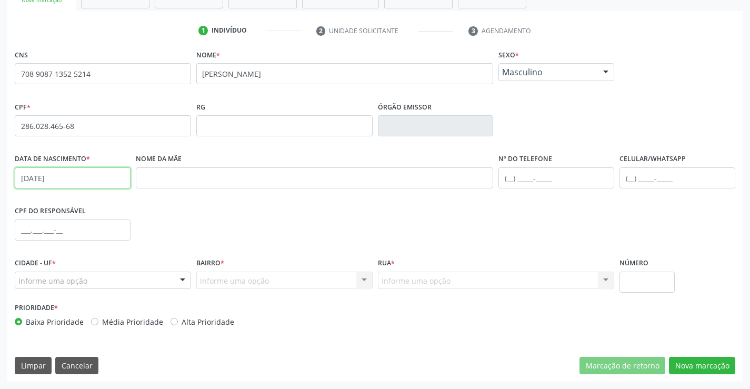
type input "17/09/1960"
click at [163, 281] on div "Informe uma opção" at bounding box center [103, 281] width 176 height 18
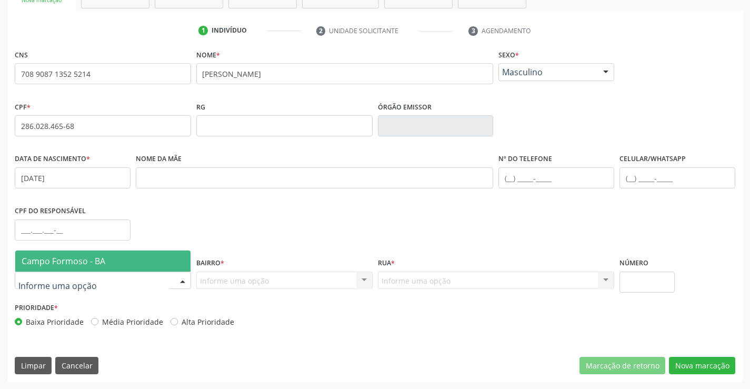
click at [77, 268] on span "Campo Formoso - BA" at bounding box center [102, 261] width 175 height 21
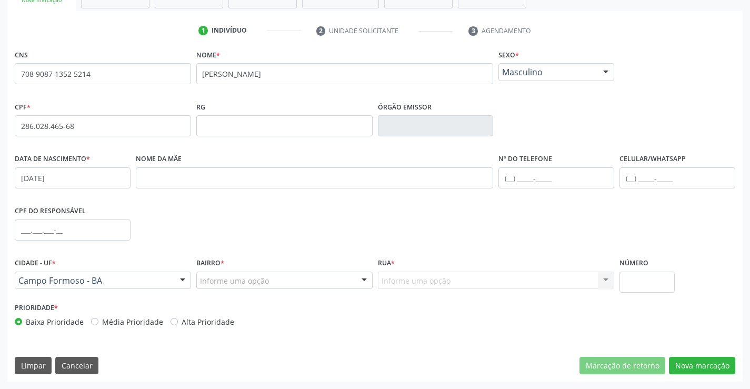
click at [365, 277] on div at bounding box center [364, 281] width 16 height 18
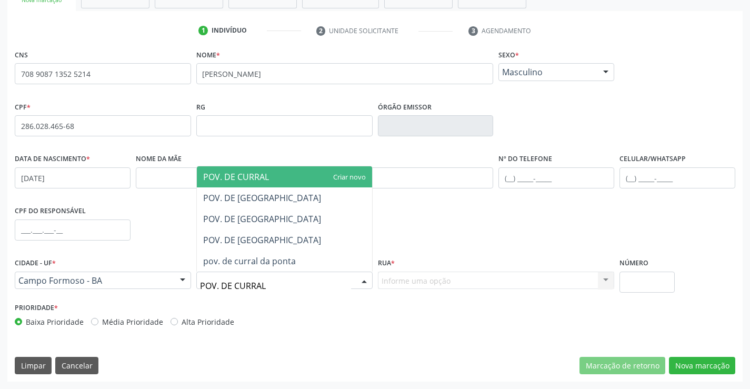
type input "POV. DE CURRAL"
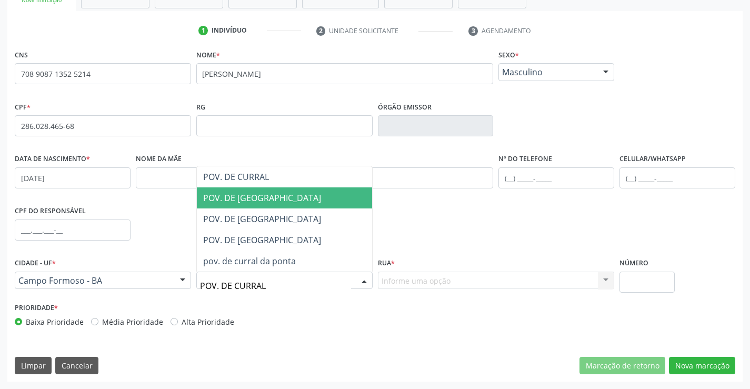
click at [315, 202] on span "POV. DE CURRAL DA PONTE" at bounding box center [284, 197] width 175 height 21
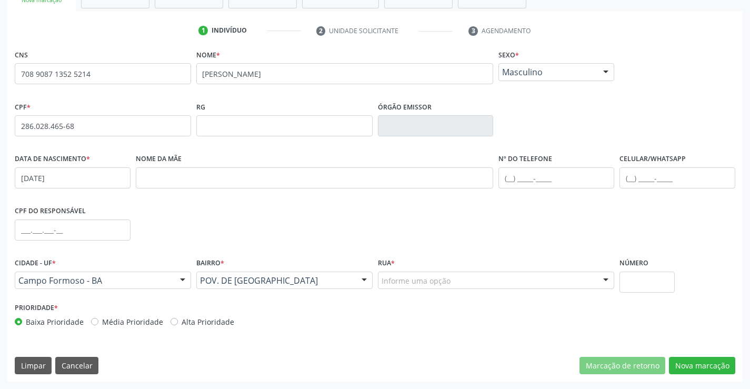
click at [574, 283] on div "Informe uma opção" at bounding box center [496, 281] width 237 height 18
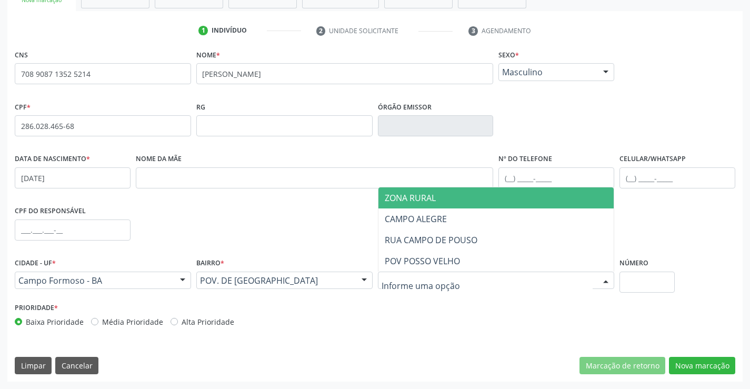
drag, startPoint x: 406, startPoint y: 194, endPoint x: 530, endPoint y: 239, distance: 132.0
click at [406, 194] on span "ZONA RURAL" at bounding box center [410, 198] width 51 height 12
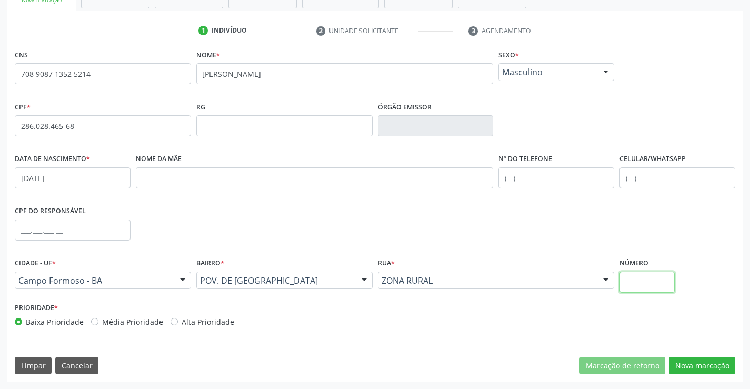
click at [636, 278] on input "text" at bounding box center [647, 282] width 55 height 21
type input "SN"
click at [690, 366] on button "Nova marcação" at bounding box center [702, 366] width 66 height 18
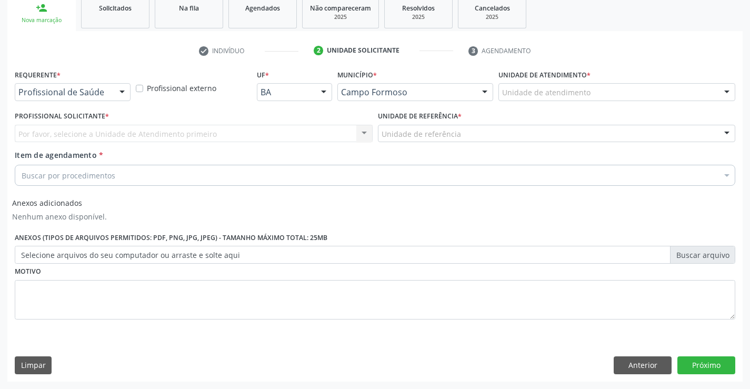
scroll to position [162, 0]
click at [49, 84] on div "Profissional de Saúde" at bounding box center [73, 92] width 116 height 18
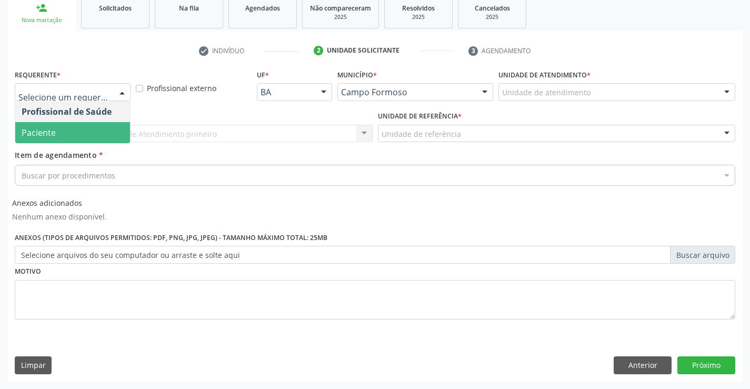
click at [66, 135] on span "Paciente" at bounding box center [72, 132] width 115 height 21
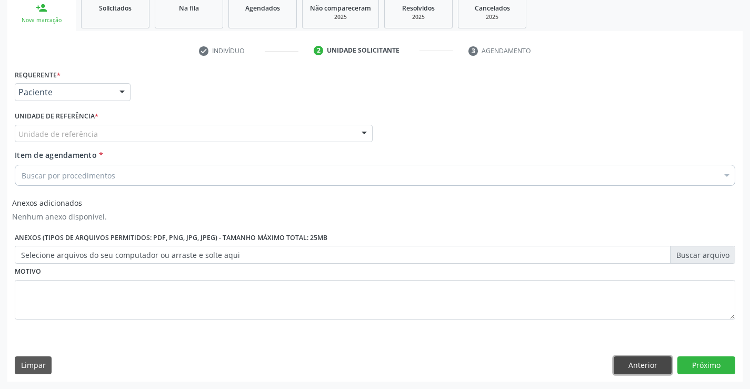
click at [649, 361] on button "Anterior" at bounding box center [643, 365] width 58 height 18
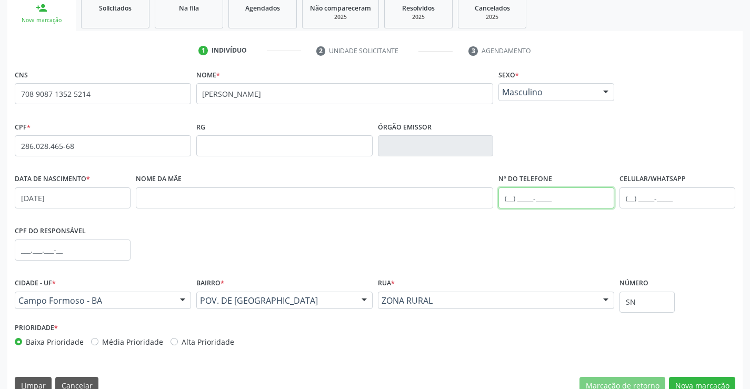
click at [568, 198] on input "text" at bounding box center [556, 197] width 116 height 21
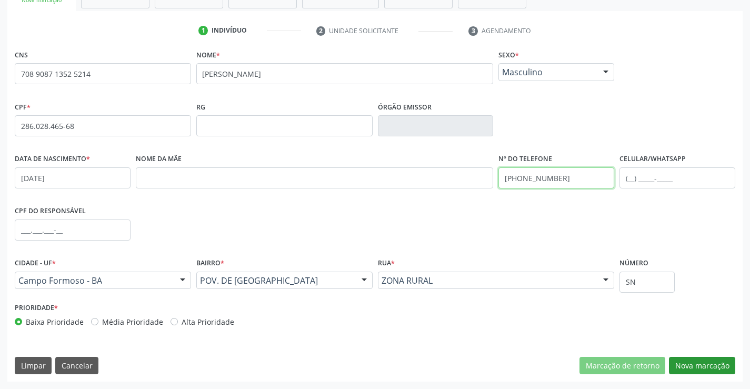
type input "(74) 9884-3412"
click at [690, 361] on button "Nova marcação" at bounding box center [702, 366] width 66 height 18
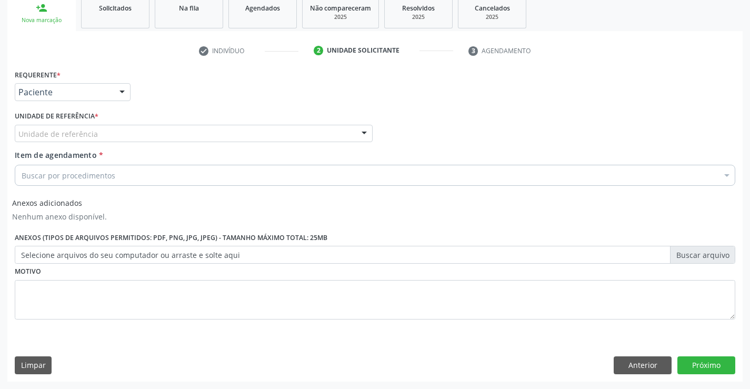
click at [310, 133] on div "Unidade de referência" at bounding box center [194, 134] width 358 height 18
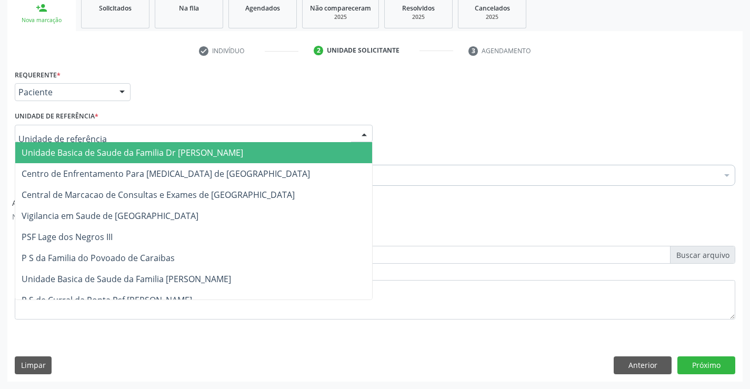
click at [164, 160] on span "Unidade Basica de Saude da Familia Dr [PERSON_NAME]" at bounding box center [193, 152] width 357 height 21
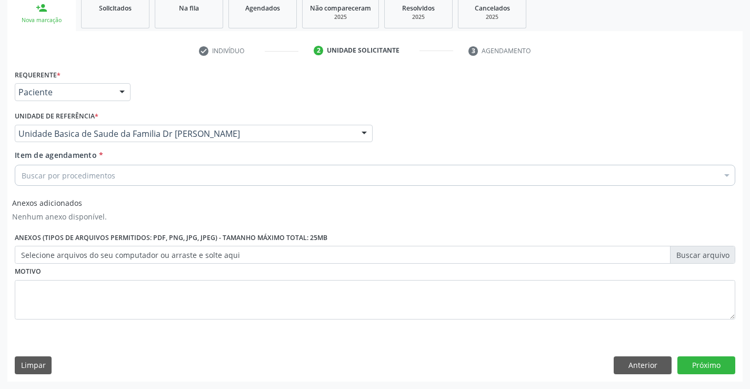
click at [141, 177] on div "Buscar por procedimentos" at bounding box center [375, 175] width 721 height 21
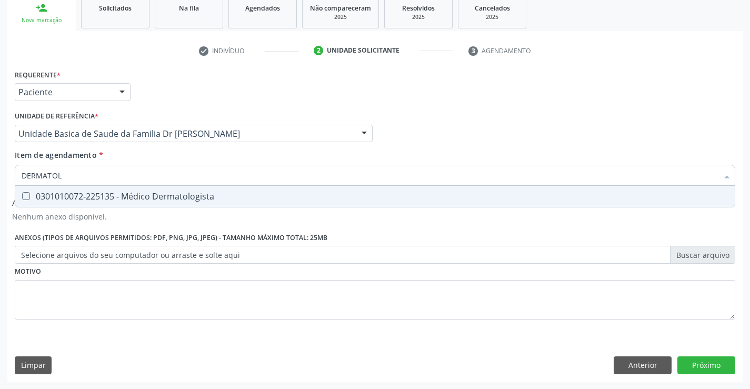
type input "DERMATOLO"
click at [161, 194] on div "0301010072-225135 - Médico Dermatologista" at bounding box center [375, 196] width 707 height 8
checkbox Dermatologista "true"
click at [252, 294] on div "Requerente * Paciente Profissional de Saúde Paciente Nenhum resultado encontrad…" at bounding box center [375, 200] width 721 height 267
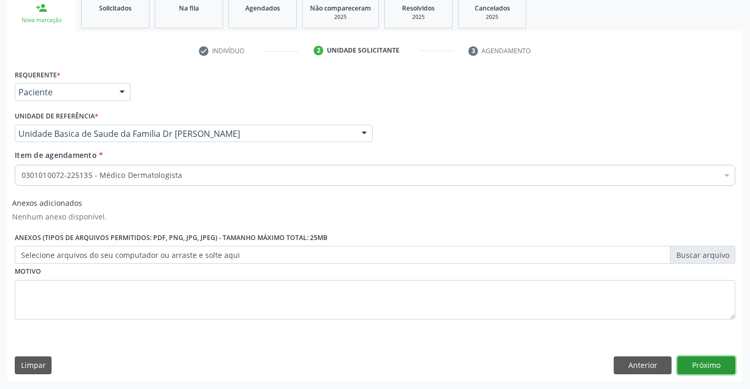
click at [697, 365] on button "Próximo" at bounding box center [706, 365] width 58 height 18
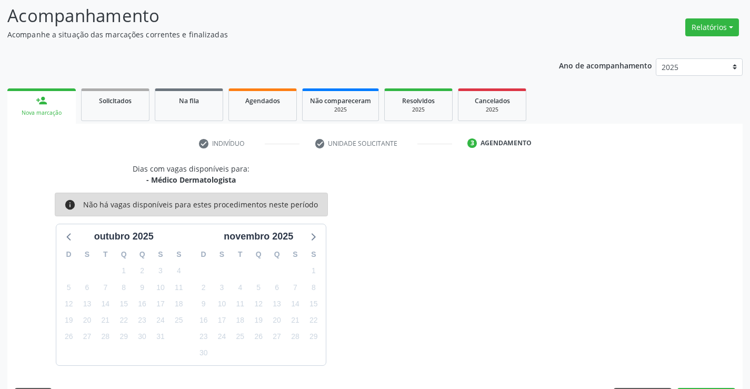
scroll to position [100, 0]
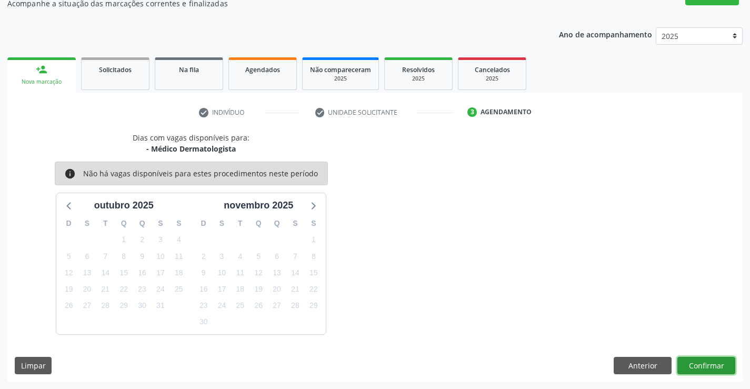
click at [703, 367] on button "Confirmar" at bounding box center [706, 366] width 58 height 18
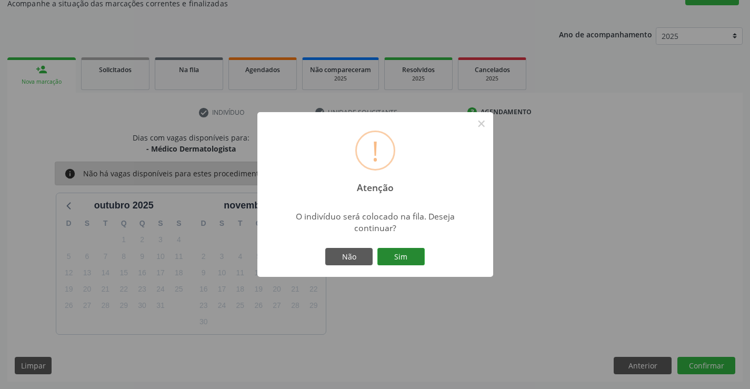
click at [413, 257] on button "Sim" at bounding box center [400, 257] width 47 height 18
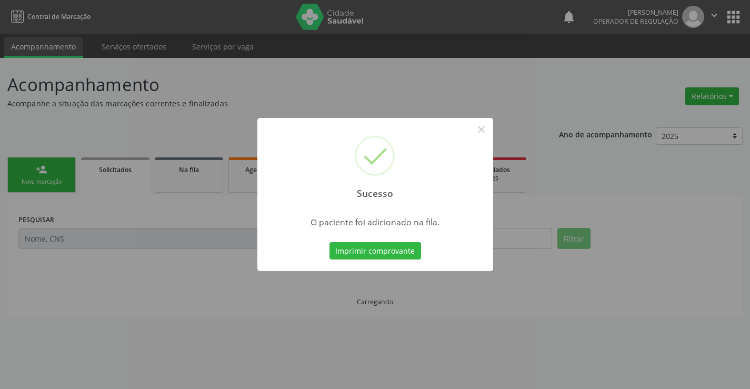
scroll to position [0, 0]
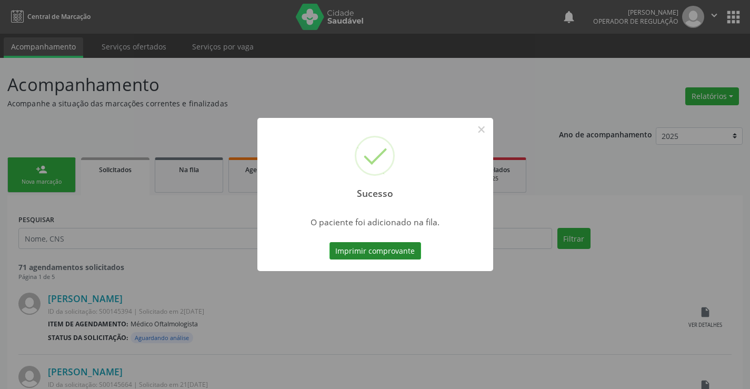
click at [374, 249] on button "Imprimir comprovante" at bounding box center [376, 251] width 92 height 18
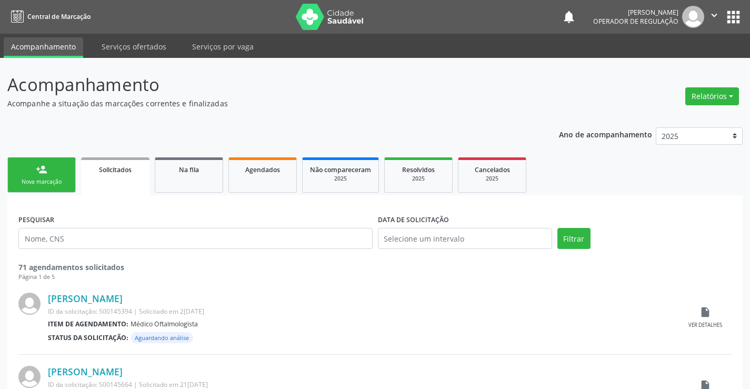
click at [36, 180] on div "Nova marcação" at bounding box center [41, 182] width 53 height 8
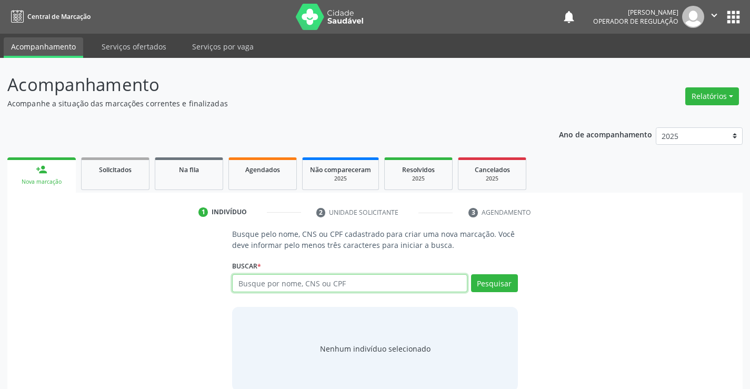
click at [313, 282] on input "text" at bounding box center [349, 283] width 235 height 18
type input "709202253014539"
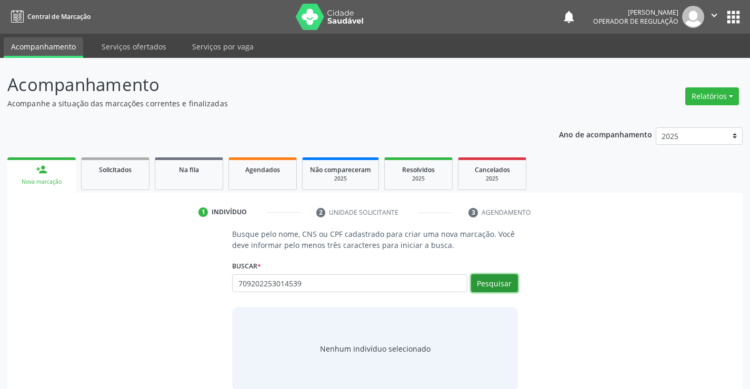
click at [507, 279] on button "Pesquisar" at bounding box center [494, 283] width 47 height 18
type input "709202253014539"
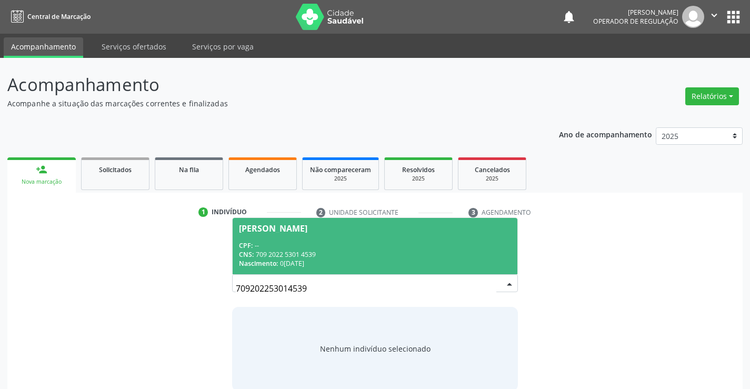
click at [295, 240] on span "Idenalva da Silva Bonfim CPF: -- CNS: 709 2022 5301 4539 Nascimento: 05/03/1928" at bounding box center [375, 246] width 284 height 56
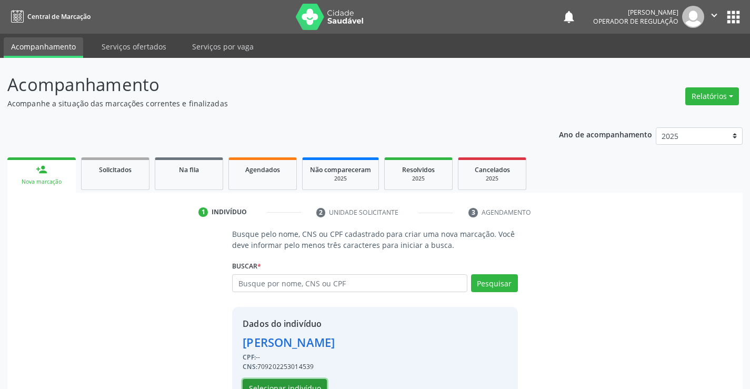
click at [289, 381] on button "Selecionar indivíduo" at bounding box center [285, 388] width 84 height 18
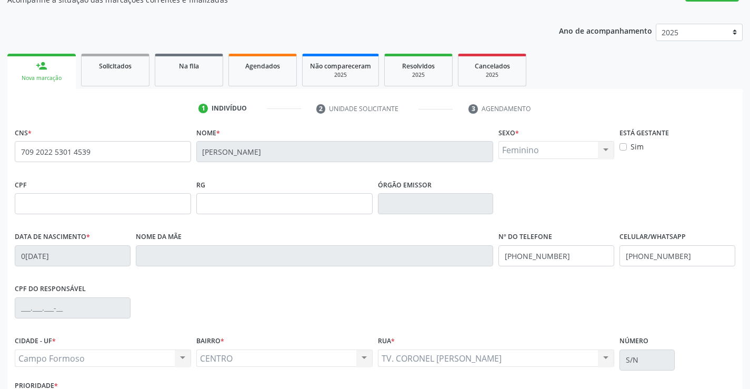
scroll to position [182, 0]
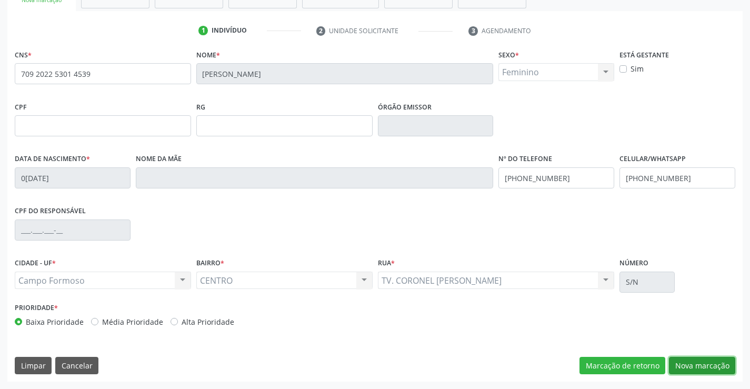
click at [680, 362] on button "Nova marcação" at bounding box center [702, 366] width 66 height 18
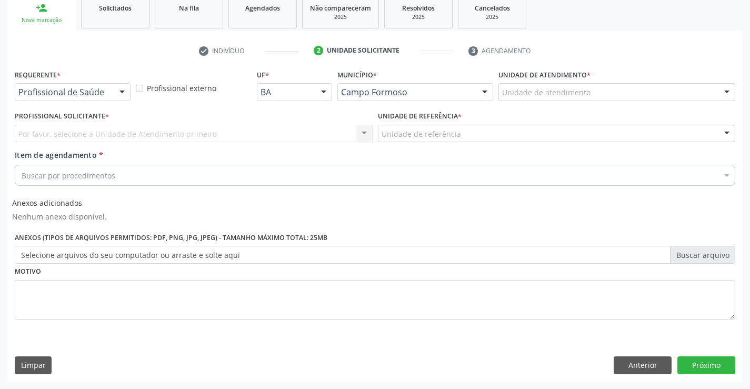
scroll to position [162, 0]
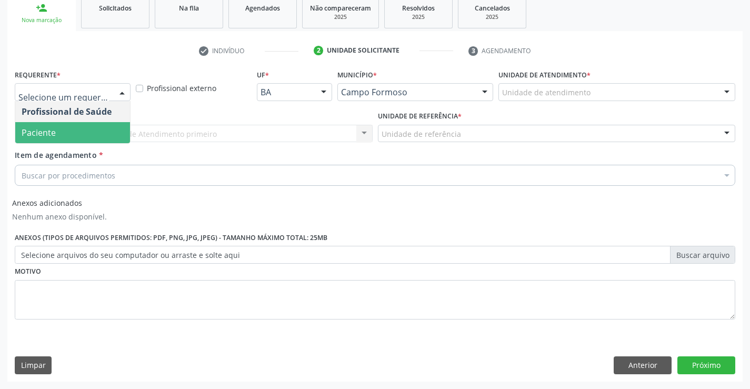
click at [72, 125] on span "Paciente" at bounding box center [72, 132] width 115 height 21
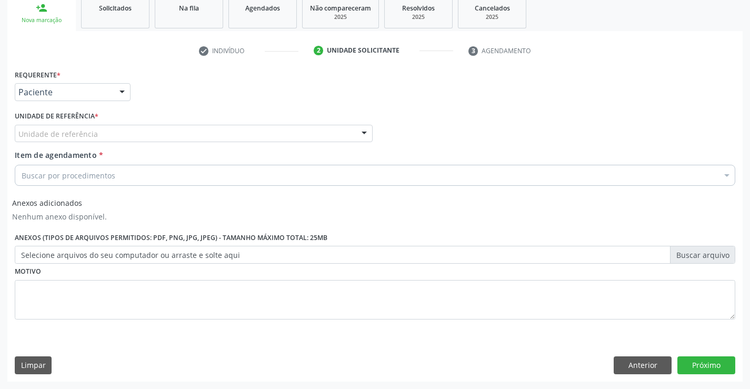
click at [156, 128] on div "Unidade de referência" at bounding box center [194, 134] width 358 height 18
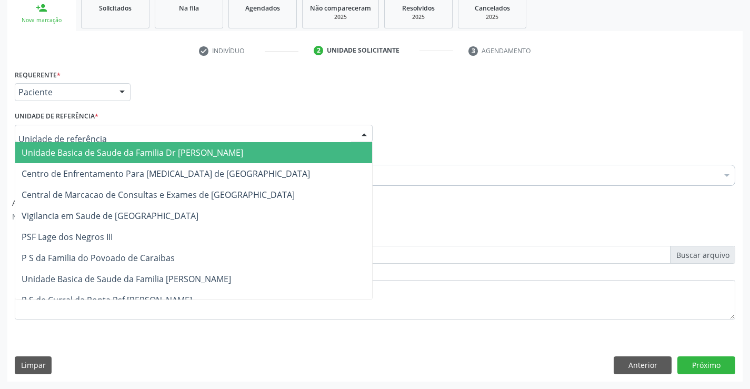
click at [117, 150] on span "Unidade Basica de Saude da Familia Dr [PERSON_NAME]" at bounding box center [133, 153] width 222 height 12
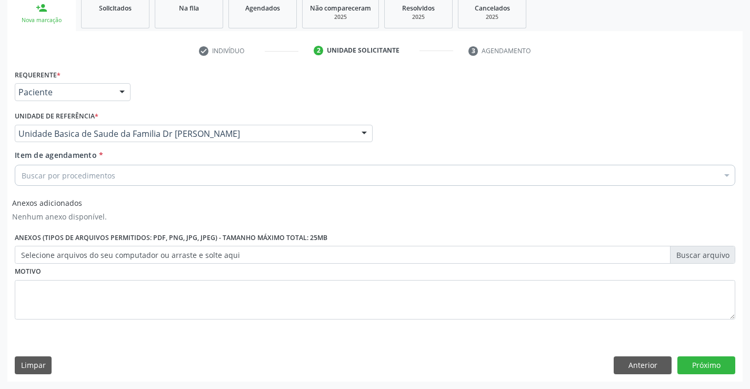
click at [88, 184] on div "Buscar por procedimentos" at bounding box center [375, 175] width 721 height 21
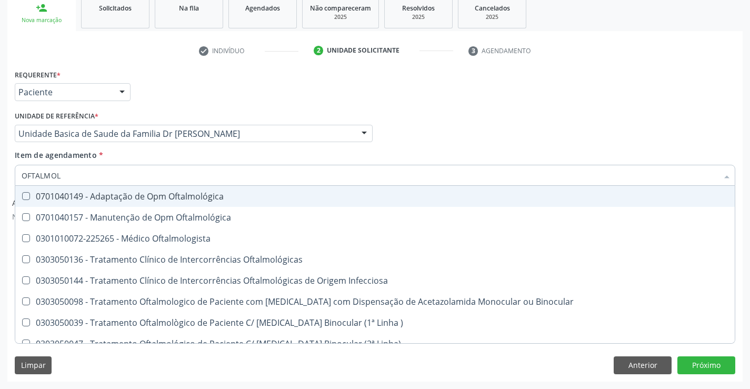
type input "OFTALMOLO"
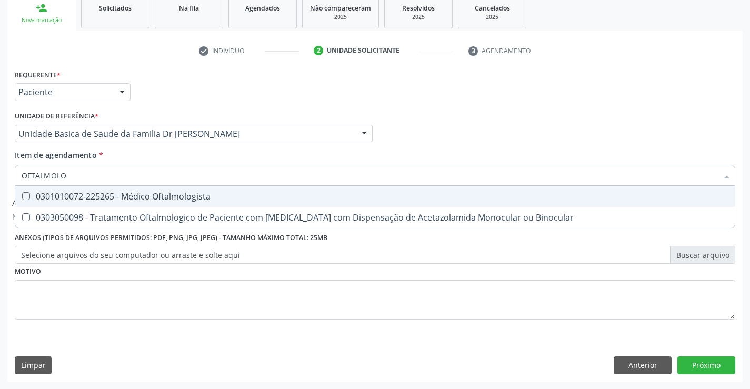
click at [118, 198] on div "0301010072-225265 - Médico Oftalmologista" at bounding box center [375, 196] width 707 height 8
checkbox Oftalmologista "true"
click at [213, 148] on div "Unidade de referência * Unidade Basica de Saude da Familia Dr [PERSON_NAME] Uni…" at bounding box center [193, 128] width 363 height 41
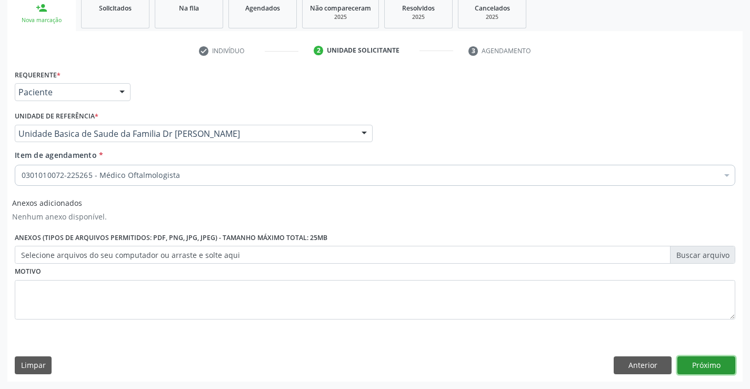
click at [706, 360] on button "Próximo" at bounding box center [706, 365] width 58 height 18
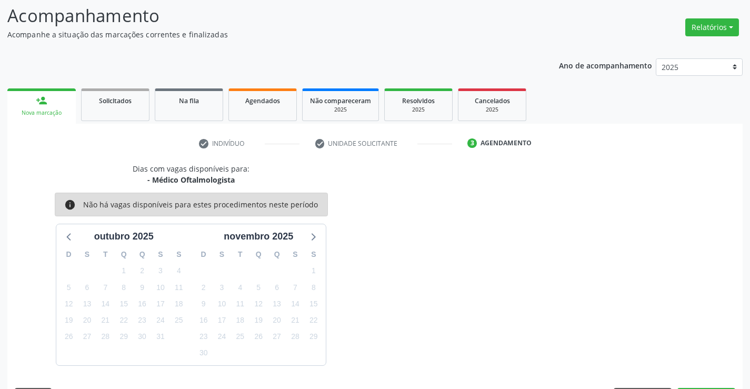
scroll to position [100, 0]
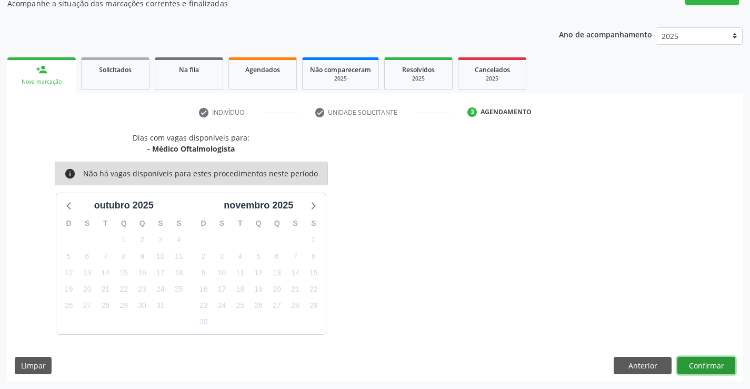
click at [721, 357] on button "Confirmar" at bounding box center [706, 366] width 58 height 18
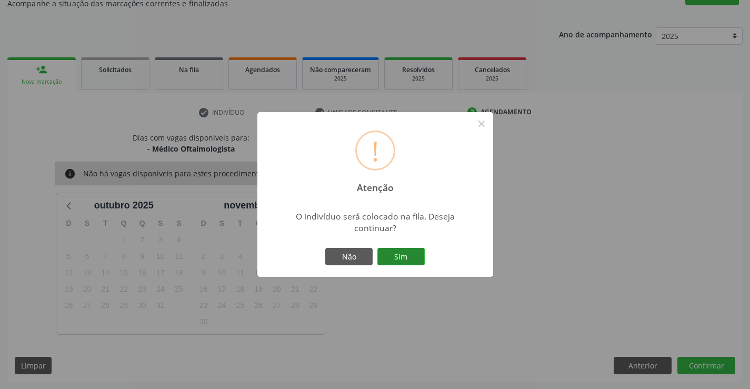
click at [403, 256] on button "Sim" at bounding box center [400, 257] width 47 height 18
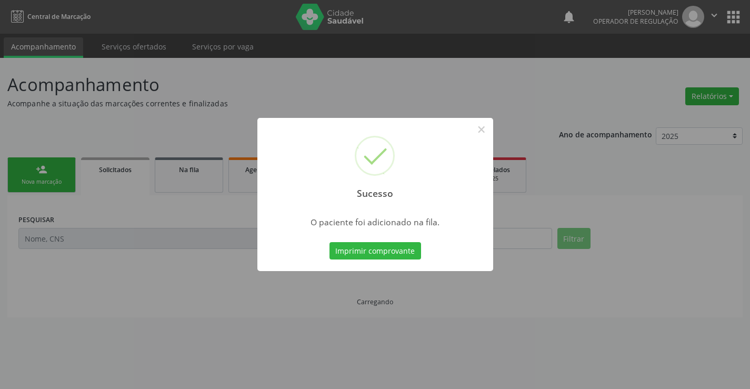
scroll to position [0, 0]
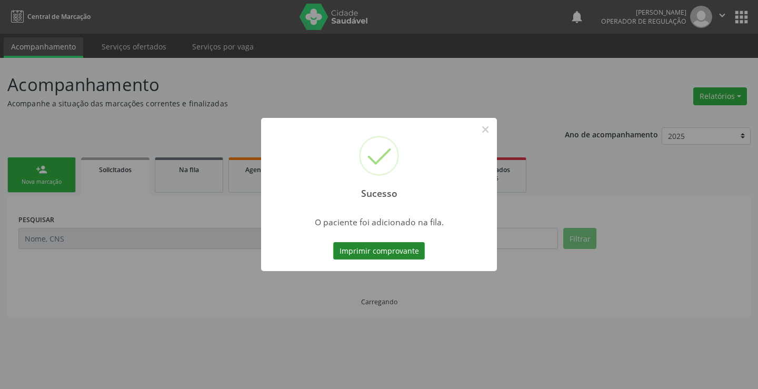
click at [379, 248] on button "Imprimir comprovante" at bounding box center [379, 251] width 92 height 18
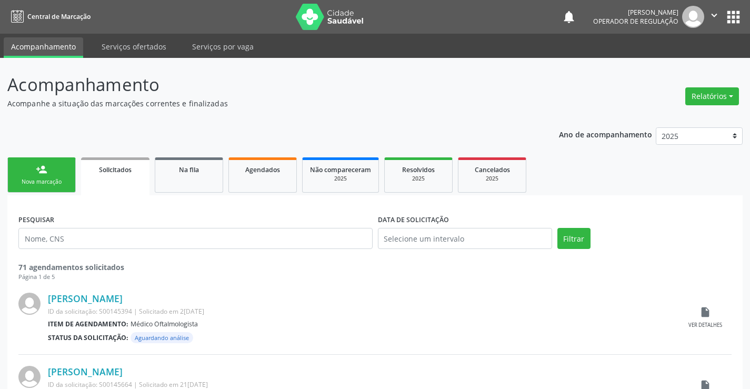
click at [32, 170] on link "person_add Nova marcação" at bounding box center [41, 174] width 68 height 35
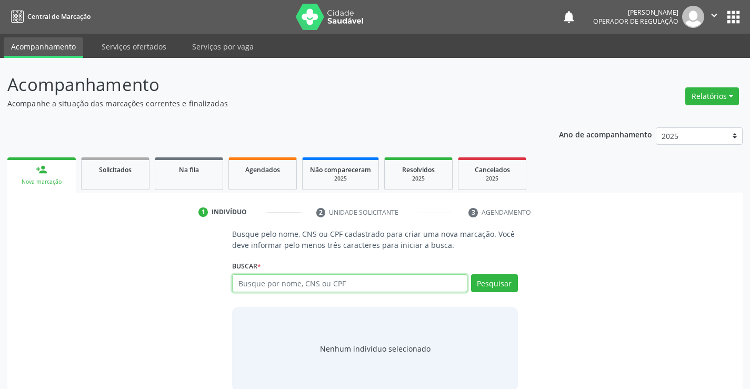
click at [279, 287] on input "text" at bounding box center [349, 283] width 235 height 18
type input "700403526726850"
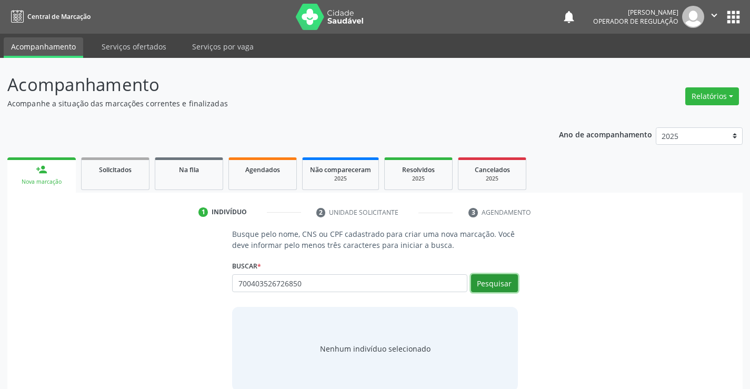
click at [486, 284] on button "Pesquisar" at bounding box center [494, 283] width 47 height 18
type input "700403526726850"
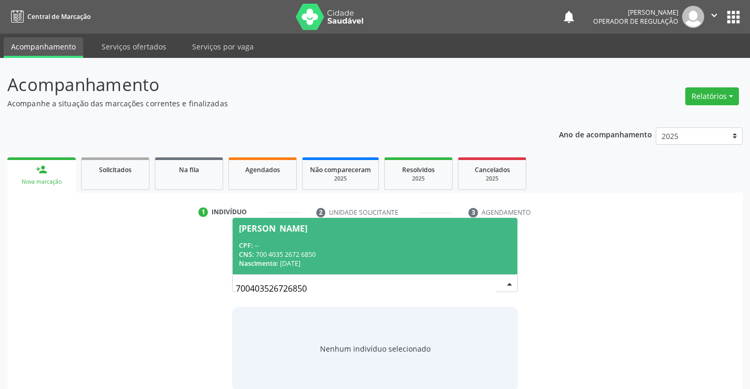
click at [276, 250] on div "CNS: 700 4035 2672 6850" at bounding box center [375, 254] width 272 height 9
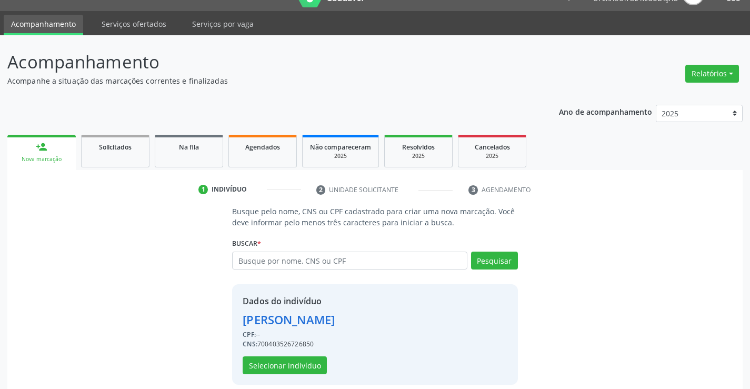
scroll to position [33, 0]
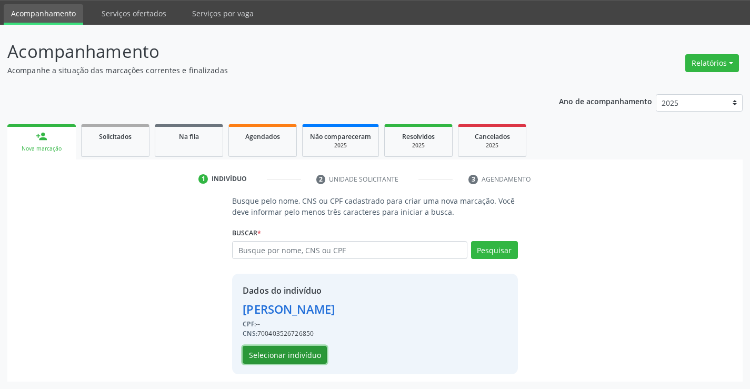
click at [282, 354] on button "Selecionar indivíduo" at bounding box center [285, 355] width 84 height 18
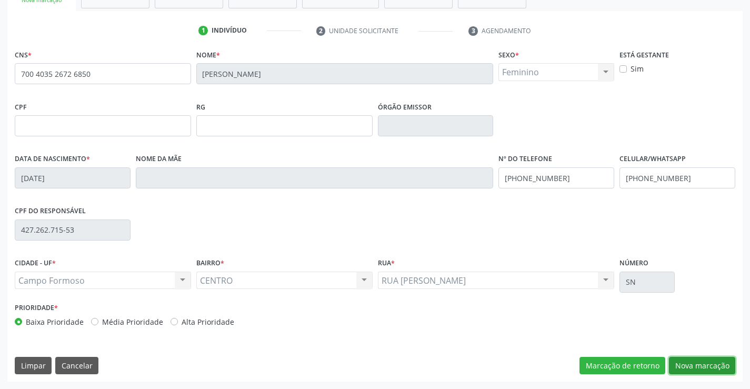
click at [694, 363] on button "Nova marcação" at bounding box center [702, 366] width 66 height 18
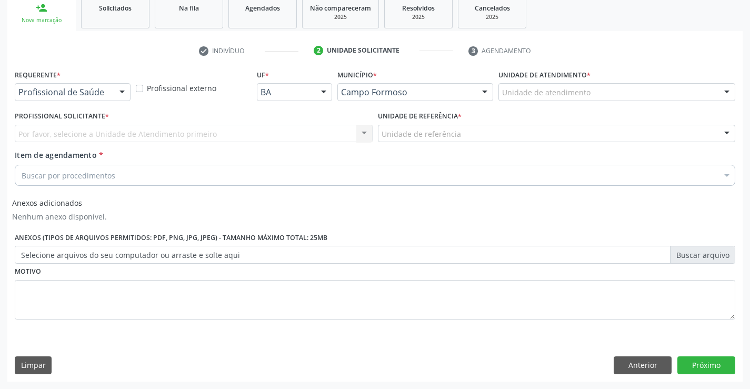
scroll to position [162, 0]
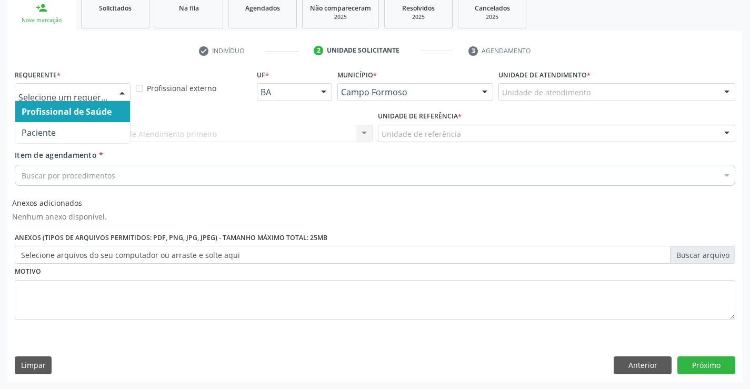
click at [117, 93] on div at bounding box center [122, 93] width 16 height 18
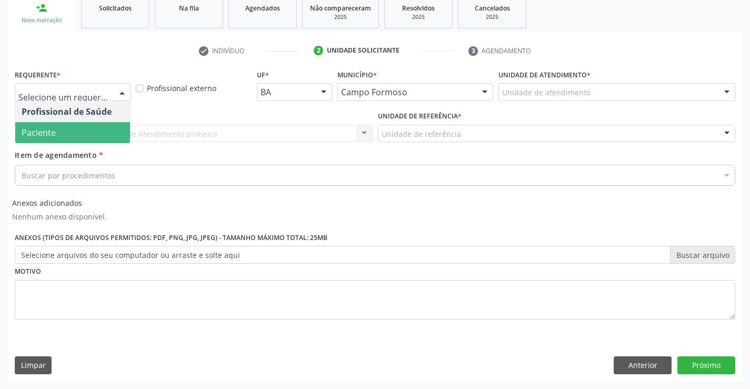
click at [73, 137] on span "Paciente" at bounding box center [72, 132] width 115 height 21
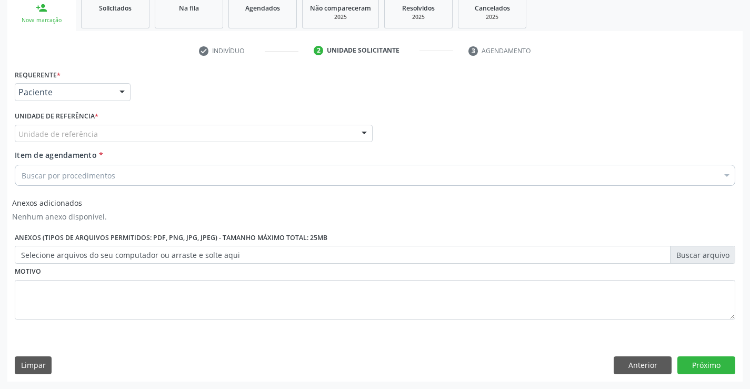
click at [129, 133] on div "Requerente * Paciente Profissional de Saúde Paciente Nenhum resultado encontrad…" at bounding box center [375, 200] width 721 height 267
click at [103, 148] on div "Unidade de referência * Unidade de referência Unidade Basica de Saude da Famili…" at bounding box center [193, 128] width 363 height 41
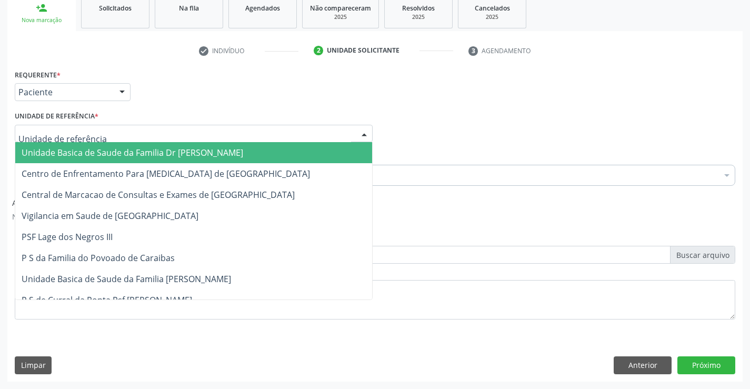
click at [103, 136] on div at bounding box center [194, 134] width 358 height 18
click at [84, 156] on span "Unidade Basica de Saude da Familia Dr [PERSON_NAME]" at bounding box center [133, 153] width 222 height 12
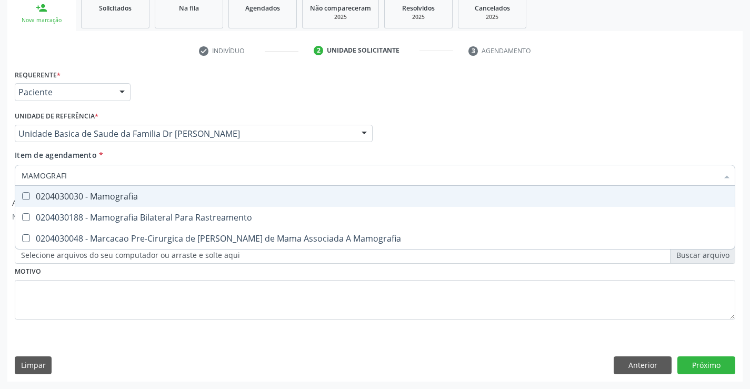
type input "MAMOGRAFIA"
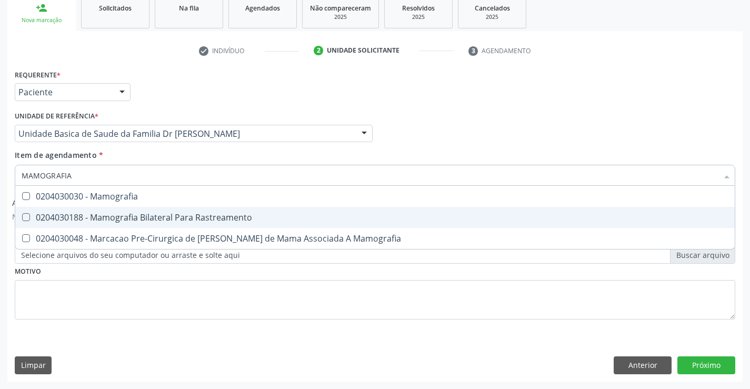
click at [139, 217] on div "0204030188 - Mamografia Bilateral Para Rastreamento" at bounding box center [375, 217] width 707 height 8
checkbox Rastreamento "true"
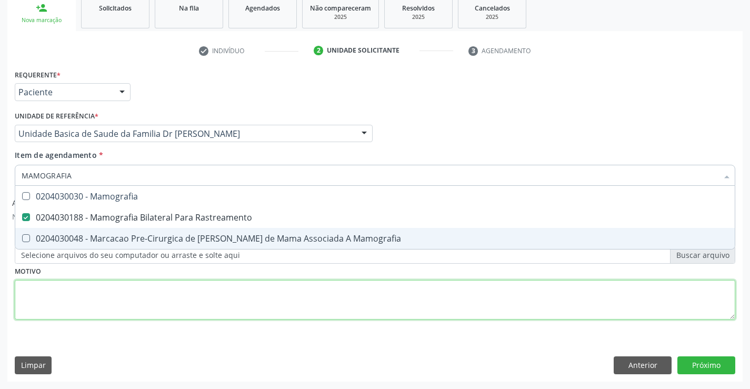
click at [354, 300] on div "Requerente * Paciente Profissional de Saúde Paciente Nenhum resultado encontrad…" at bounding box center [375, 200] width 721 height 267
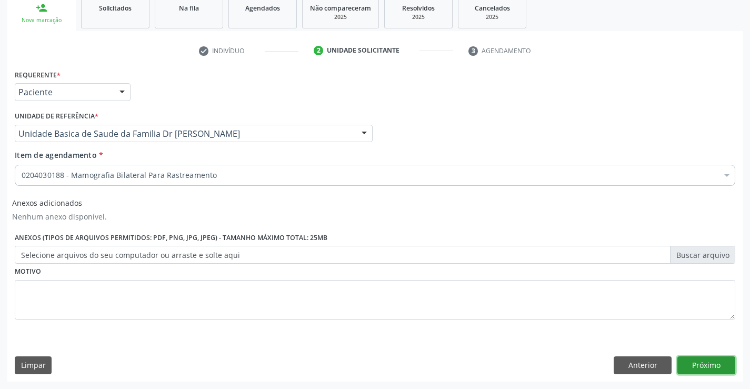
click at [711, 367] on button "Próximo" at bounding box center [706, 365] width 58 height 18
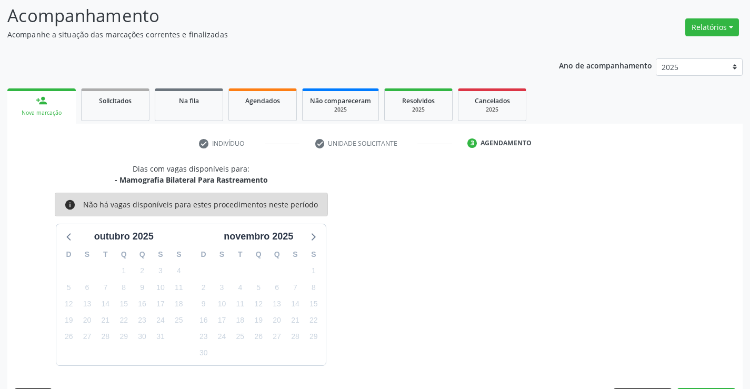
scroll to position [100, 0]
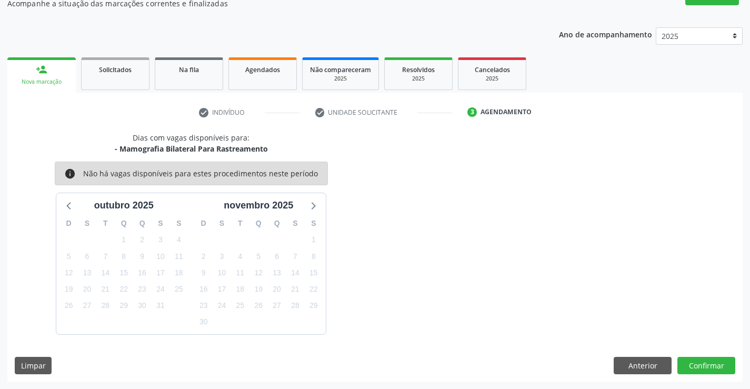
click at [43, 69] on div "person_add" at bounding box center [42, 70] width 12 height 12
click at [108, 72] on span "Solicitados" at bounding box center [115, 69] width 33 height 9
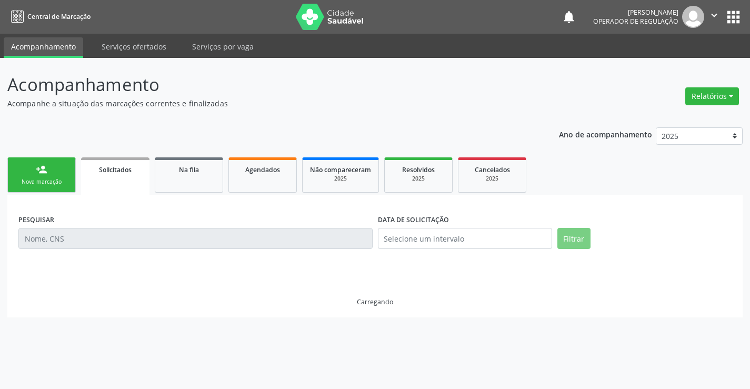
scroll to position [0, 0]
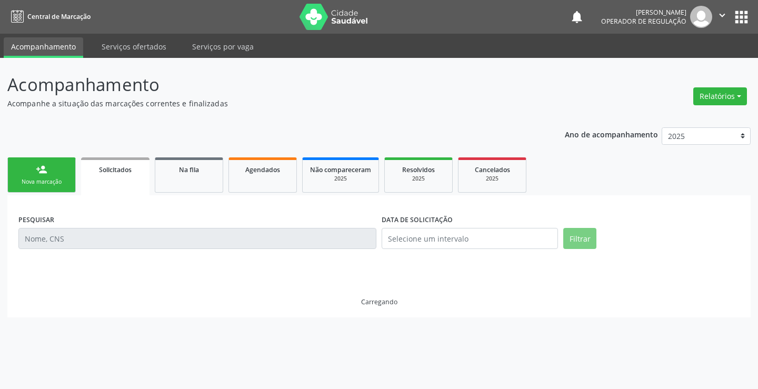
click at [38, 181] on div "Nova marcação" at bounding box center [41, 182] width 53 height 8
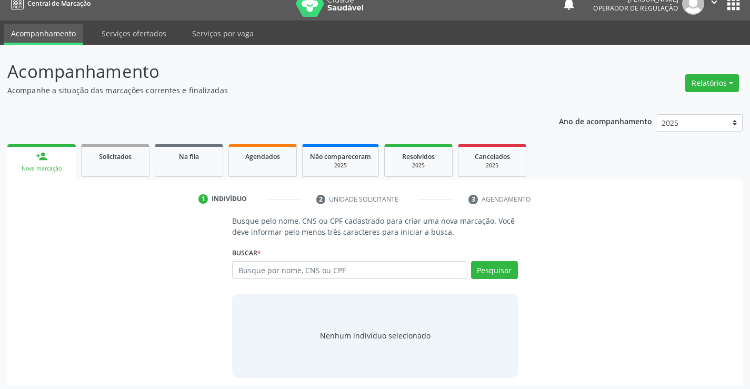
scroll to position [17, 0]
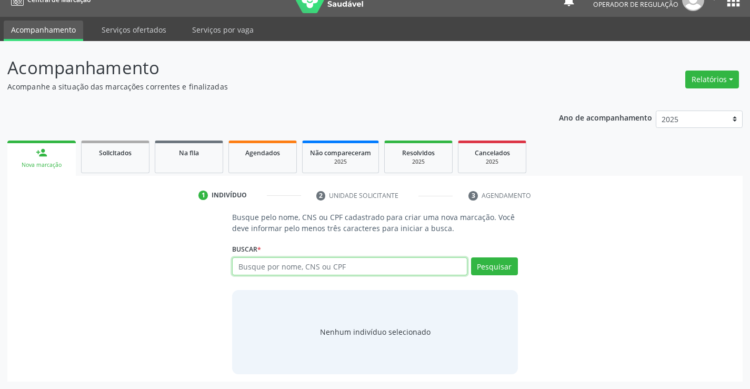
click at [281, 265] on input "text" at bounding box center [349, 266] width 235 height 18
click at [181, 157] on div "Na fila" at bounding box center [189, 152] width 53 height 11
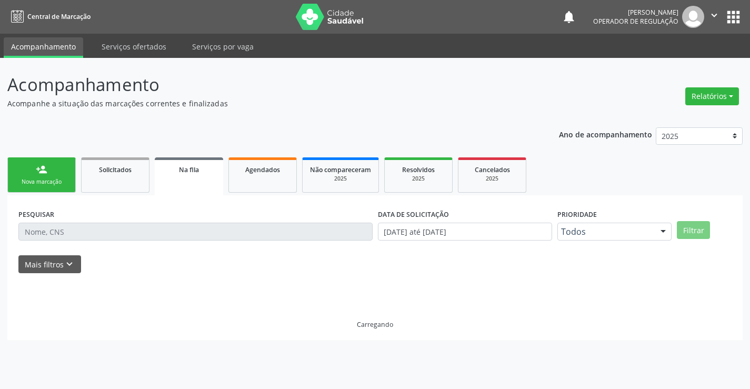
scroll to position [0, 0]
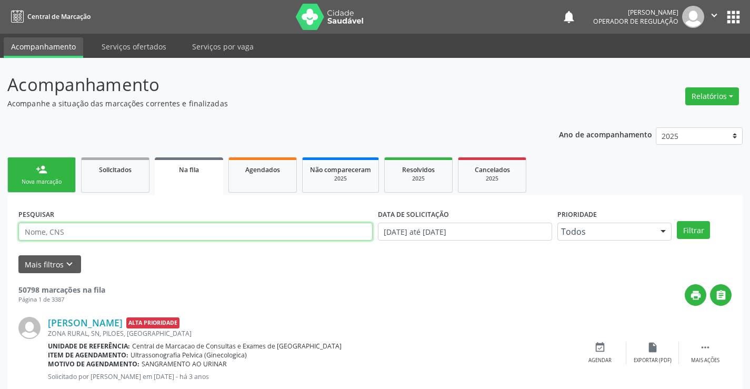
drag, startPoint x: 201, startPoint y: 229, endPoint x: 205, endPoint y: 218, distance: 11.3
click at [201, 229] on input "text" at bounding box center [195, 232] width 354 height 18
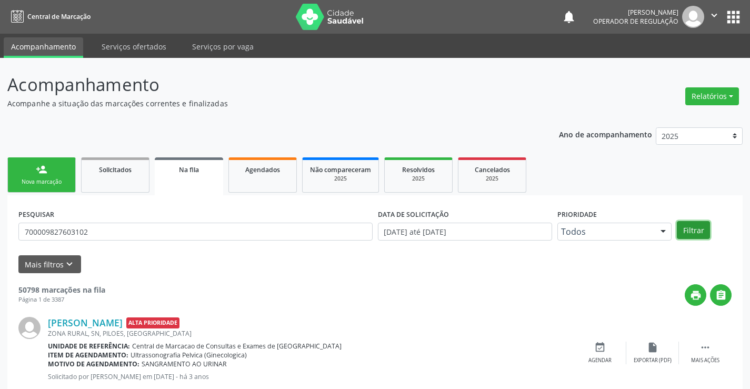
click at [690, 236] on button "Filtrar" at bounding box center [693, 230] width 33 height 18
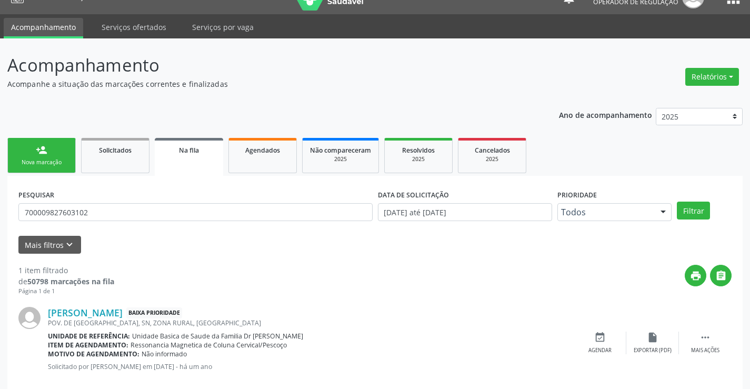
scroll to position [38, 0]
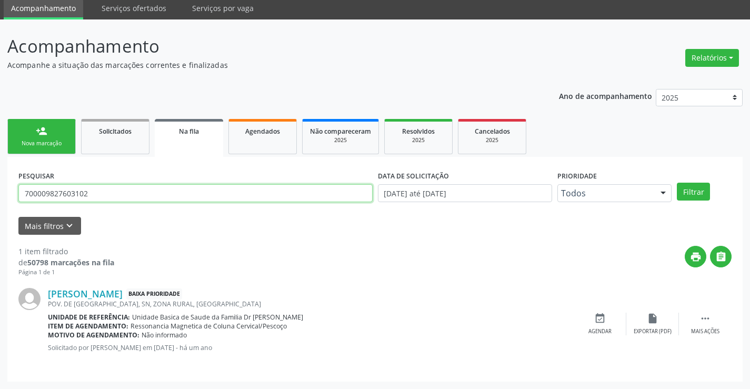
click at [87, 195] on input "700009827603102" at bounding box center [195, 193] width 354 height 18
type input "7"
click at [675, 193] on div "Filtrar" at bounding box center [704, 192] width 60 height 18
click at [686, 193] on button "Filtrar" at bounding box center [693, 192] width 33 height 18
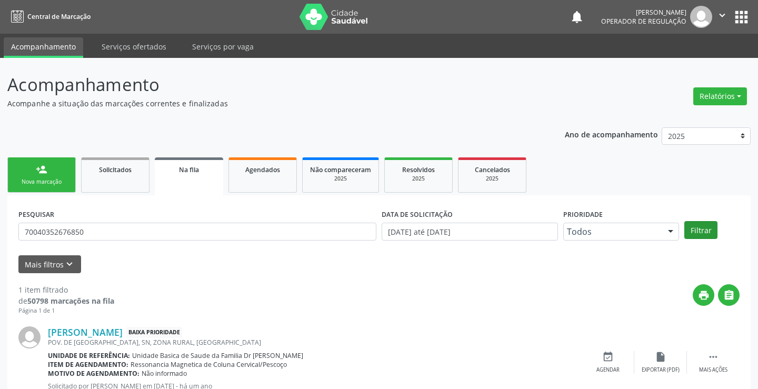
click at [686, 193] on ul "person_add Nova marcação Solicitados Na fila Agendados Não compareceram 2025 Re…" at bounding box center [378, 175] width 743 height 41
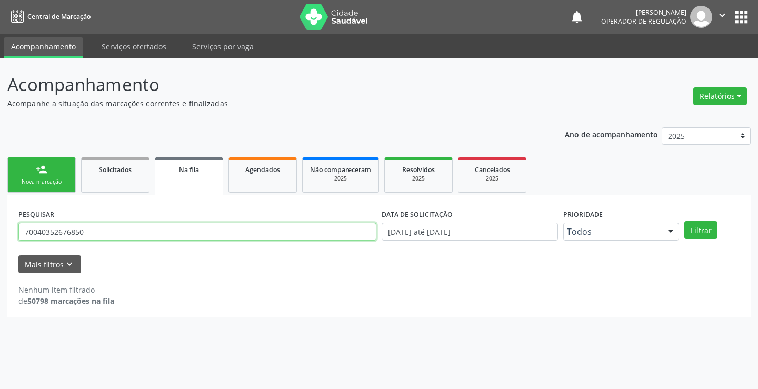
click at [85, 236] on input "70040352676850" at bounding box center [197, 232] width 358 height 18
type input "700403526726850"
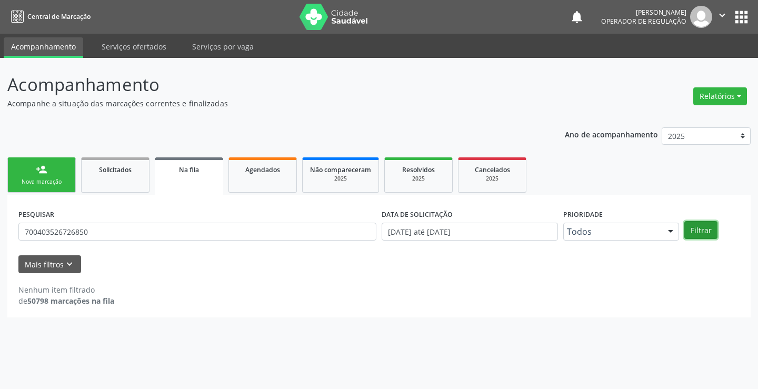
click at [708, 227] on button "Filtrar" at bounding box center [700, 230] width 33 height 18
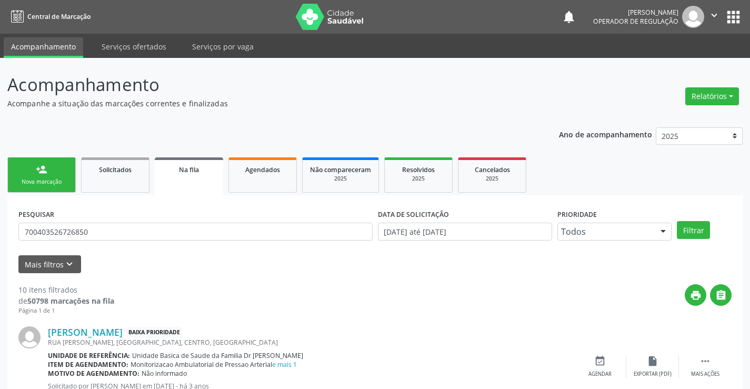
click at [712, 13] on icon "" at bounding box center [715, 15] width 12 height 12
click at [674, 61] on link "Sair" at bounding box center [687, 64] width 73 height 15
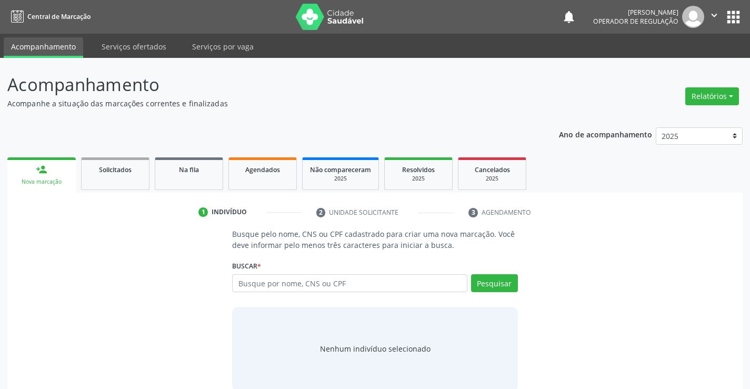
click at [266, 280] on input "text" at bounding box center [349, 283] width 235 height 18
click at [265, 279] on input "text" at bounding box center [349, 283] width 235 height 18
type input "703008848389774"
click at [482, 288] on button "Pesquisar" at bounding box center [494, 283] width 47 height 18
type input "703008848389774"
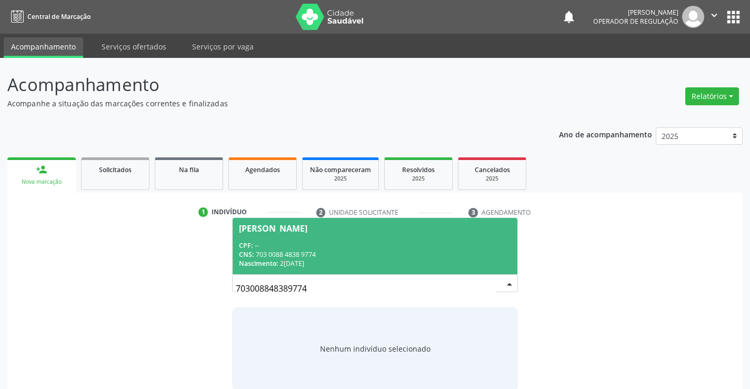
click at [302, 229] on div "[PERSON_NAME]" at bounding box center [273, 228] width 68 height 8
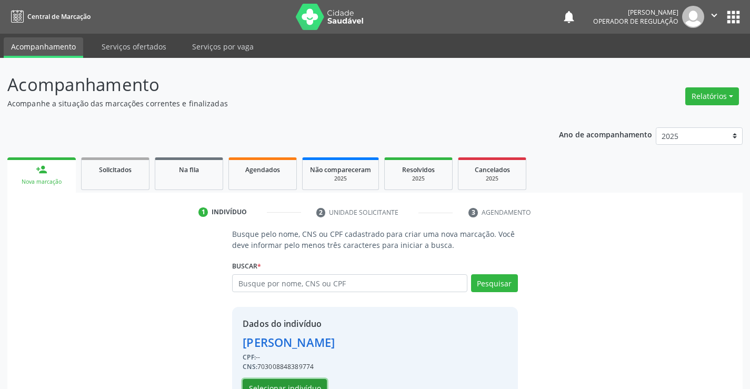
click at [286, 382] on button "Selecionar indivíduo" at bounding box center [285, 388] width 84 height 18
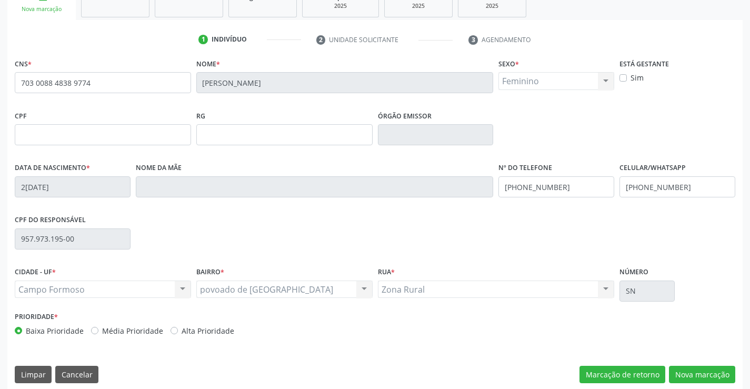
scroll to position [182, 0]
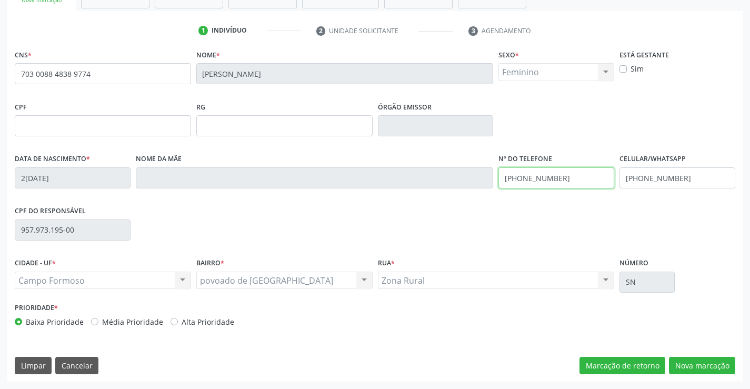
click at [565, 177] on input "[PHONE_NUMBER]" at bounding box center [556, 177] width 116 height 21
type input "[PHONE_NUMBER]"
click at [699, 362] on button "Nova marcação" at bounding box center [702, 366] width 66 height 18
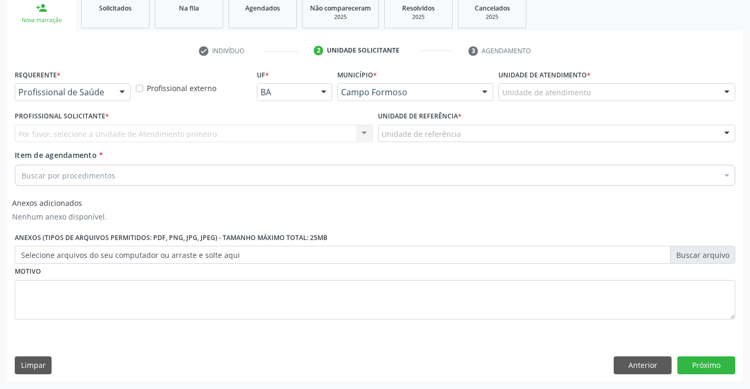
scroll to position [162, 0]
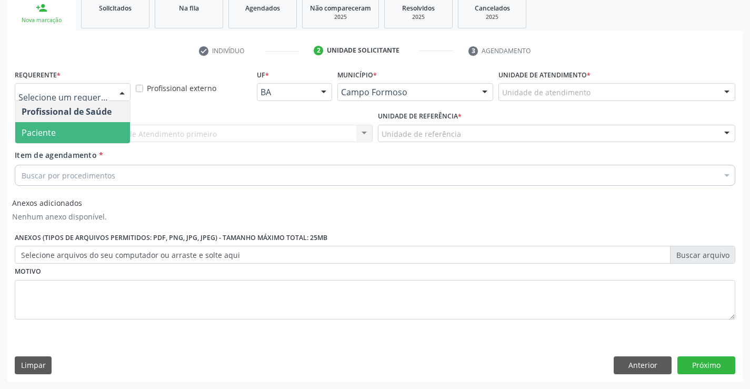
click at [63, 136] on span "Paciente" at bounding box center [72, 132] width 115 height 21
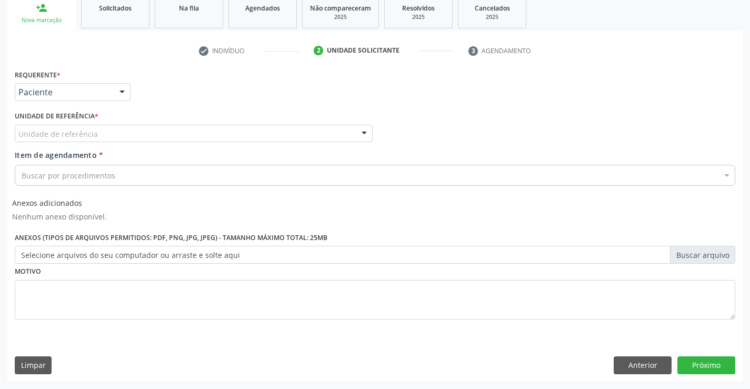
click at [128, 140] on div "Requerente * Paciente Profissional de Saúde Paciente Nenhum resultado encontrad…" at bounding box center [375, 200] width 721 height 267
click at [115, 146] on div "Unidade de referência * Unidade de referência Unidade Basica de Saude da Famili…" at bounding box center [193, 128] width 363 height 41
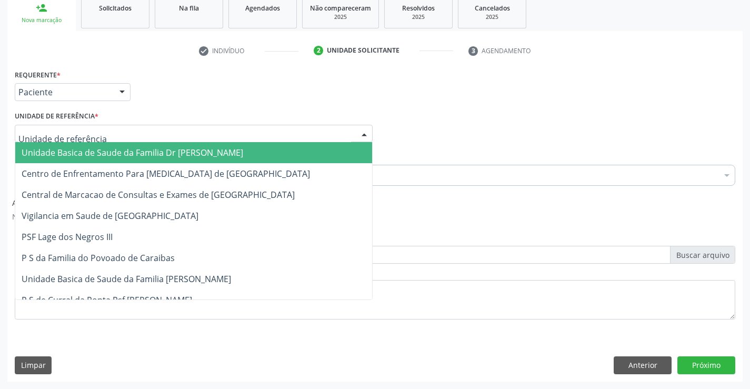
click at [121, 132] on div at bounding box center [194, 134] width 358 height 18
click at [102, 153] on span "Unidade Basica de Saude da Familia Dr [PERSON_NAME]" at bounding box center [133, 153] width 222 height 12
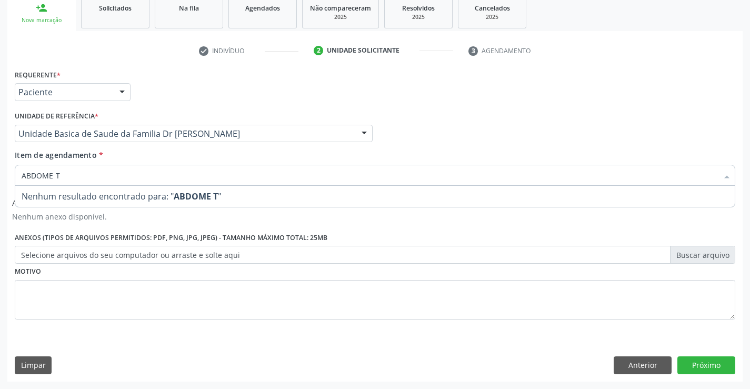
type input "ABDOME"
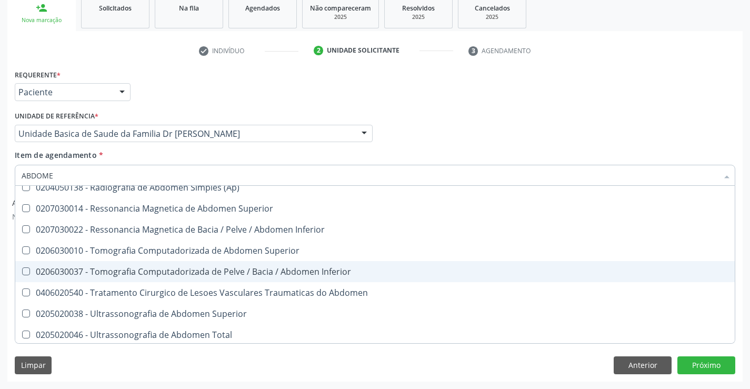
scroll to position [53, 0]
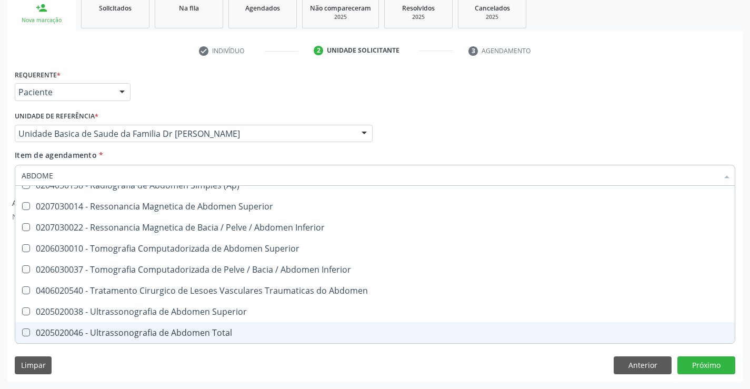
click at [164, 333] on div "0205020046 - Ultrassonografia de Abdomen Total" at bounding box center [375, 332] width 707 height 8
checkbox Total "true"
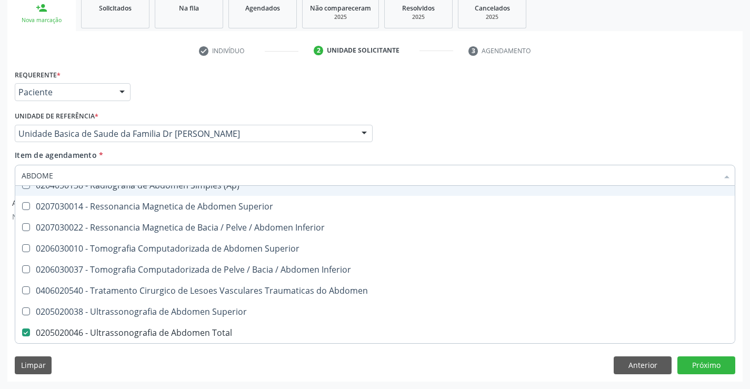
type input "ABDOME"
click at [186, 143] on div "Unidade de referência * Unidade Basica de Saude da Familia Dr [PERSON_NAME] Uni…" at bounding box center [193, 128] width 363 height 41
checkbox Incidencias\) "true"
checkbox Total "false"
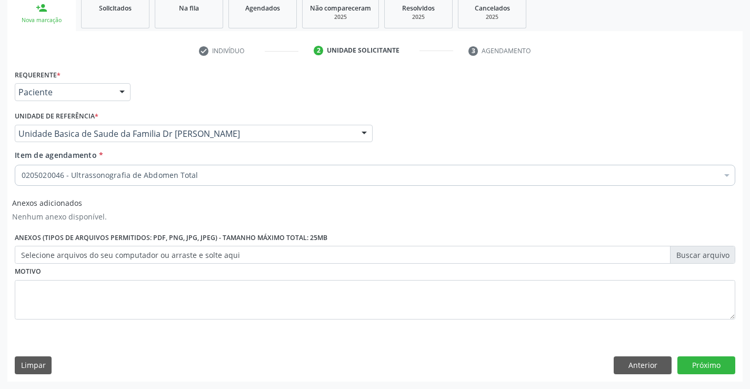
scroll to position [0, 0]
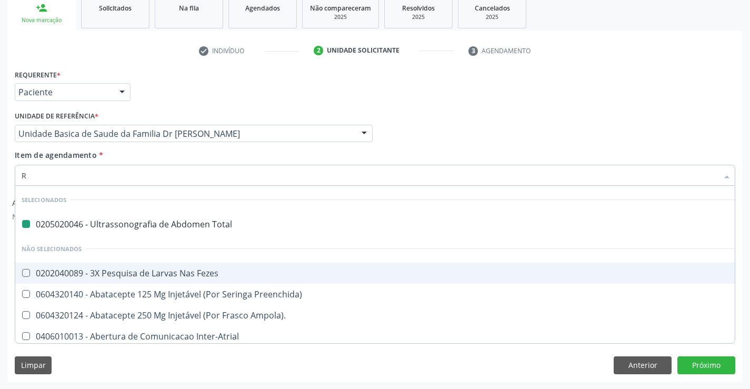
type input "RE"
checkbox Total "false"
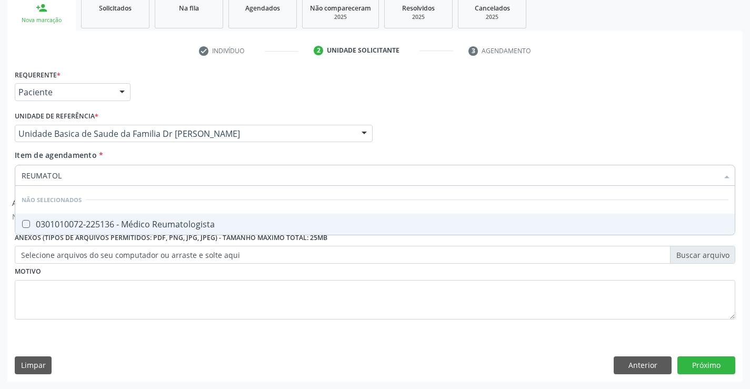
type input "REUMATOLO"
click at [187, 217] on span "0301010072-225136 - Médico Reumatologista" at bounding box center [375, 224] width 720 height 21
checkbox Reumatologista "true"
click at [193, 155] on div "Item de agendamento * [PERSON_NAME] seleção Não selecionados 0301010072-225136 …" at bounding box center [375, 165] width 721 height 33
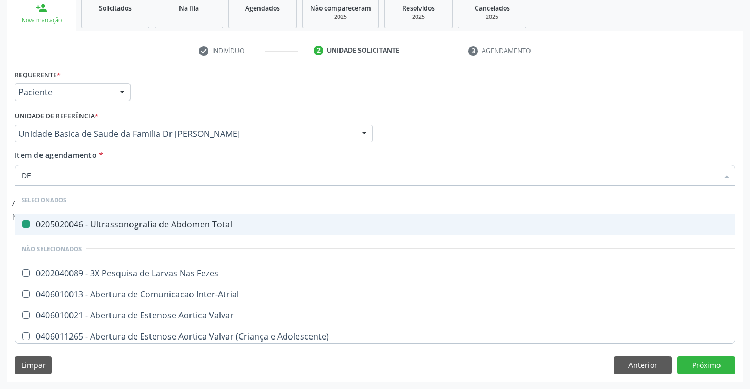
type input "DER"
checkbox Total "false"
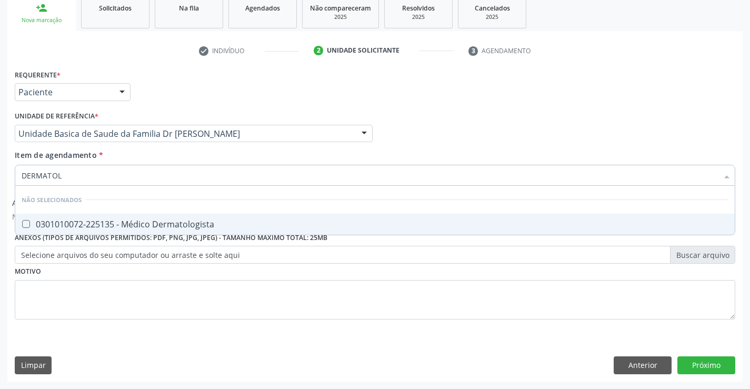
type input "DERMATOLO"
click at [139, 224] on div "0301010072-225135 - Médico Dermatologista" at bounding box center [375, 224] width 707 height 8
checkbox Dermatologista "true"
click at [149, 282] on div "Requerente * Paciente Profissional de Saúde Paciente Nenhum resultado encontrad…" at bounding box center [375, 200] width 721 height 267
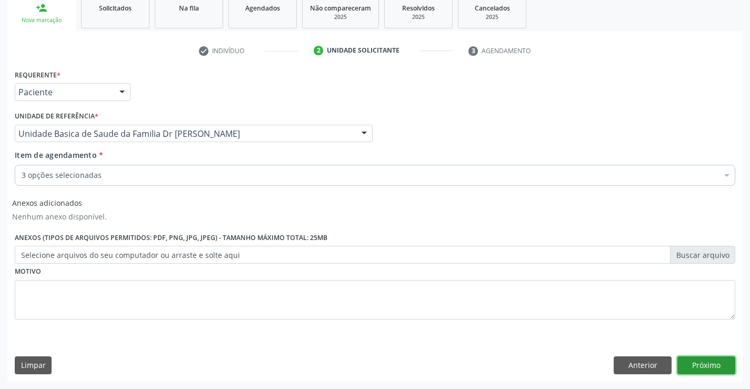
click at [697, 370] on button "Próximo" at bounding box center [706, 365] width 58 height 18
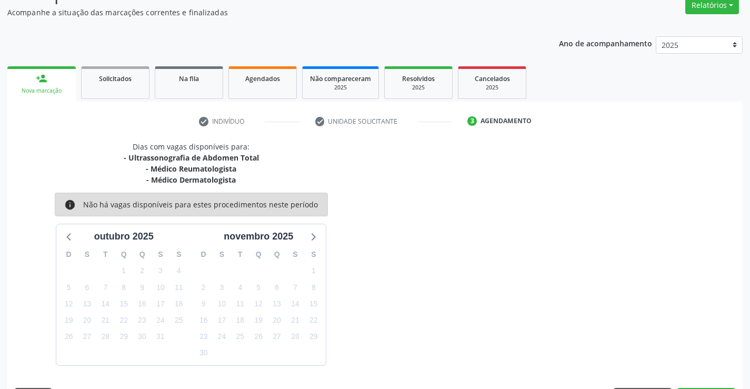
scroll to position [122, 0]
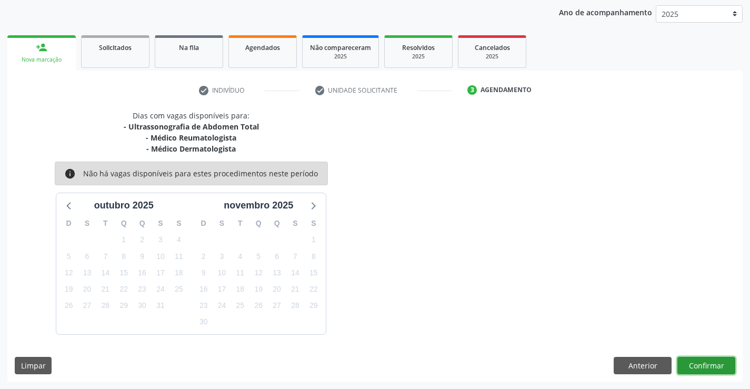
click at [687, 360] on button "Confirmar" at bounding box center [706, 366] width 58 height 18
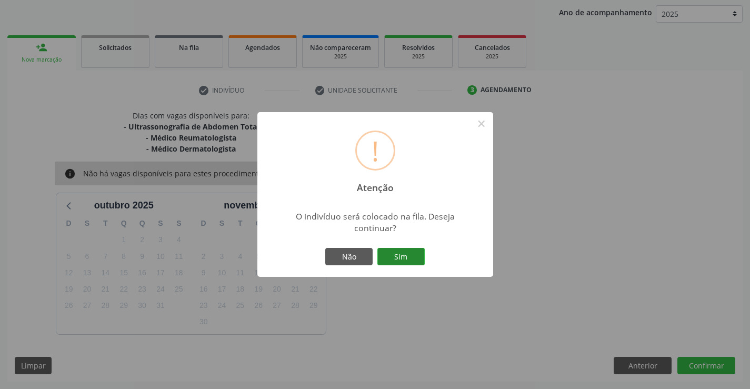
click at [396, 257] on button "Sim" at bounding box center [400, 257] width 47 height 18
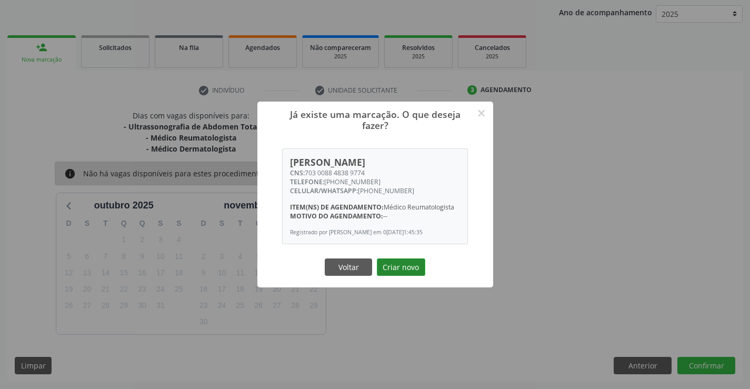
click at [412, 265] on button "Criar novo" at bounding box center [401, 267] width 48 height 18
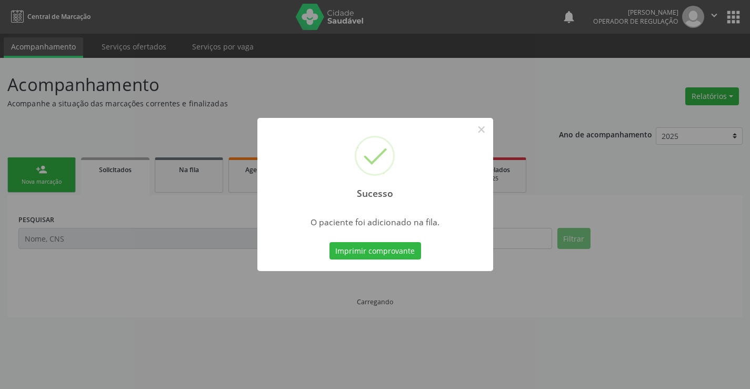
scroll to position [0, 0]
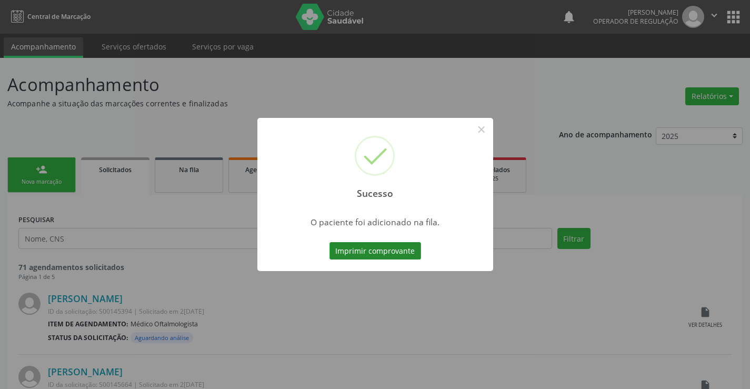
click at [382, 252] on button "Imprimir comprovante" at bounding box center [376, 251] width 92 height 18
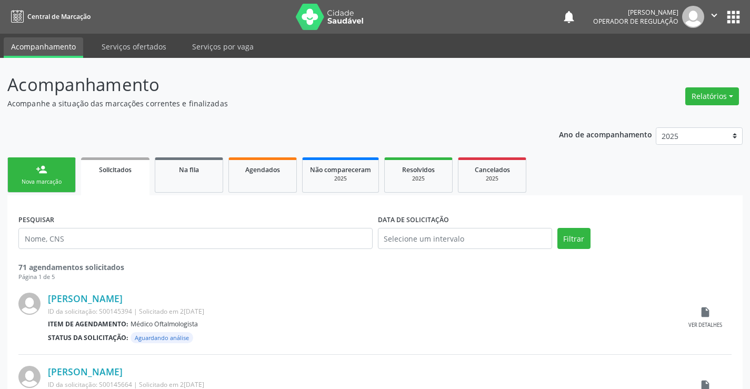
click at [714, 13] on icon "" at bounding box center [715, 15] width 12 height 12
click at [662, 60] on link "Sair" at bounding box center [687, 64] width 73 height 15
